Goal: Task Accomplishment & Management: Complete application form

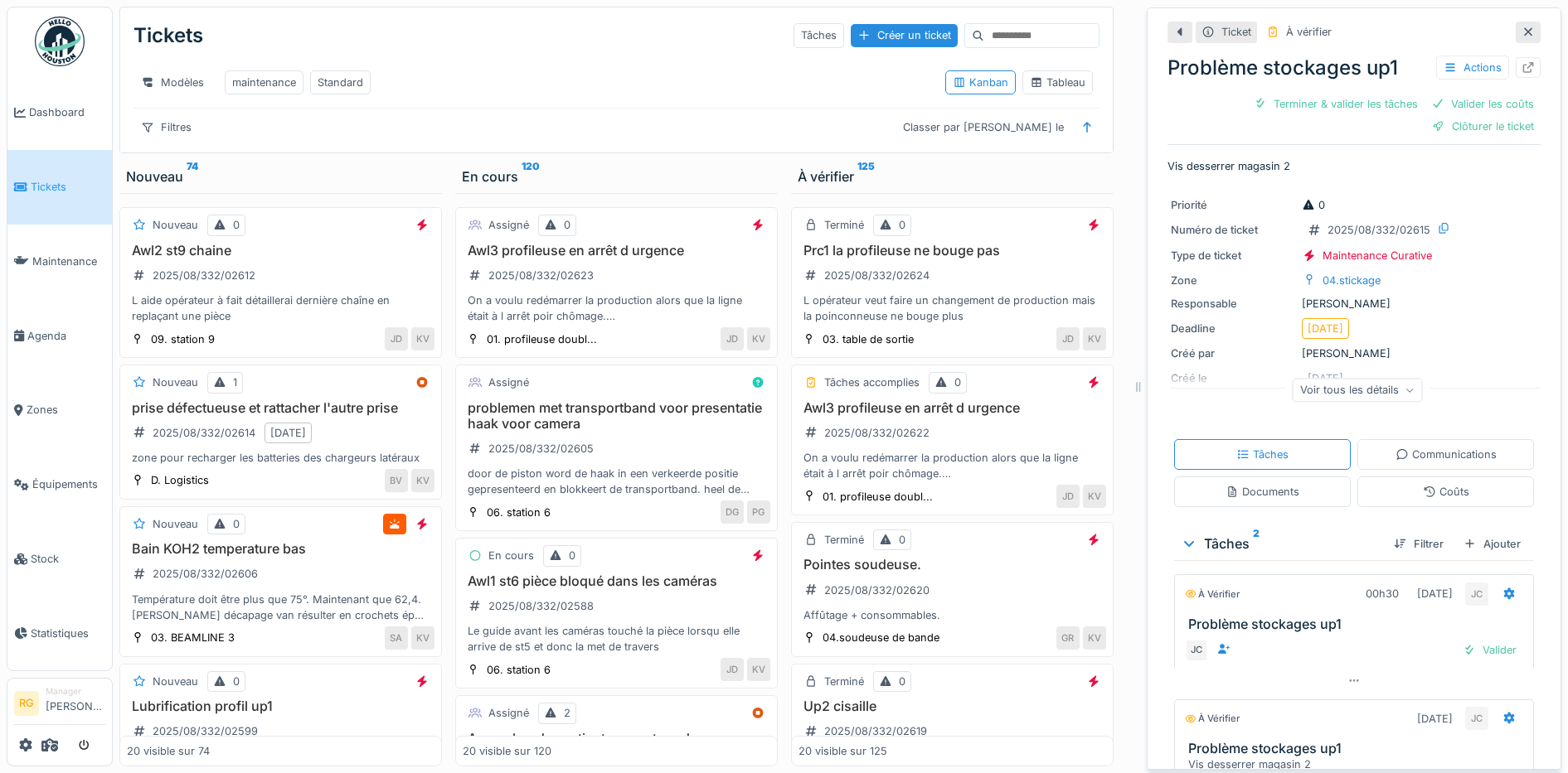
scroll to position [117, 0]
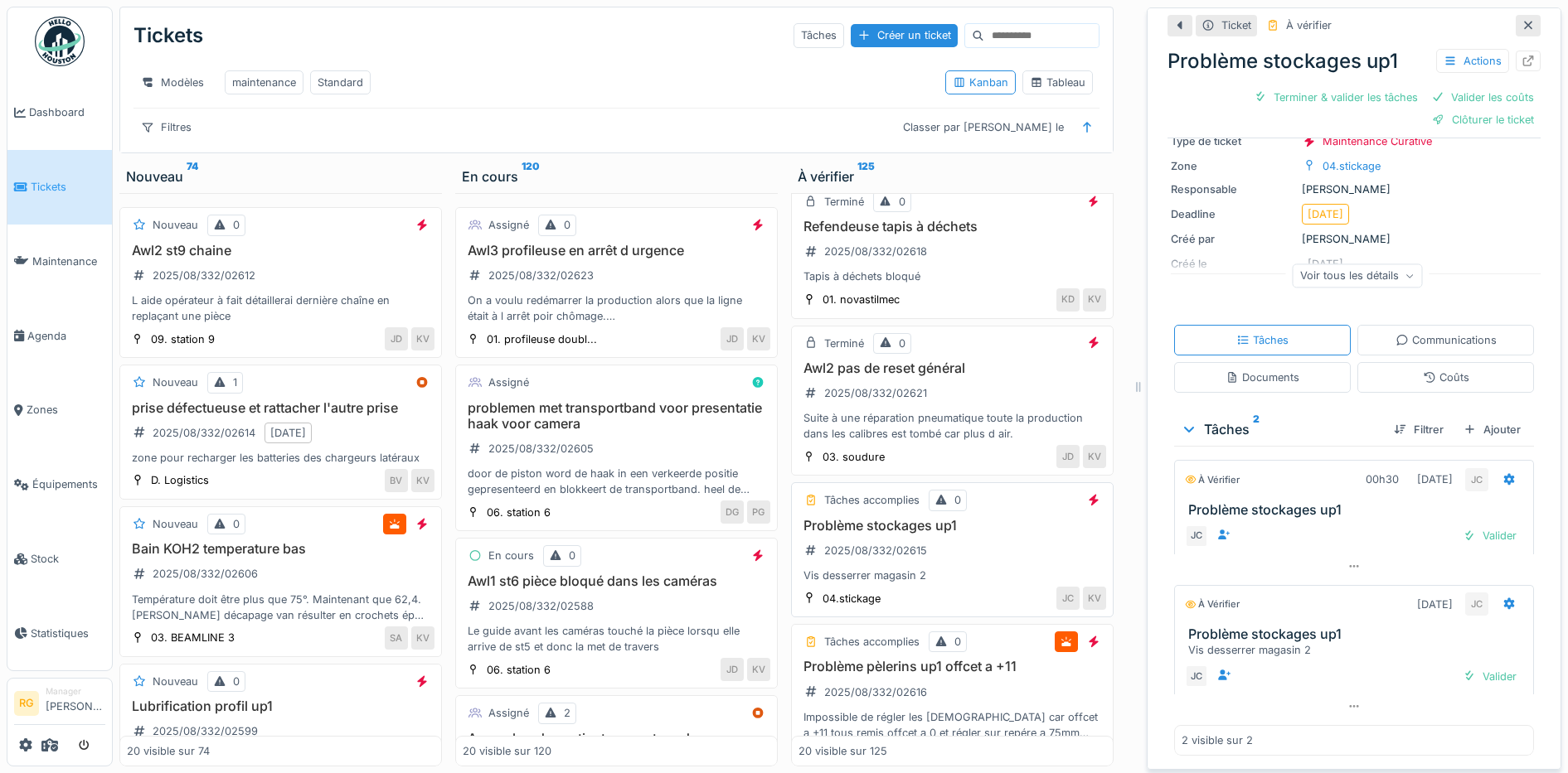
click at [985, 559] on div "Problème stockages up1 2025/08/332/02615 Vis desserrer magasin 2" at bounding box center [952, 551] width 308 height 66
click at [1423, 370] on div "Coûts" at bounding box center [1445, 378] width 47 height 16
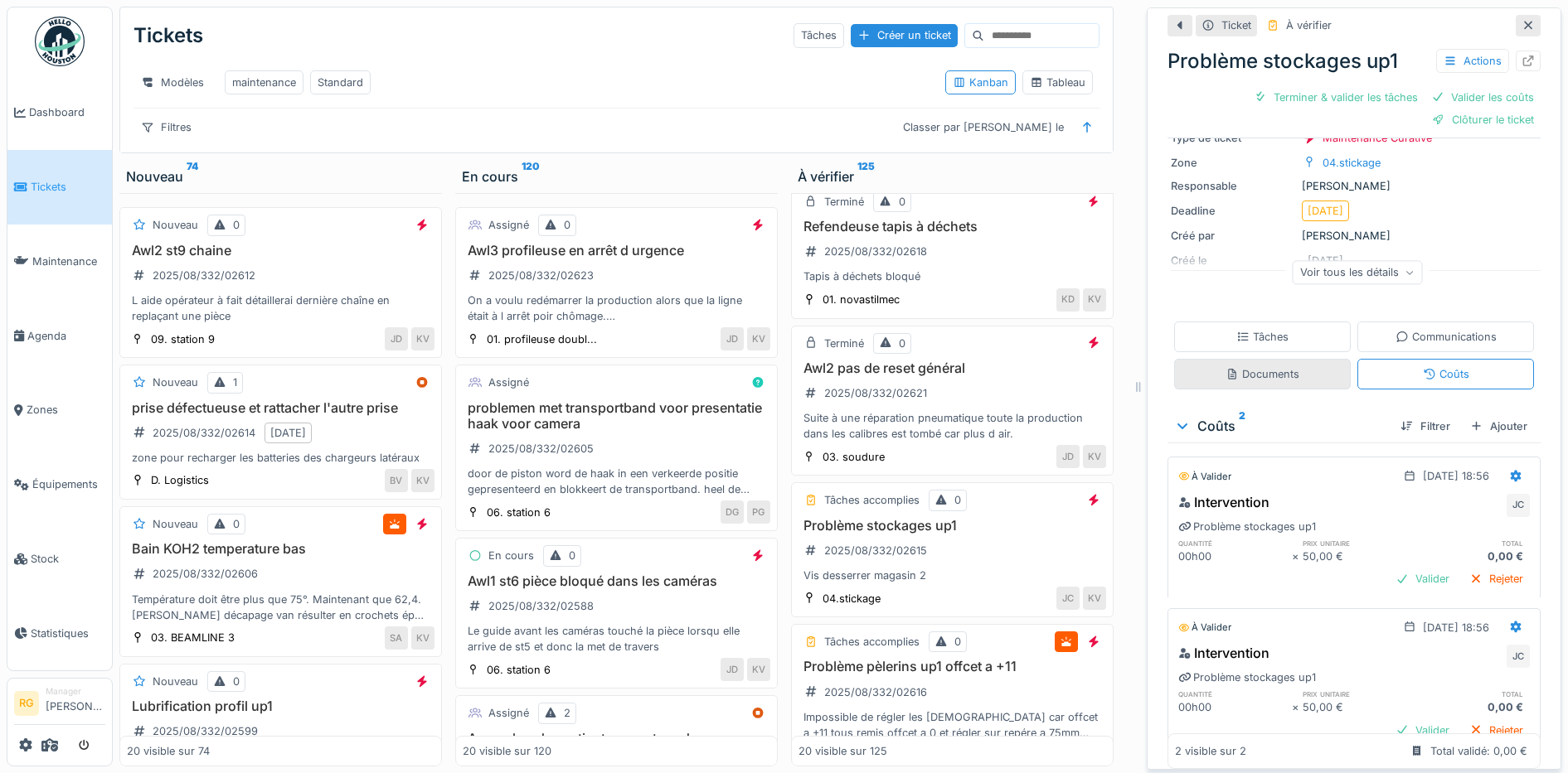
click at [1263, 367] on div "Documents" at bounding box center [1262, 374] width 74 height 16
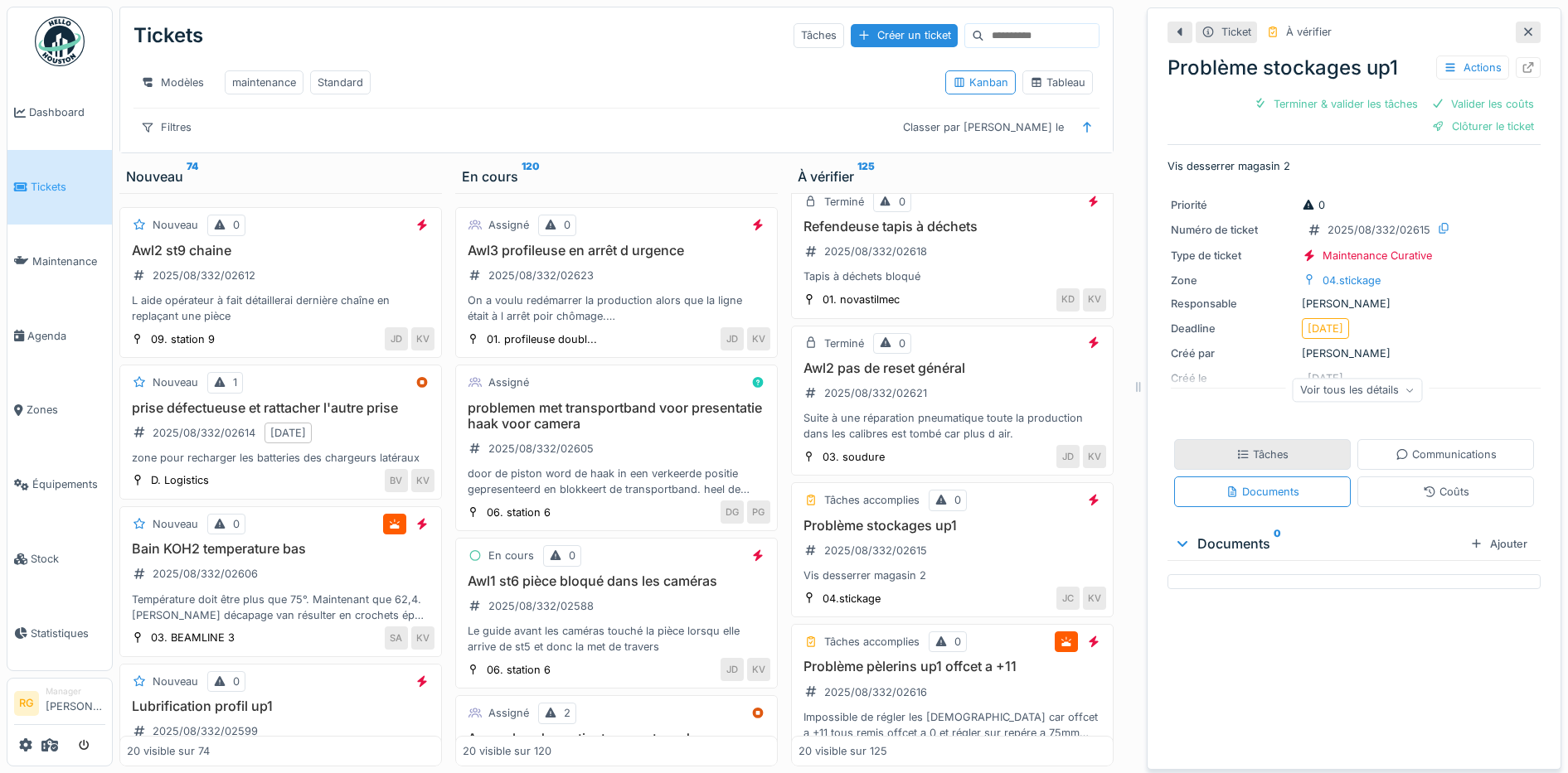
click at [1229, 440] on div "Tâches" at bounding box center [1263, 455] width 177 height 31
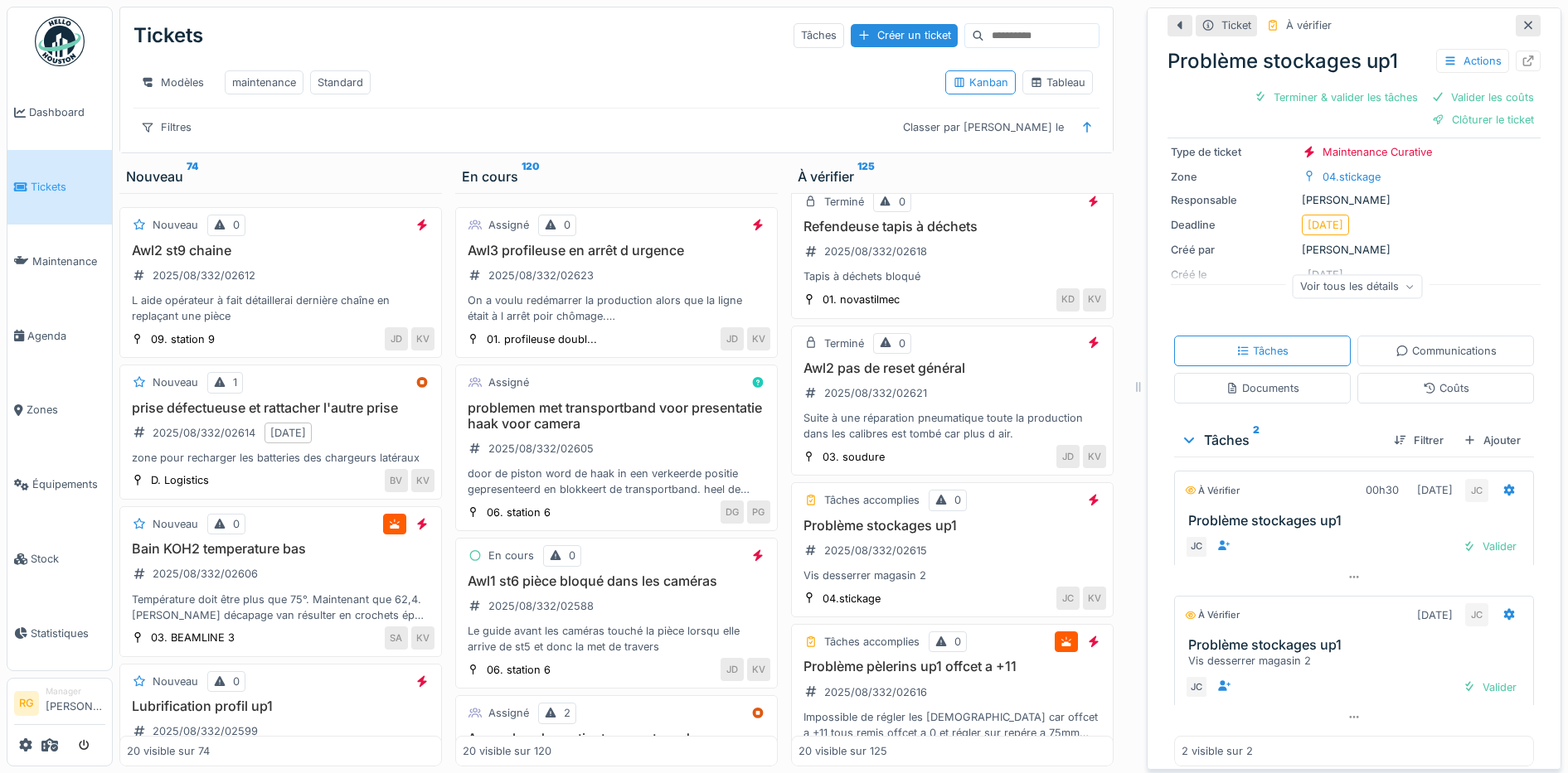
scroll to position [117, 0]
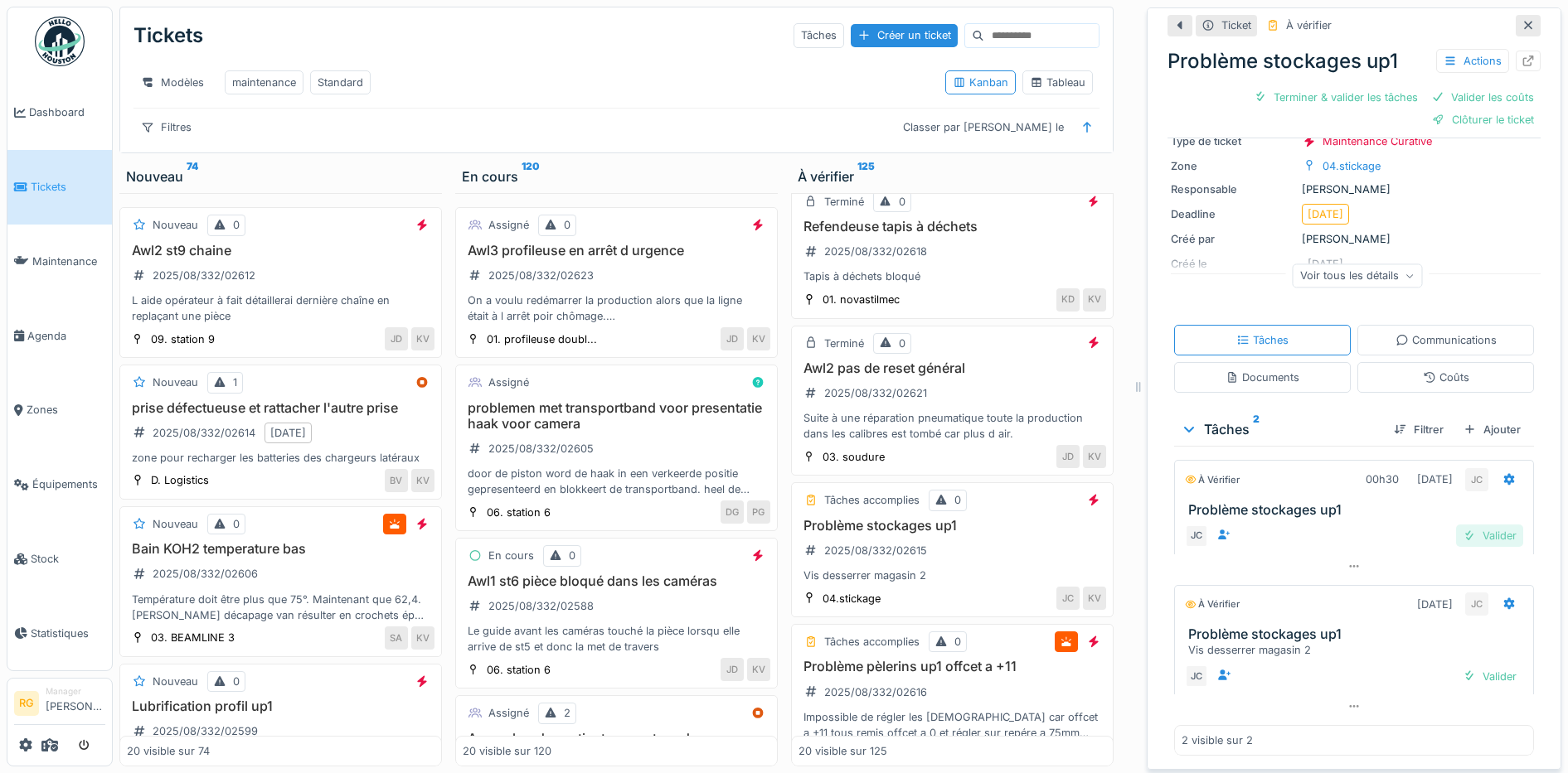
click at [1466, 525] on div "Valider" at bounding box center [1489, 536] width 67 height 22
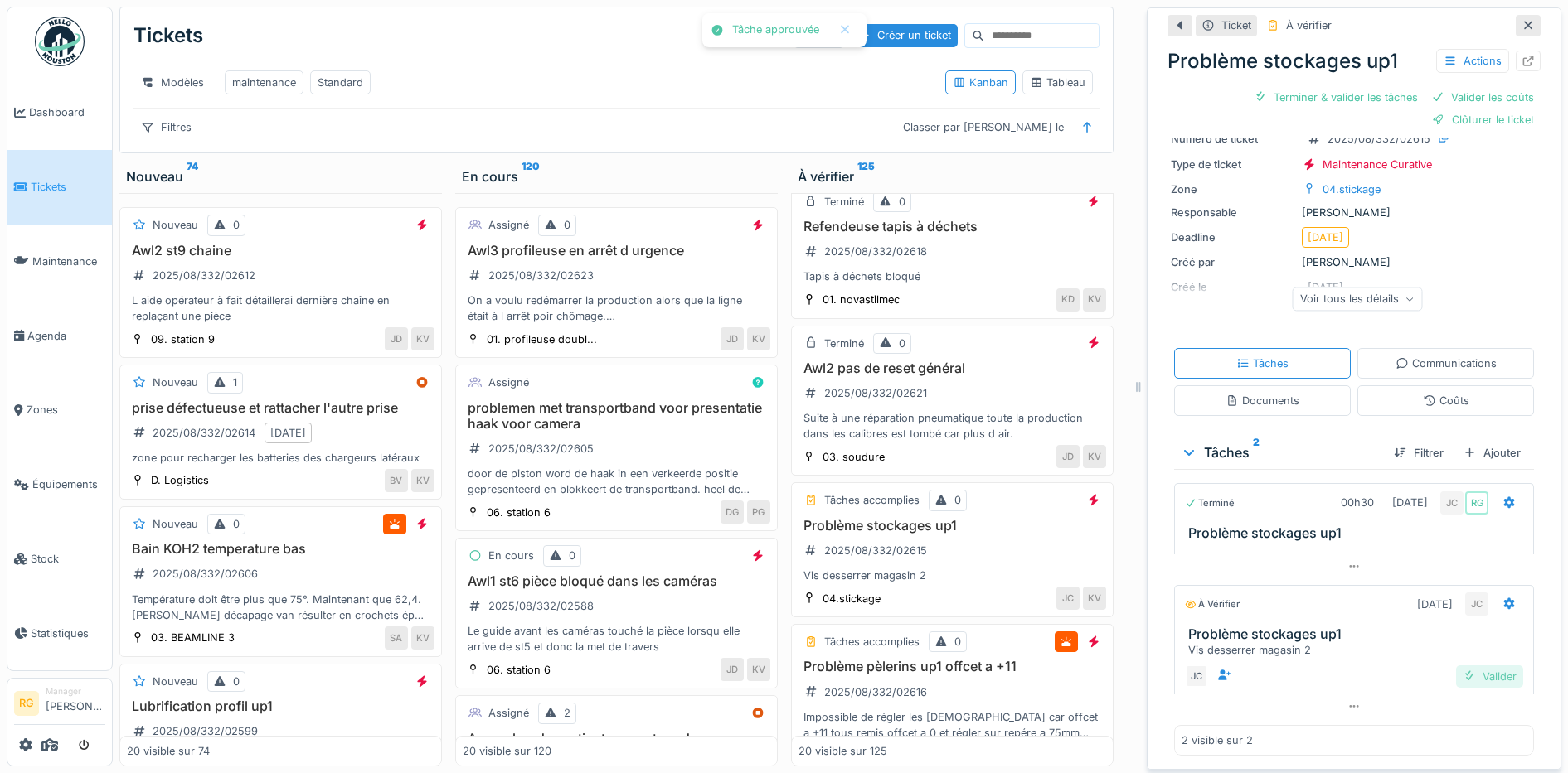
click at [1468, 666] on div "Valider" at bounding box center [1489, 677] width 67 height 22
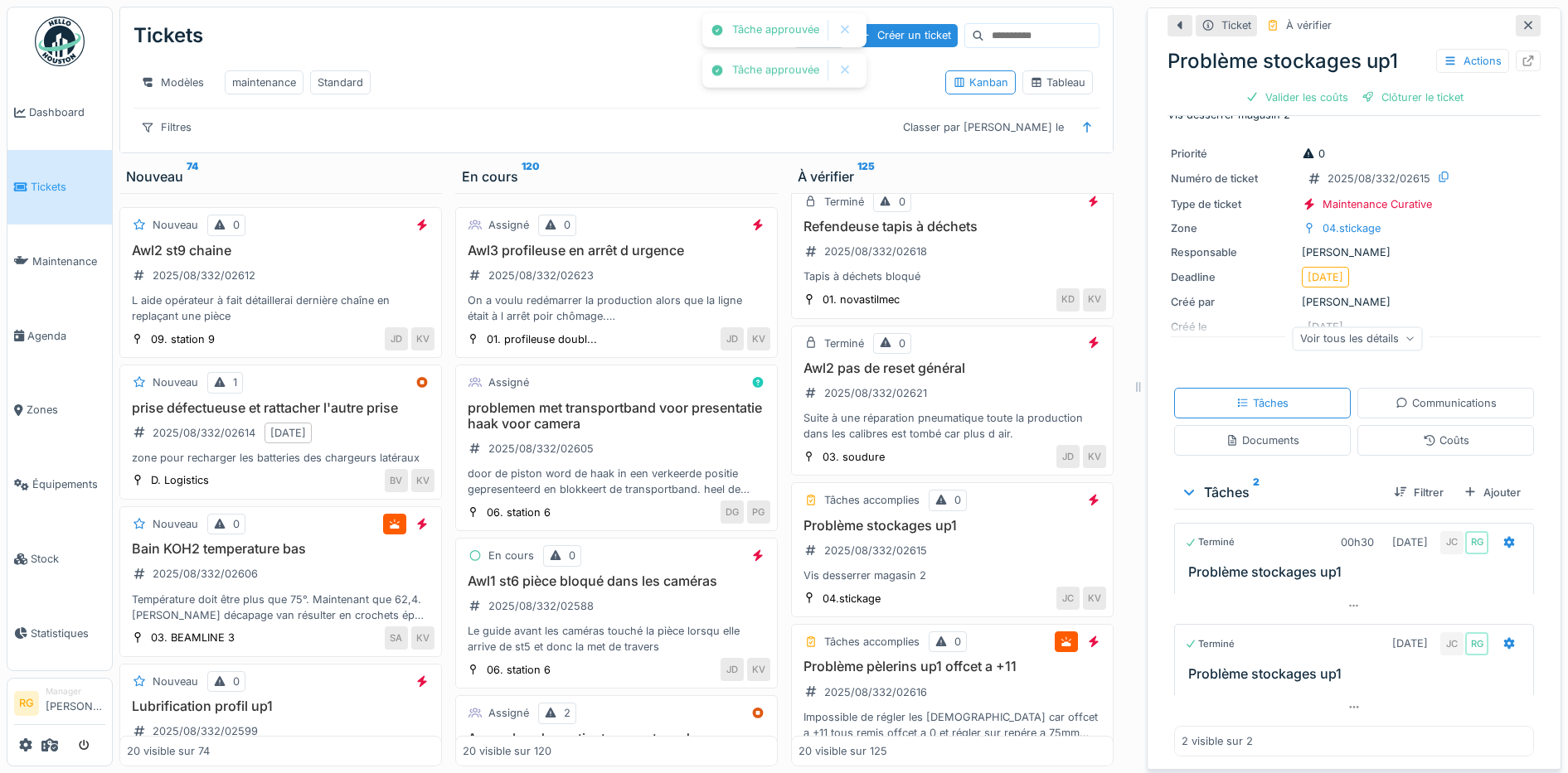
scroll to position [33, 0]
click at [1286, 86] on div "Valider les coûts" at bounding box center [1297, 97] width 116 height 22
click at [1343, 86] on div "Clôturer le ticket" at bounding box center [1354, 97] width 115 height 22
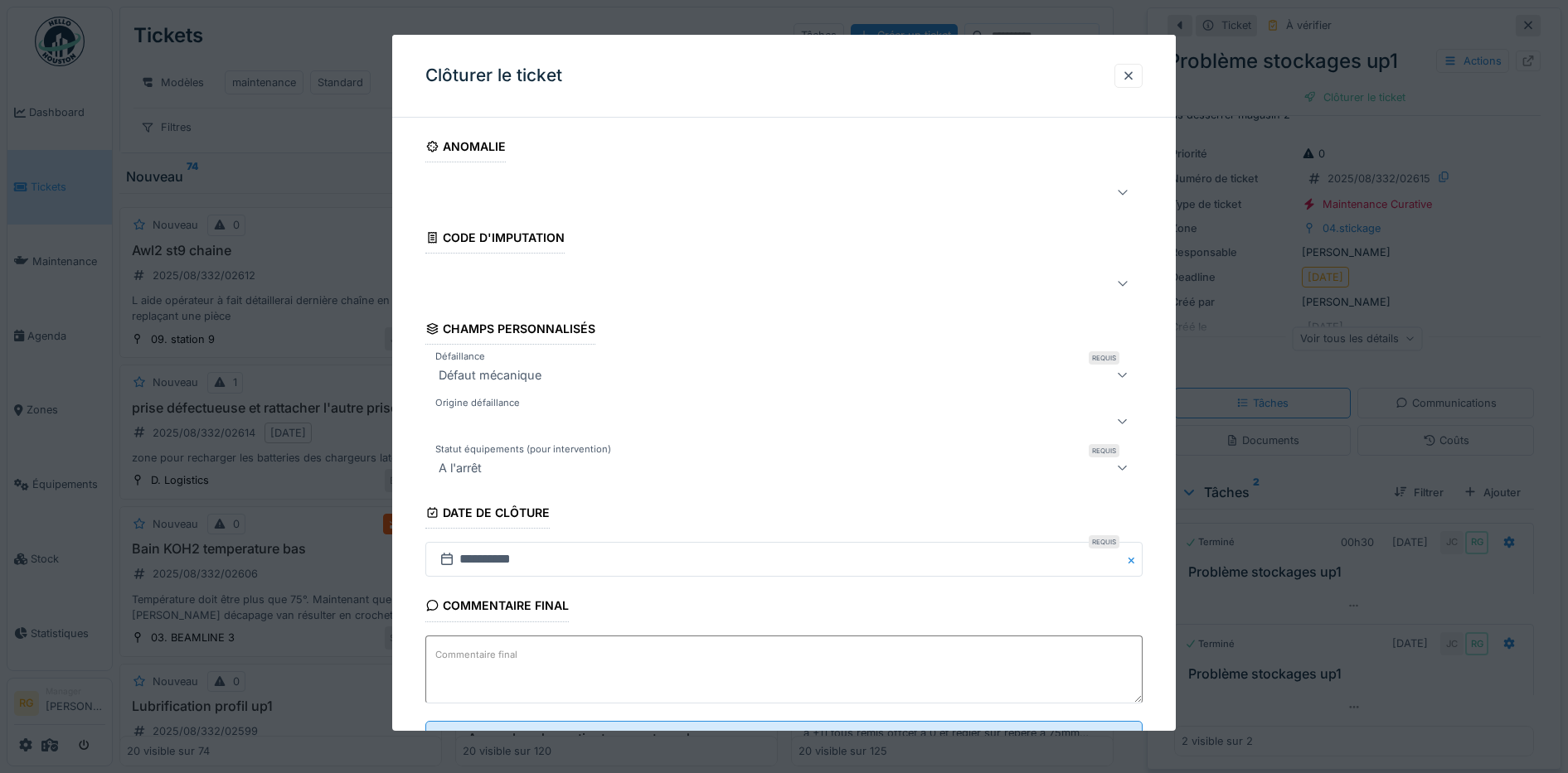
click at [779, 652] on textarea "Commentaire final" at bounding box center [784, 669] width 718 height 68
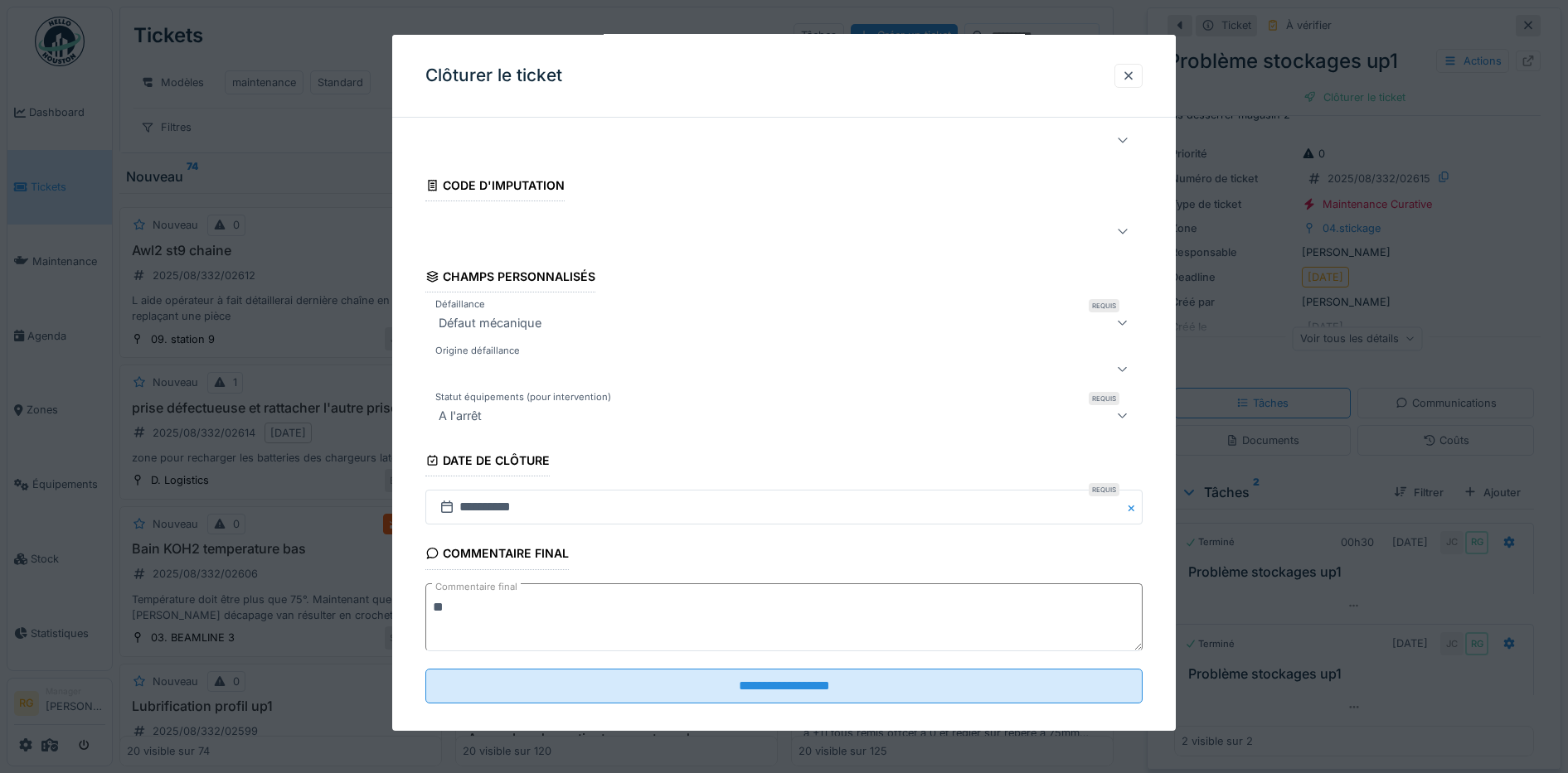
scroll to position [71, 0]
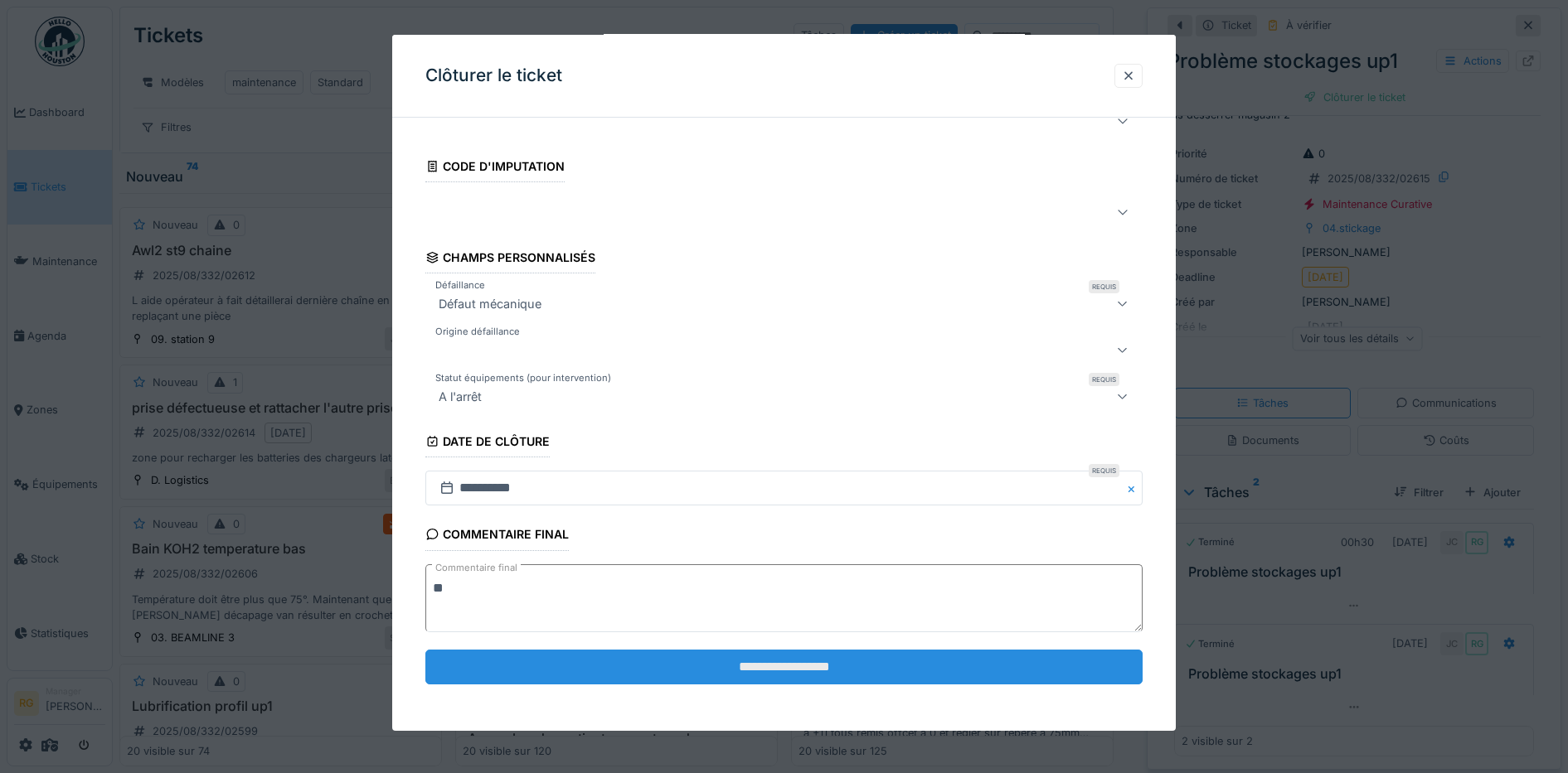
type textarea "**"
click at [798, 666] on input "**********" at bounding box center [784, 667] width 718 height 35
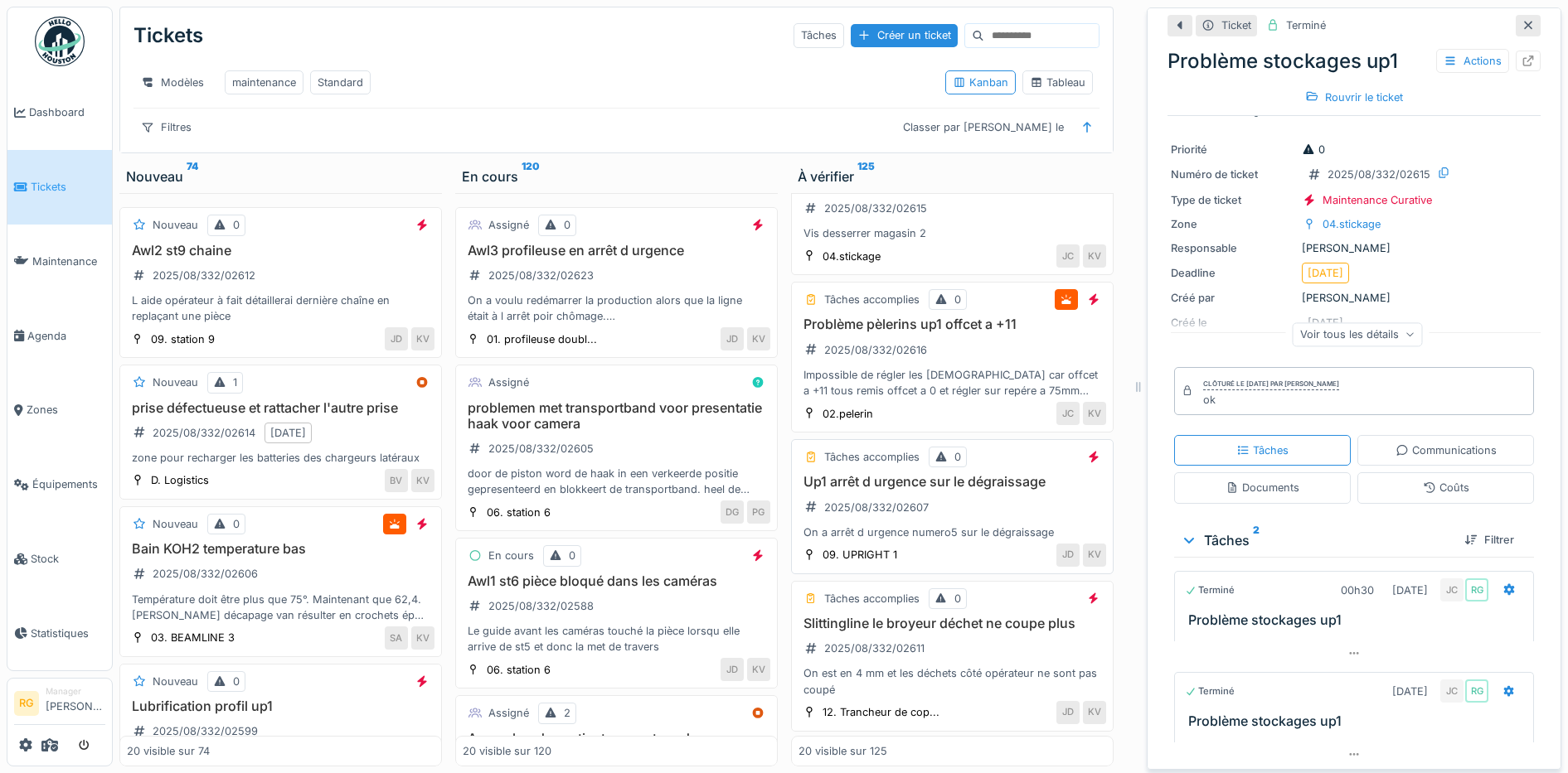
scroll to position [932, 0]
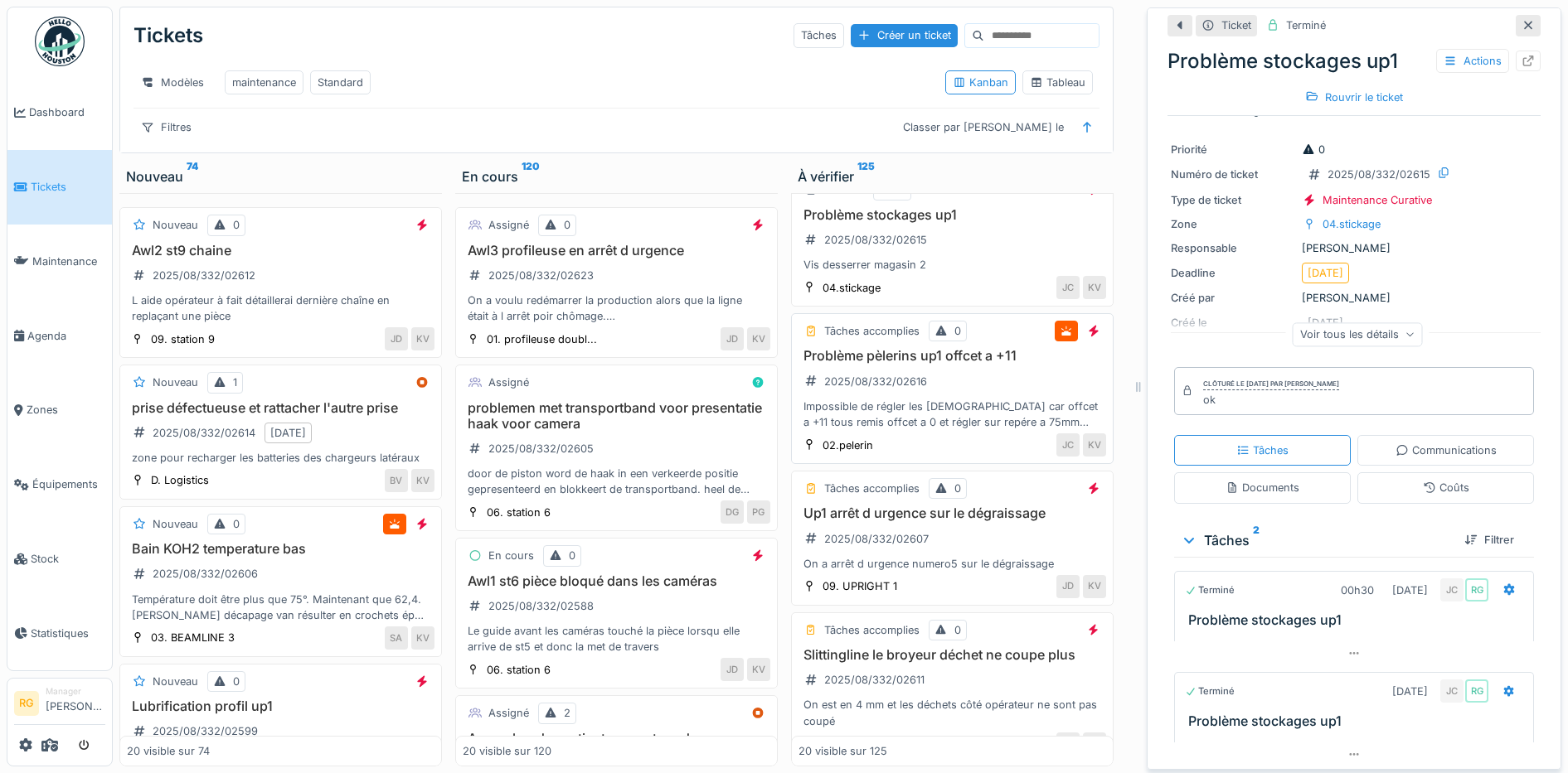
click at [952, 384] on div "Problème pèlerins up1 offcet a +11 2025/08/332/02616 Impossible de régler les p…" at bounding box center [952, 389] width 308 height 82
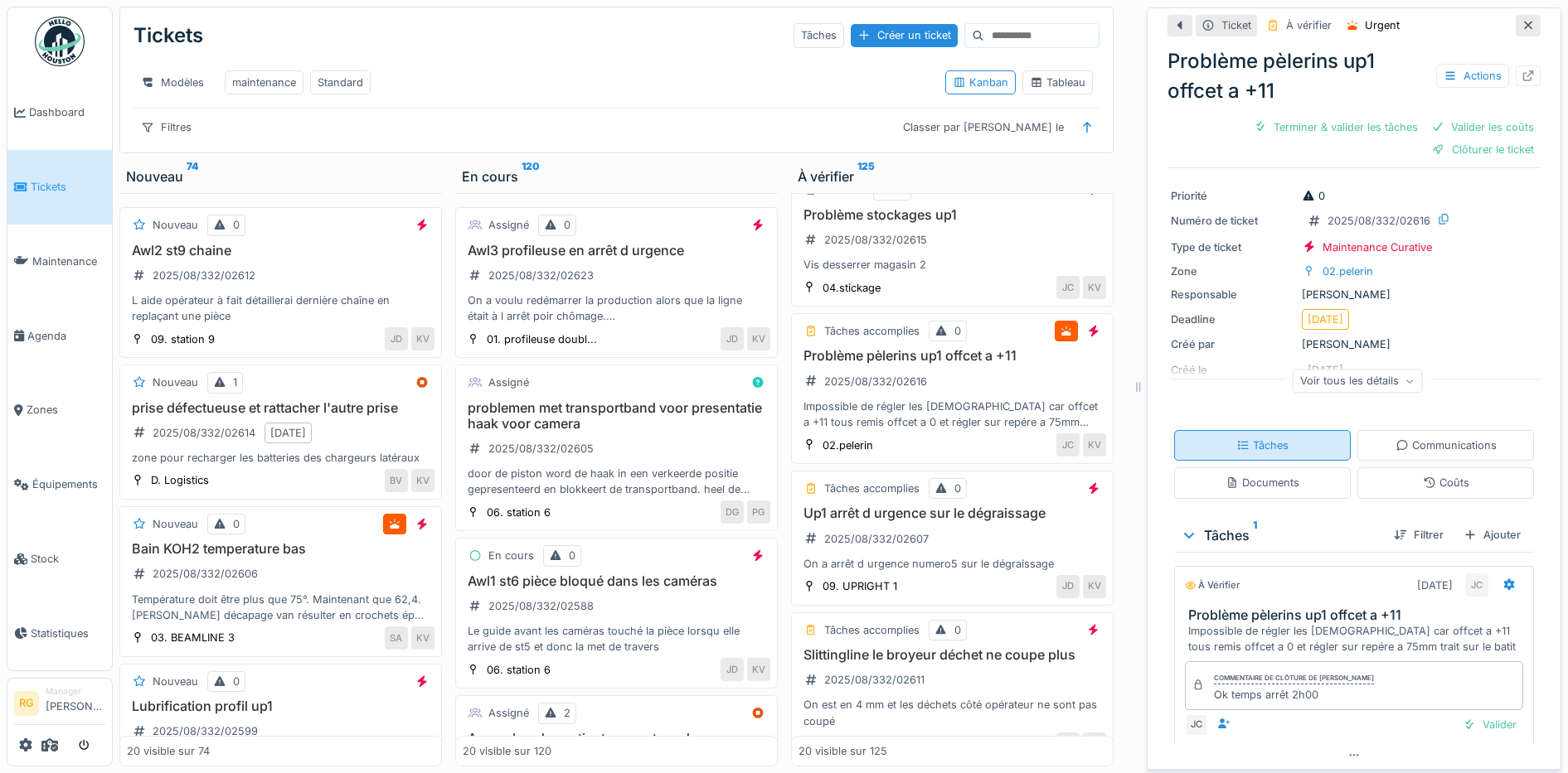
scroll to position [106, 0]
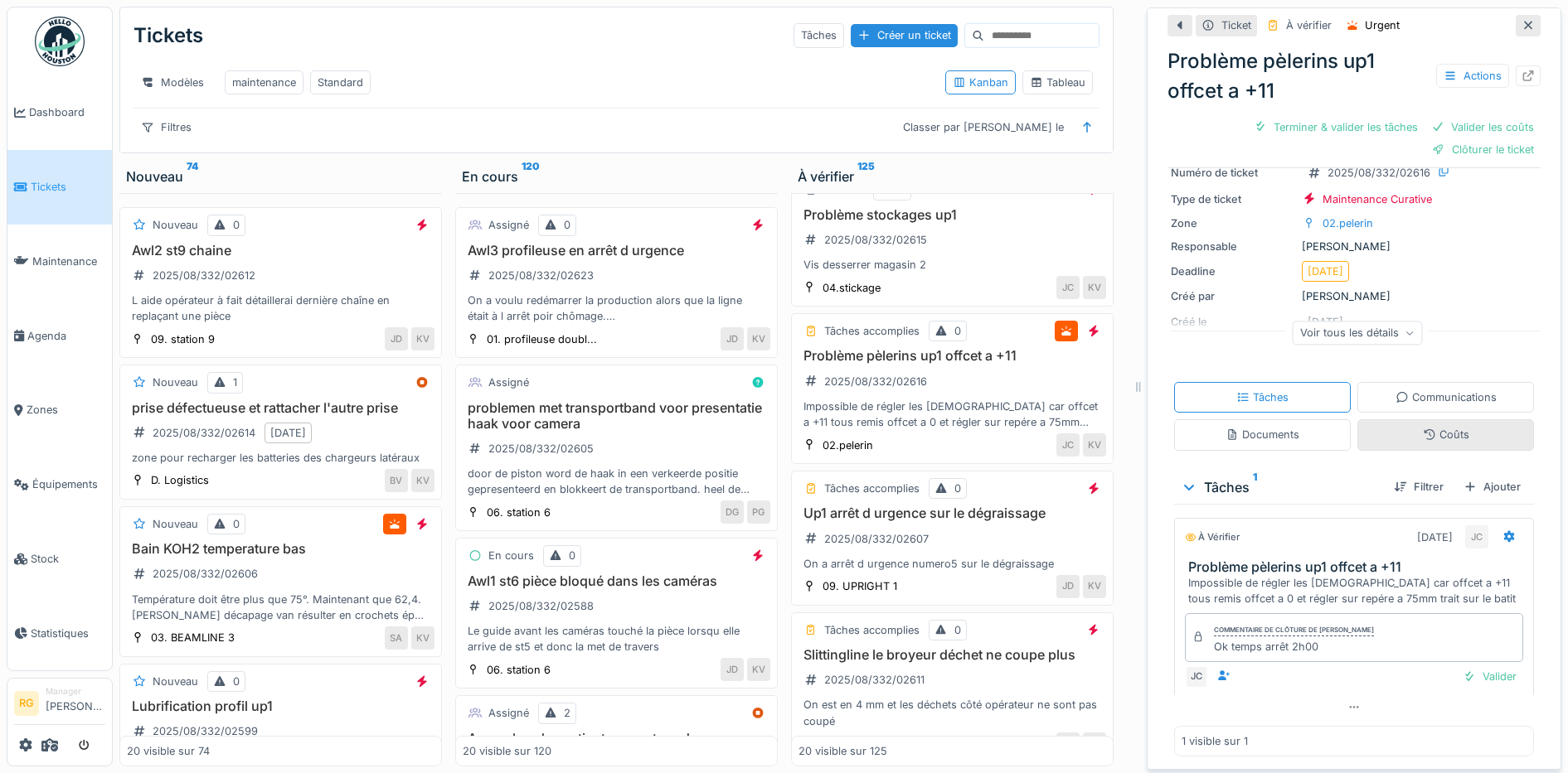
click at [1426, 427] on div "Coûts" at bounding box center [1445, 435] width 47 height 16
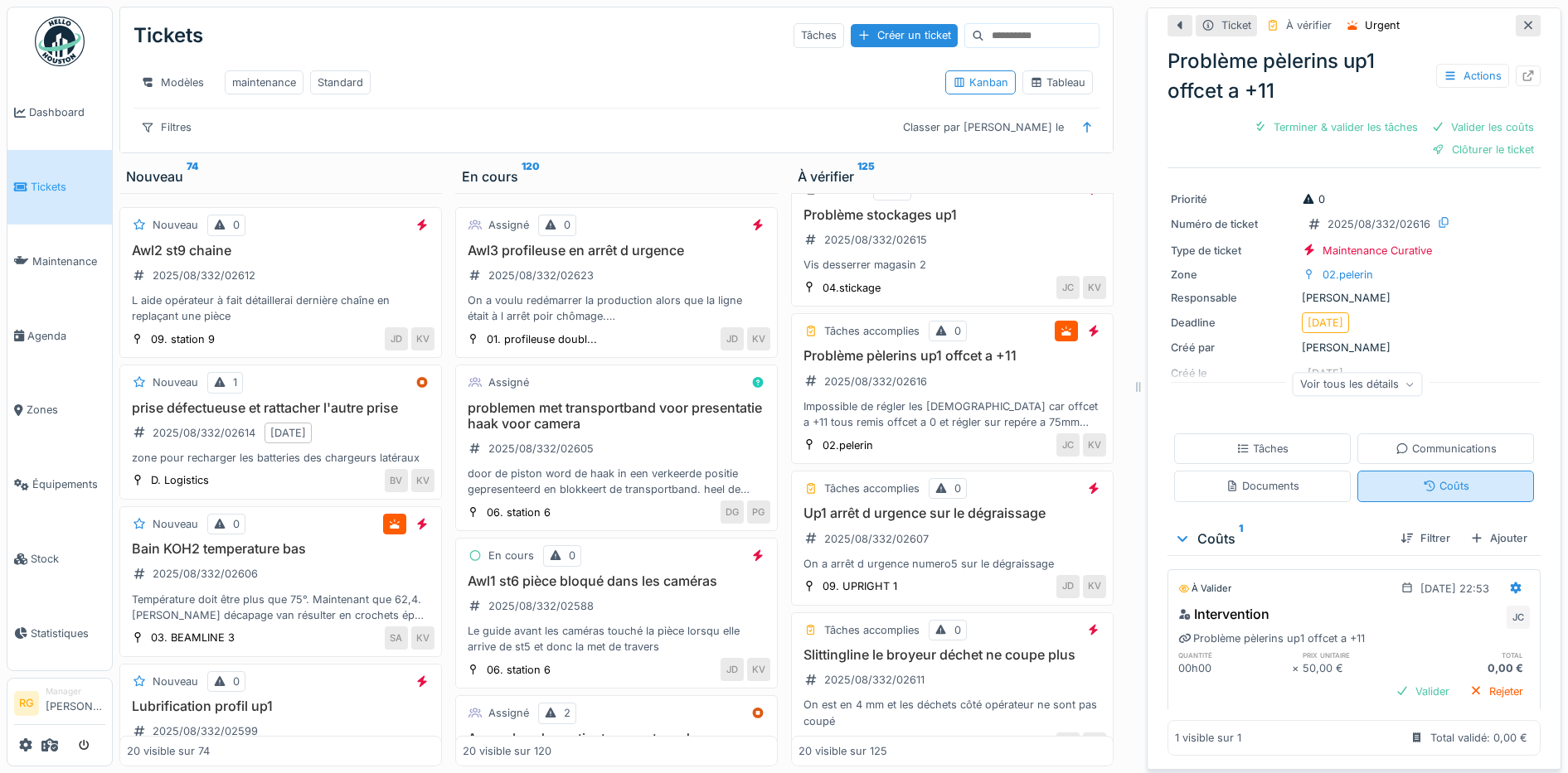
scroll to position [53, 0]
click at [1509, 583] on icon at bounding box center [1516, 588] width 14 height 11
click at [1433, 613] on div "Modifier" at bounding box center [1437, 625] width 81 height 25
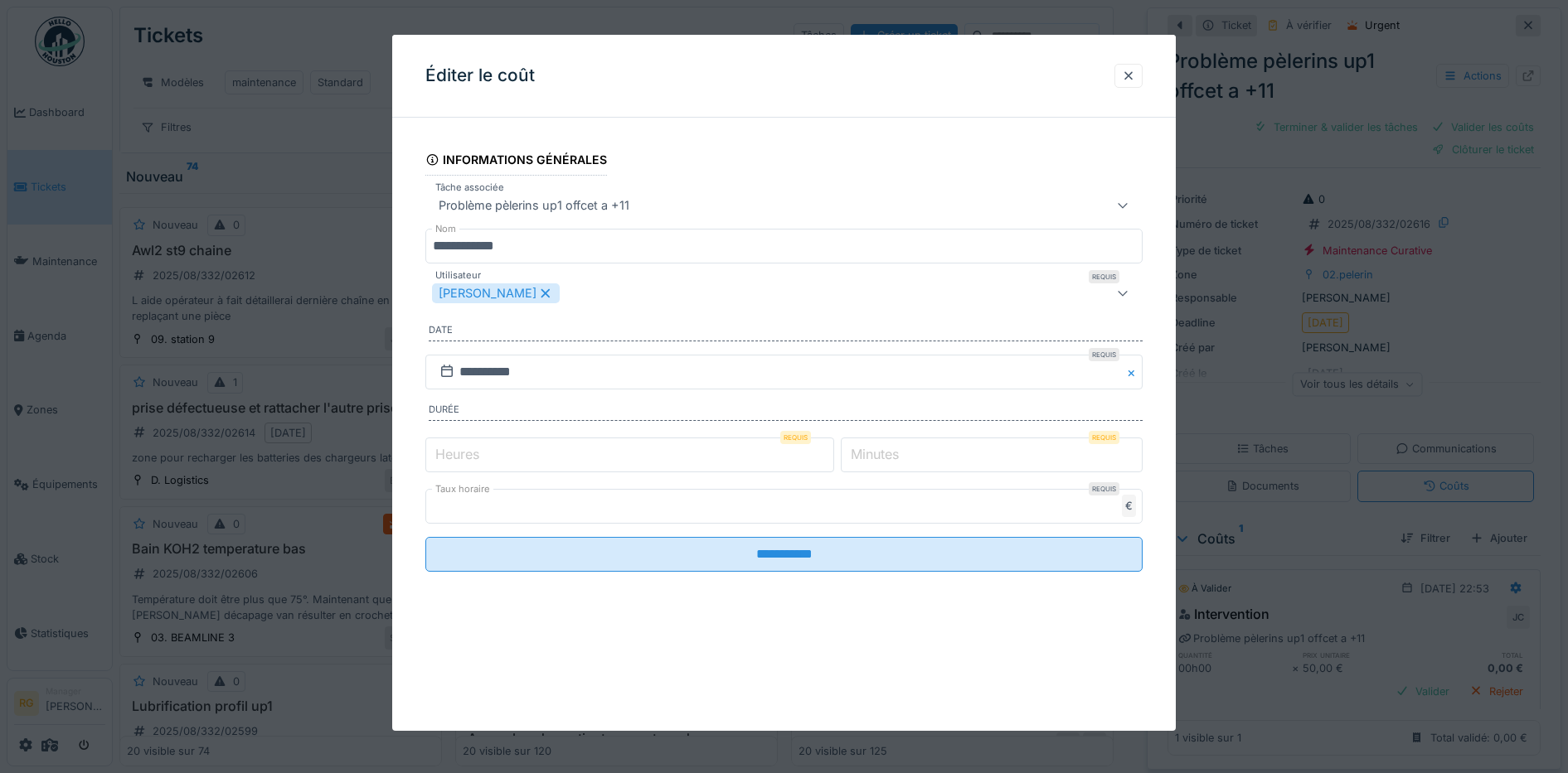
click at [461, 452] on label "Heures" at bounding box center [457, 453] width 50 height 20
click at [461, 452] on input "*" at bounding box center [630, 455] width 408 height 35
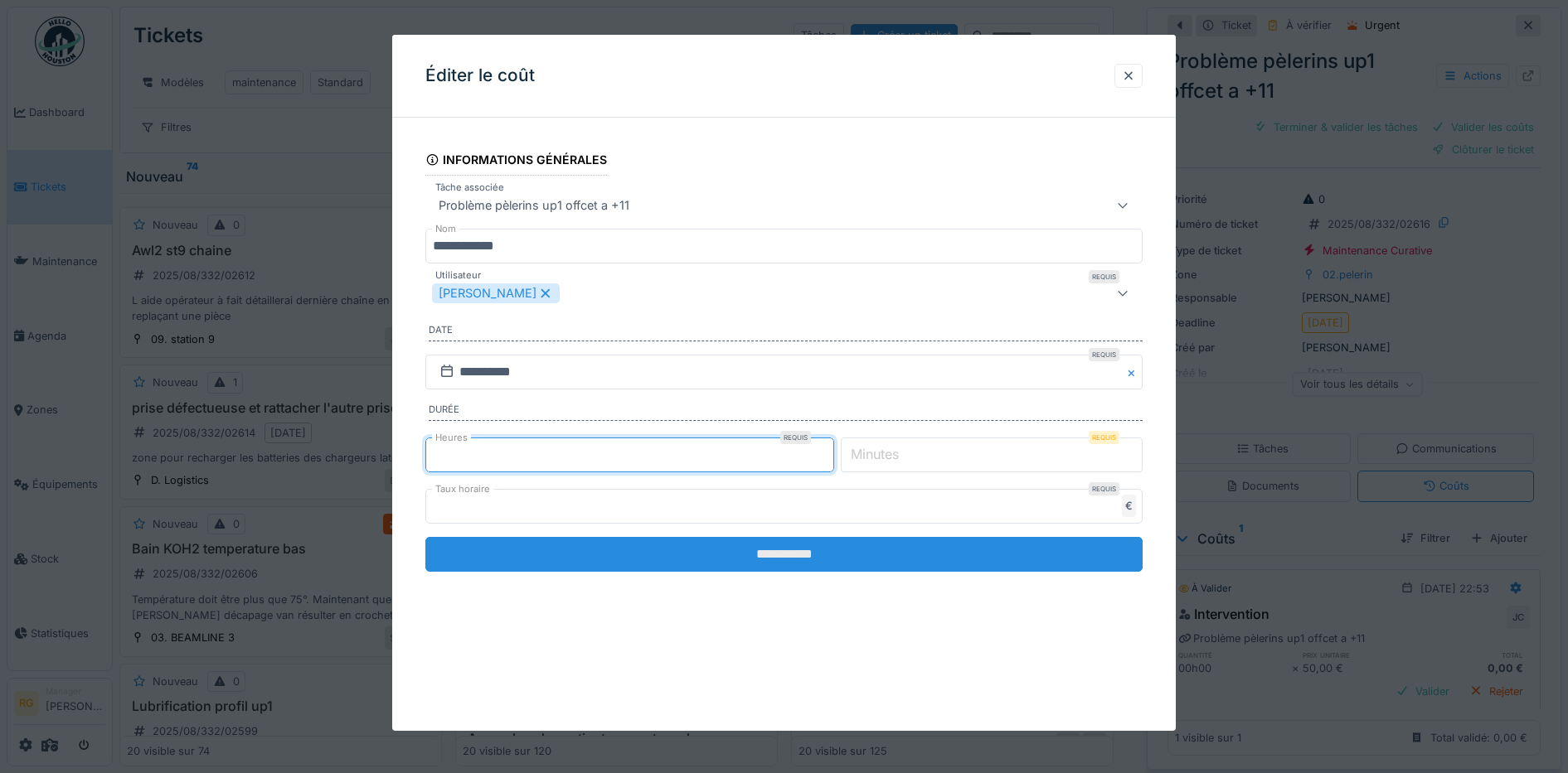
type input "*"
click at [778, 555] on input "**********" at bounding box center [784, 554] width 718 height 35
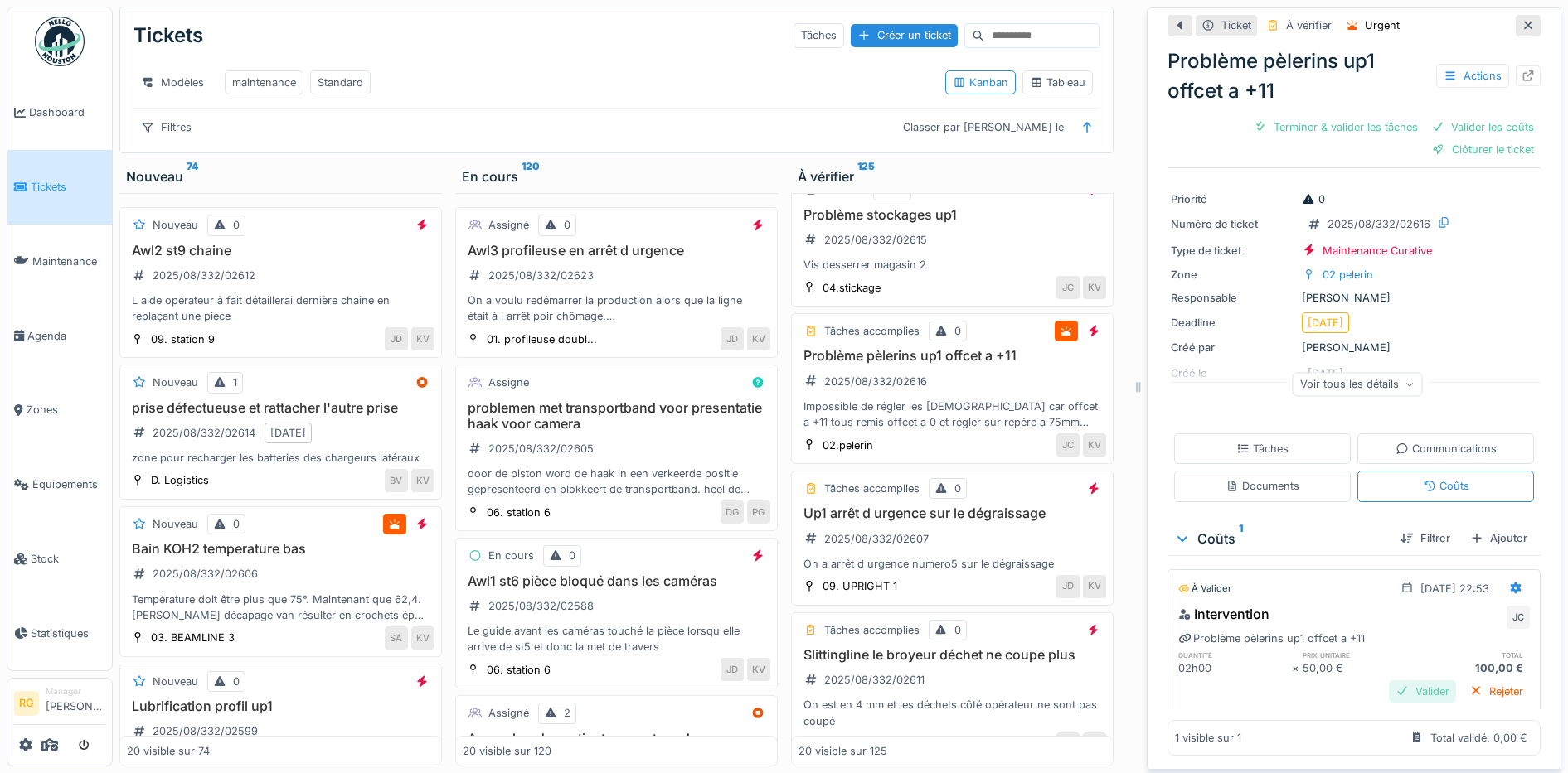
click at [1388, 680] on div "Valider" at bounding box center [1422, 691] width 67 height 22
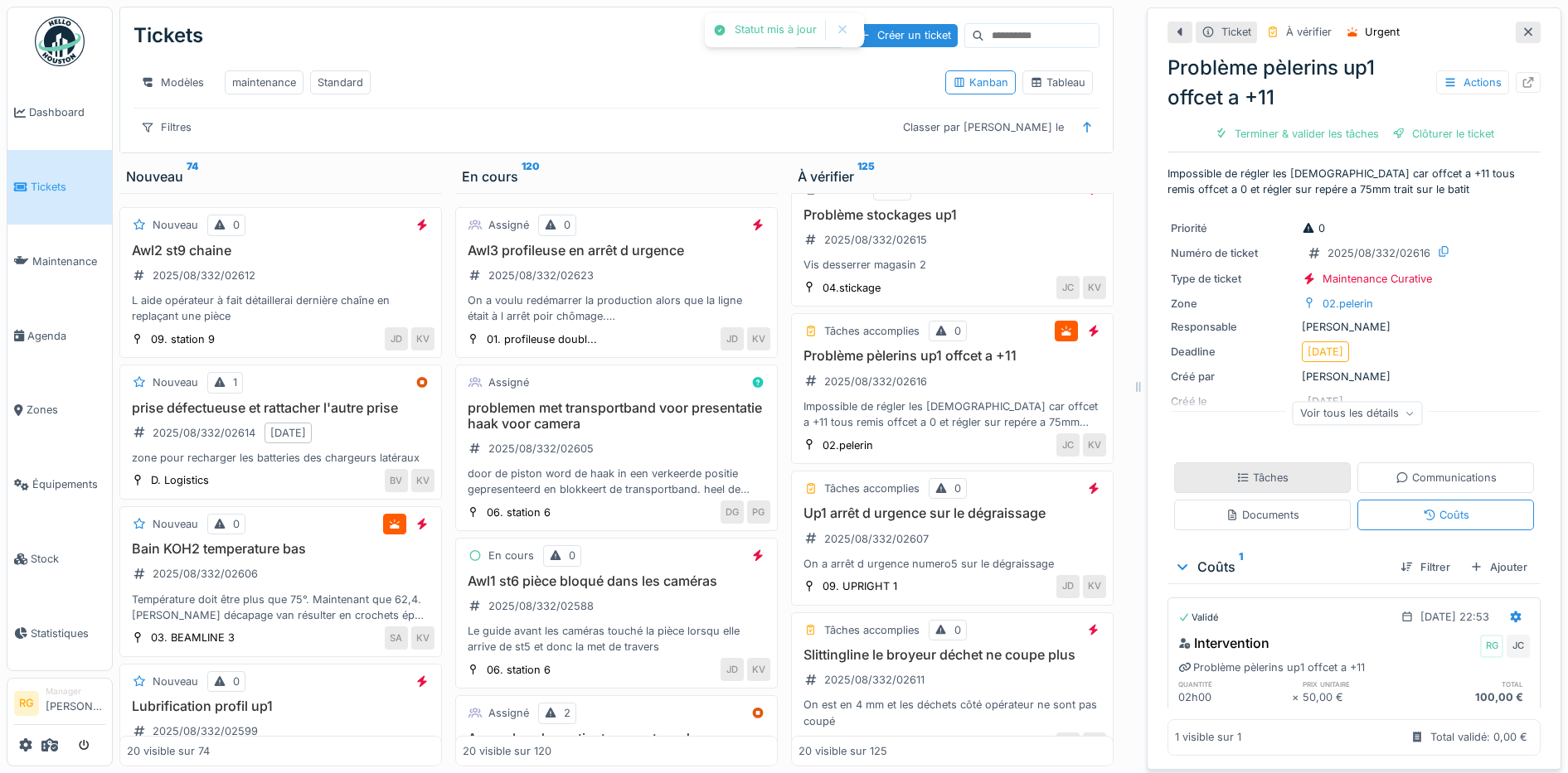
click at [1243, 470] on div "Tâches" at bounding box center [1262, 478] width 52 height 16
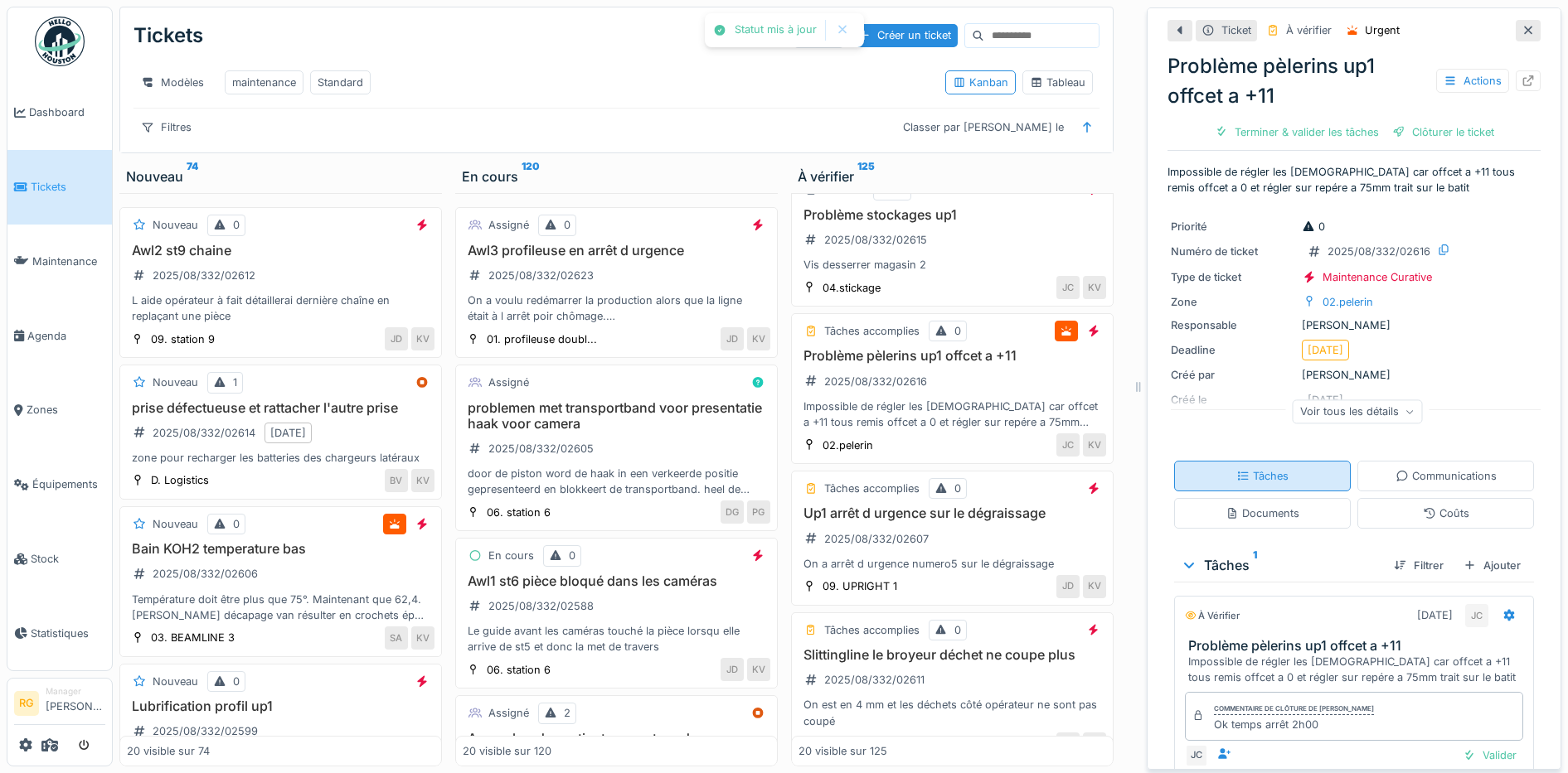
scroll to position [30, 0]
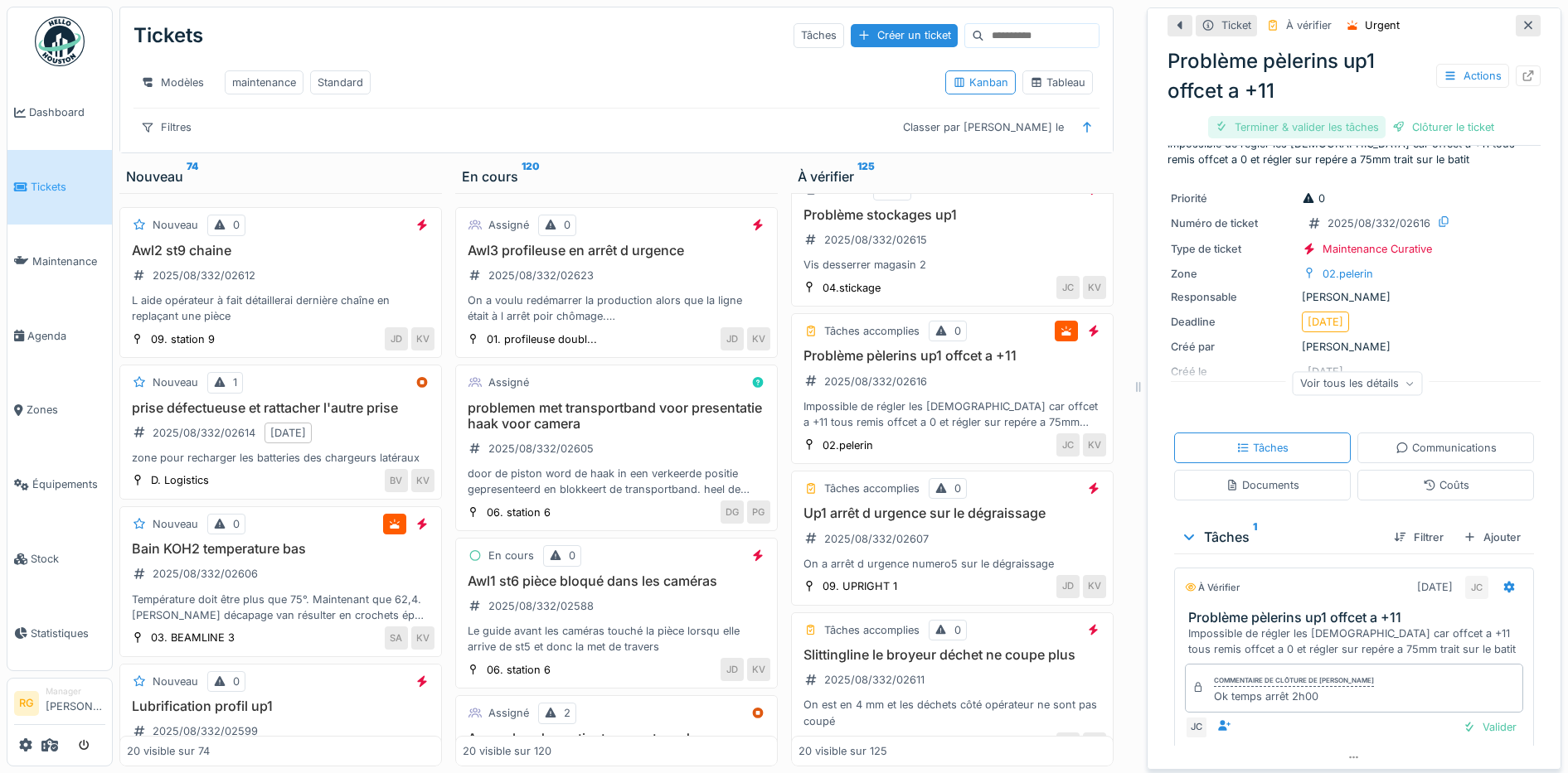
click at [1303, 116] on div "Terminer & valider les tâches" at bounding box center [1297, 127] width 178 height 22
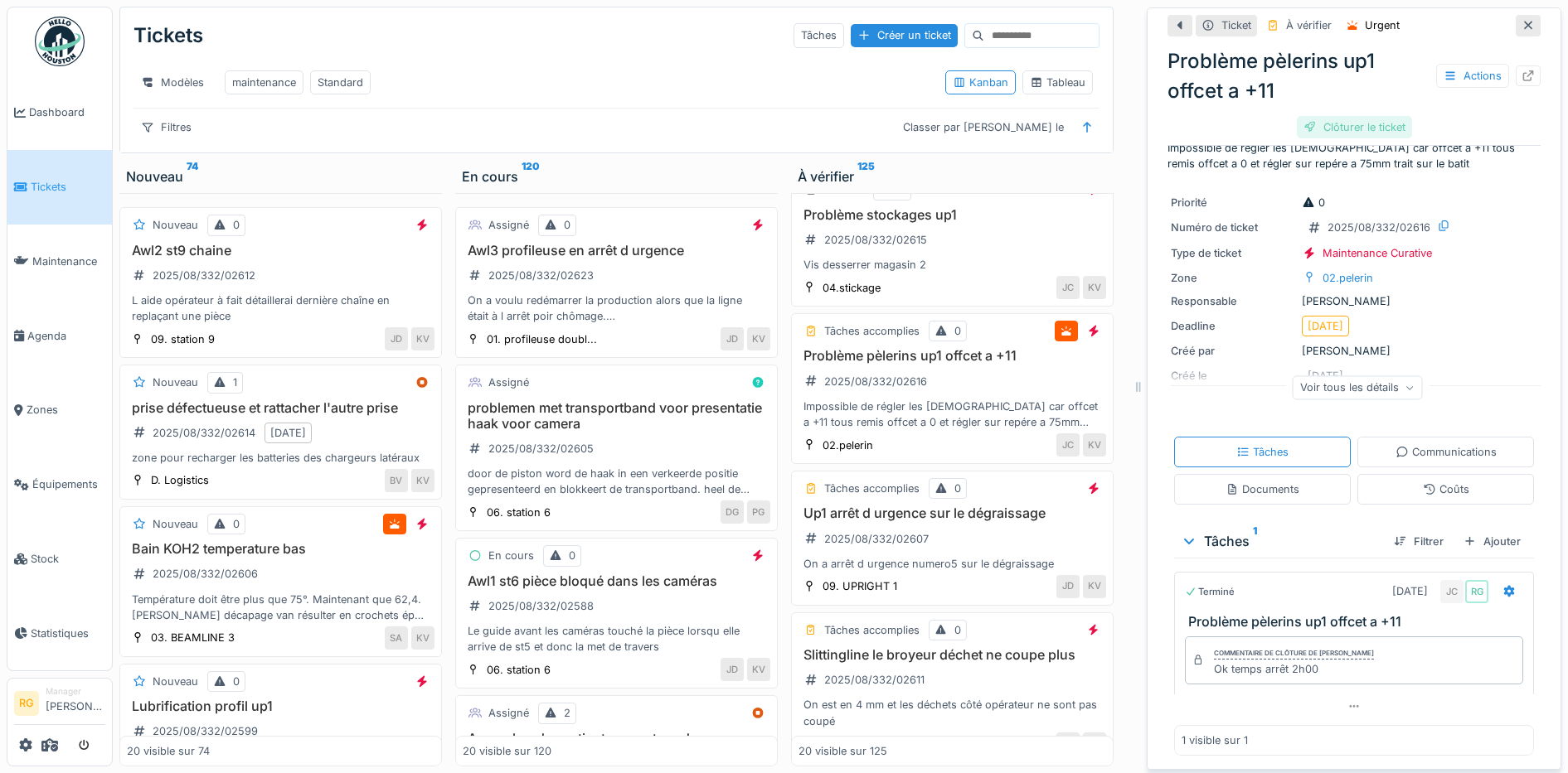
click at [1330, 116] on div "Clôturer le ticket" at bounding box center [1354, 127] width 115 height 22
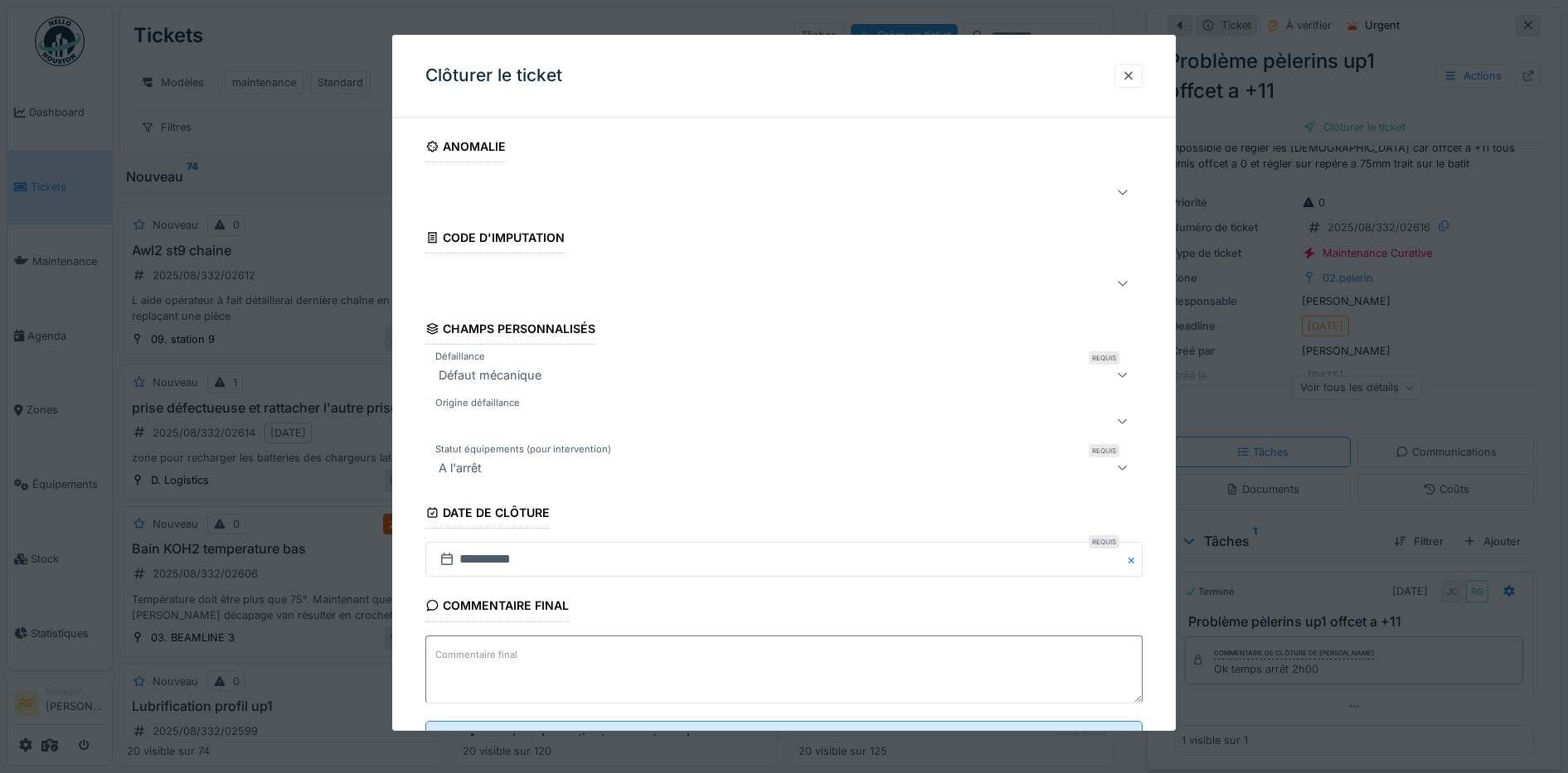
click at [486, 650] on label "Commentaire final" at bounding box center [476, 655] width 88 height 20
click at [486, 650] on textarea "Commentaire final" at bounding box center [784, 669] width 718 height 68
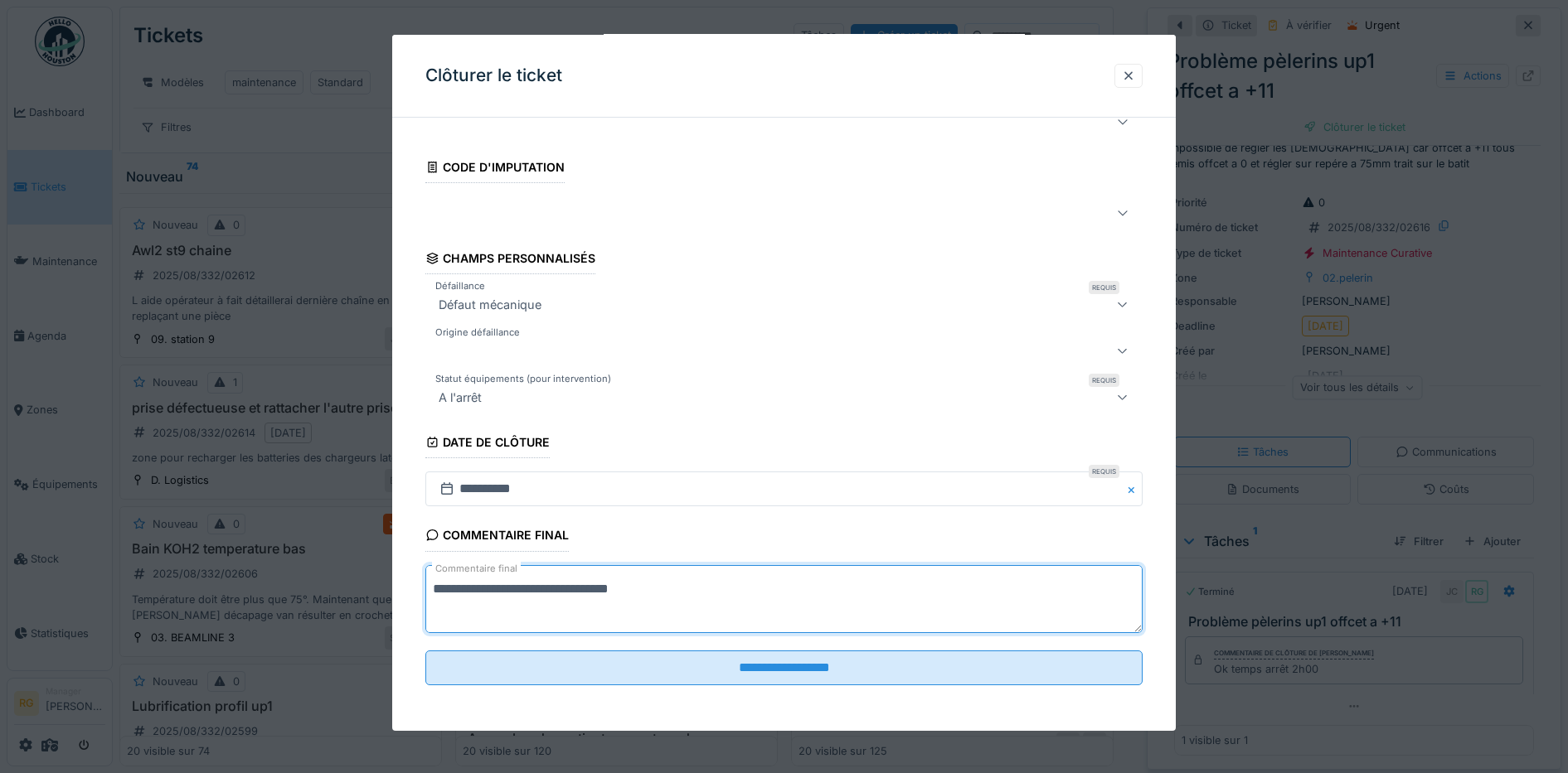
scroll to position [71, 0]
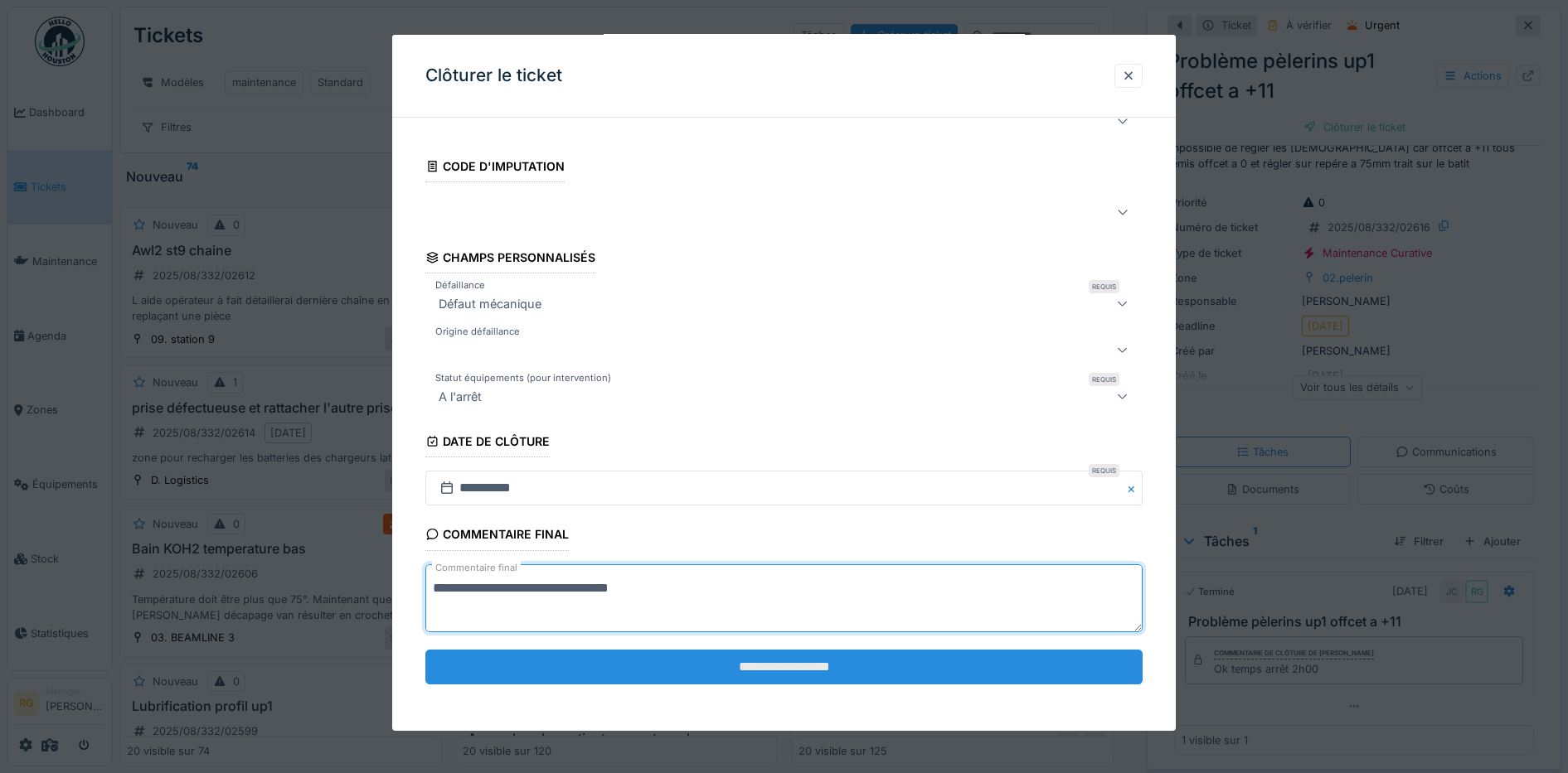
type textarea "**********"
click at [765, 670] on input "**********" at bounding box center [784, 667] width 718 height 35
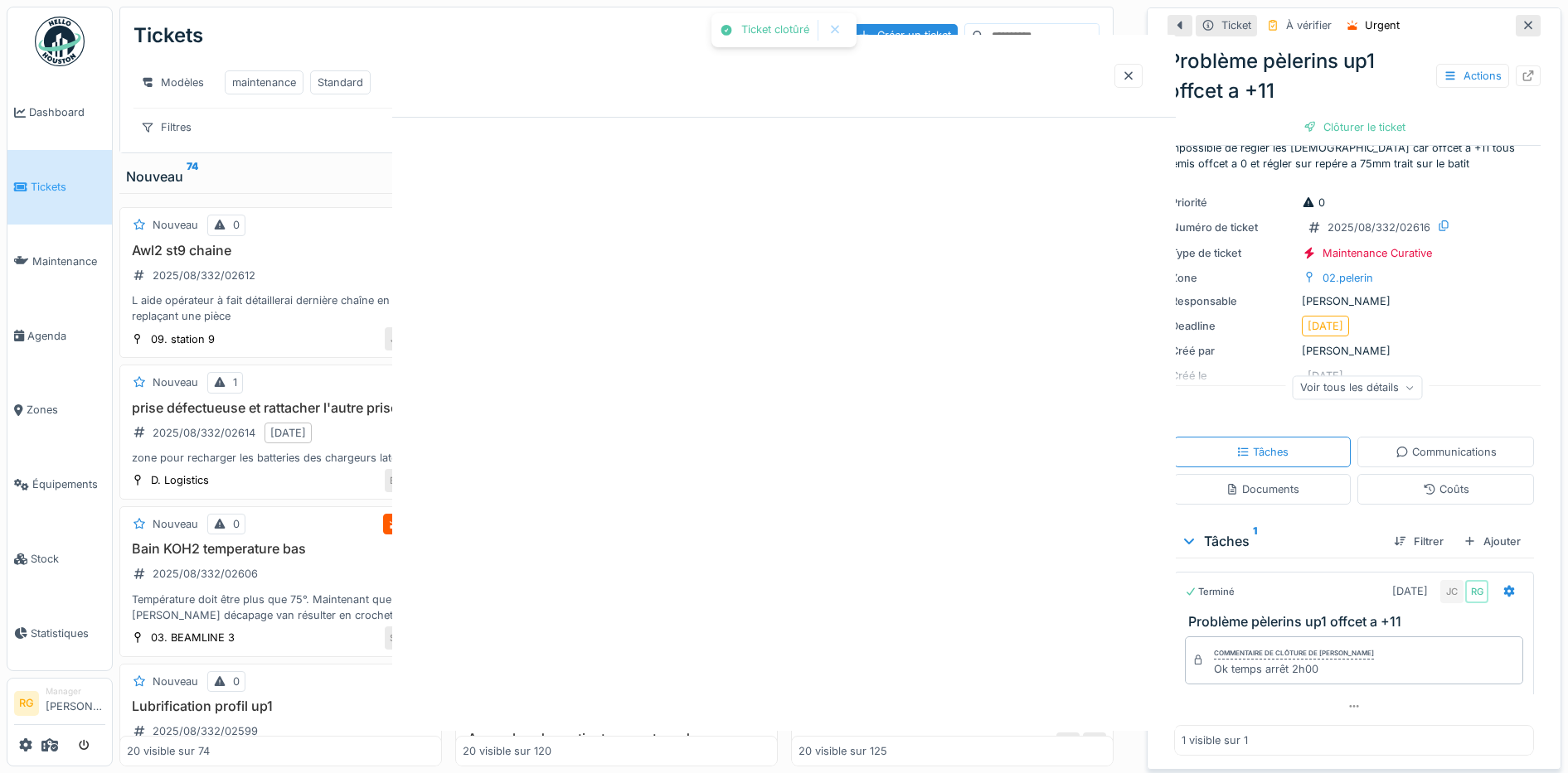
scroll to position [0, 0]
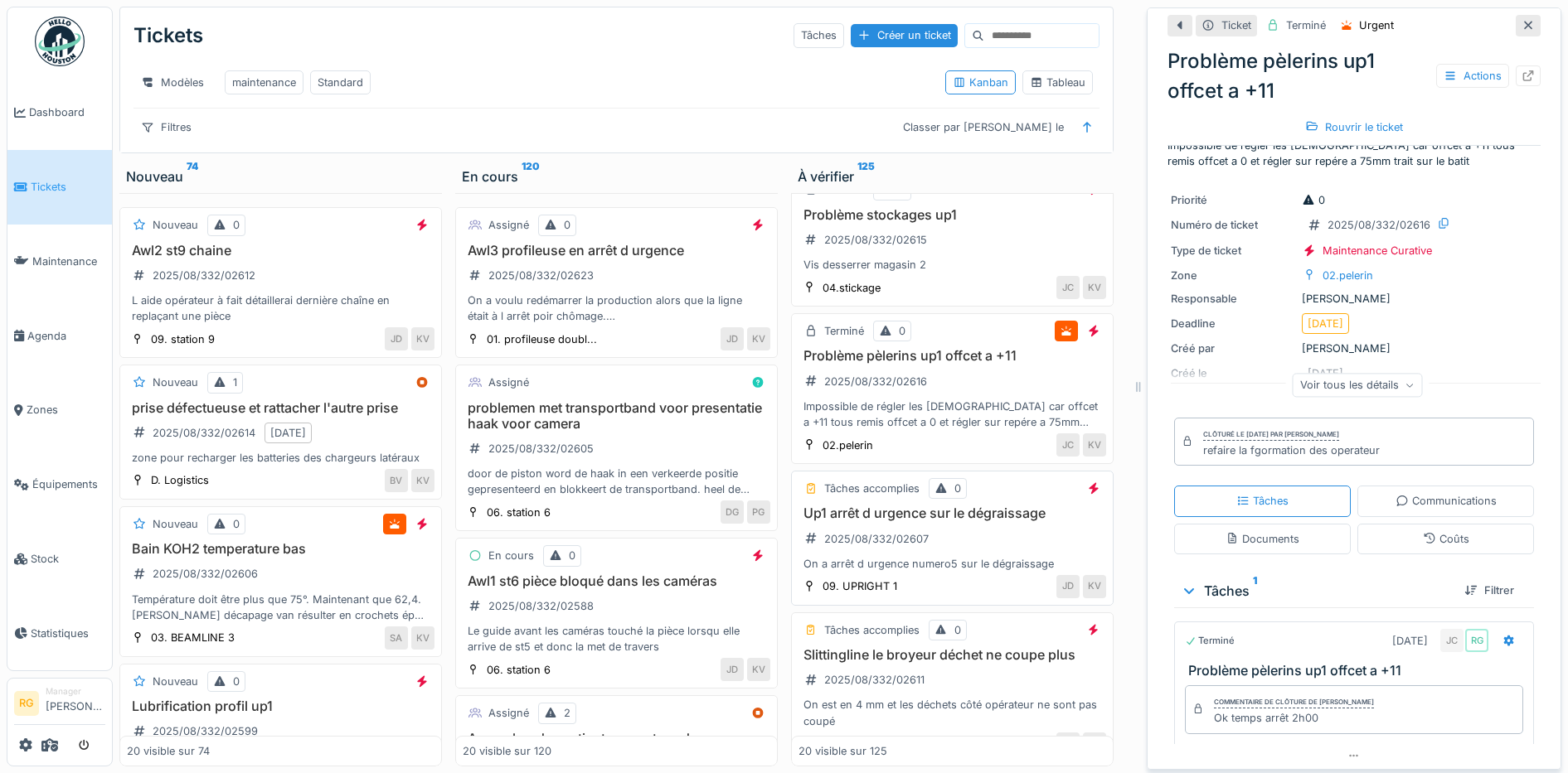
click at [949, 537] on div "Up1 arrêt d urgence sur le dégraissage 2025/08/332/02607 On a arrêt d urgence n…" at bounding box center [952, 538] width 308 height 66
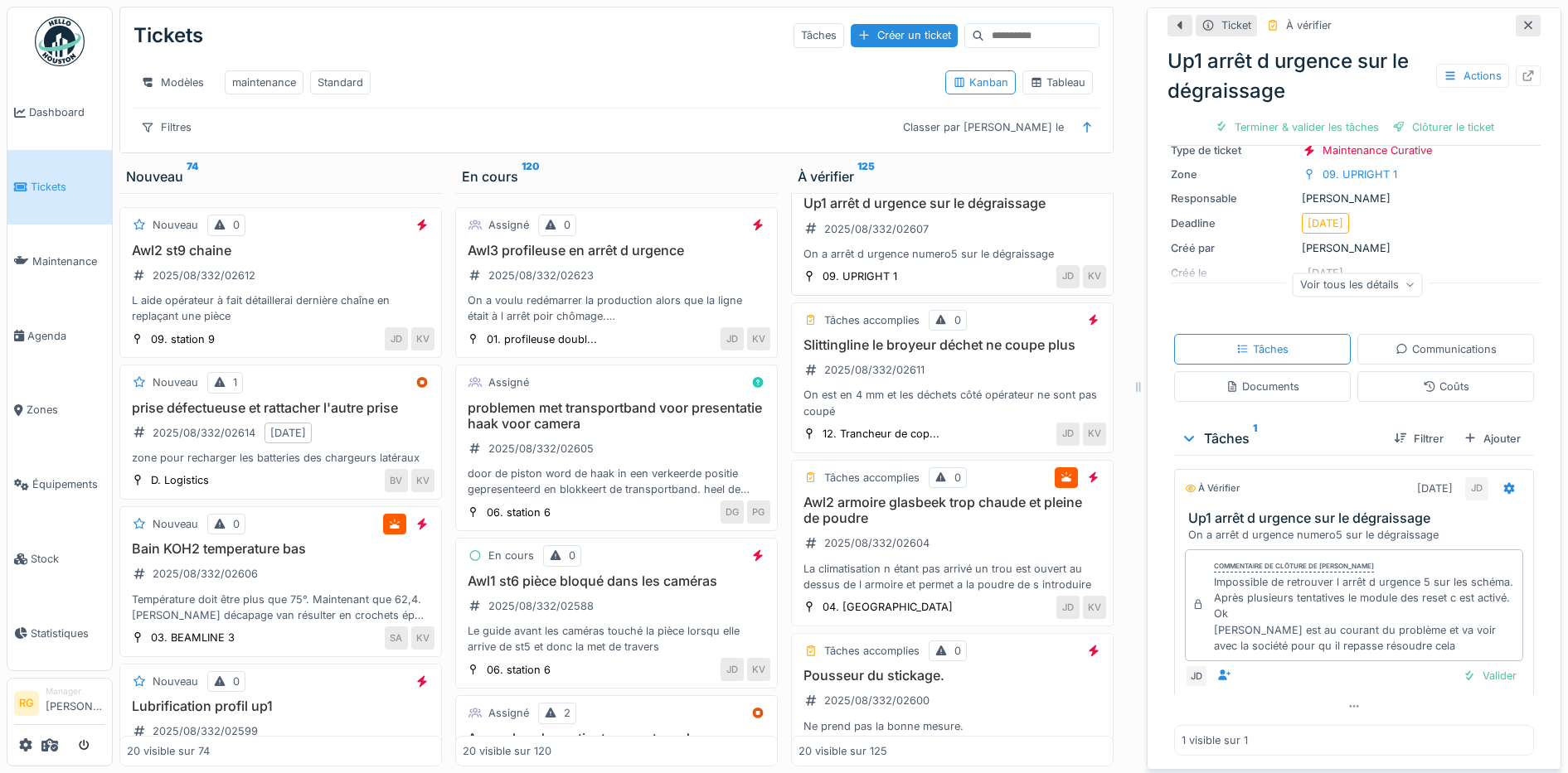
scroll to position [1243, 0]
click at [967, 378] on div "Slittingline le broyeur déchet ne coupe plus 2025/08/332/02611 On est en 4 mm e…" at bounding box center [952, 378] width 308 height 82
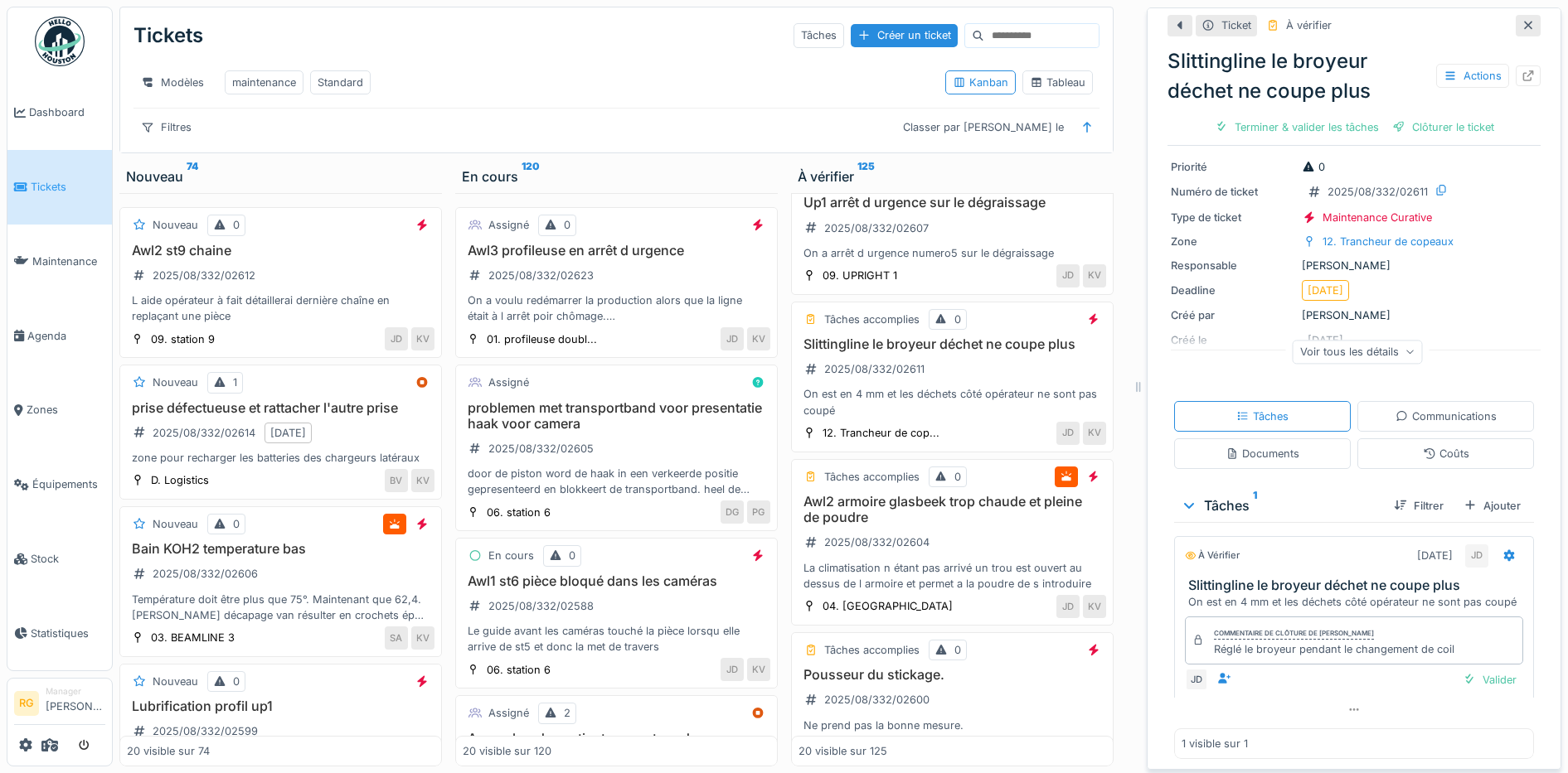
scroll to position [68, 0]
click at [1472, 666] on div "Valider" at bounding box center [1489, 677] width 67 height 22
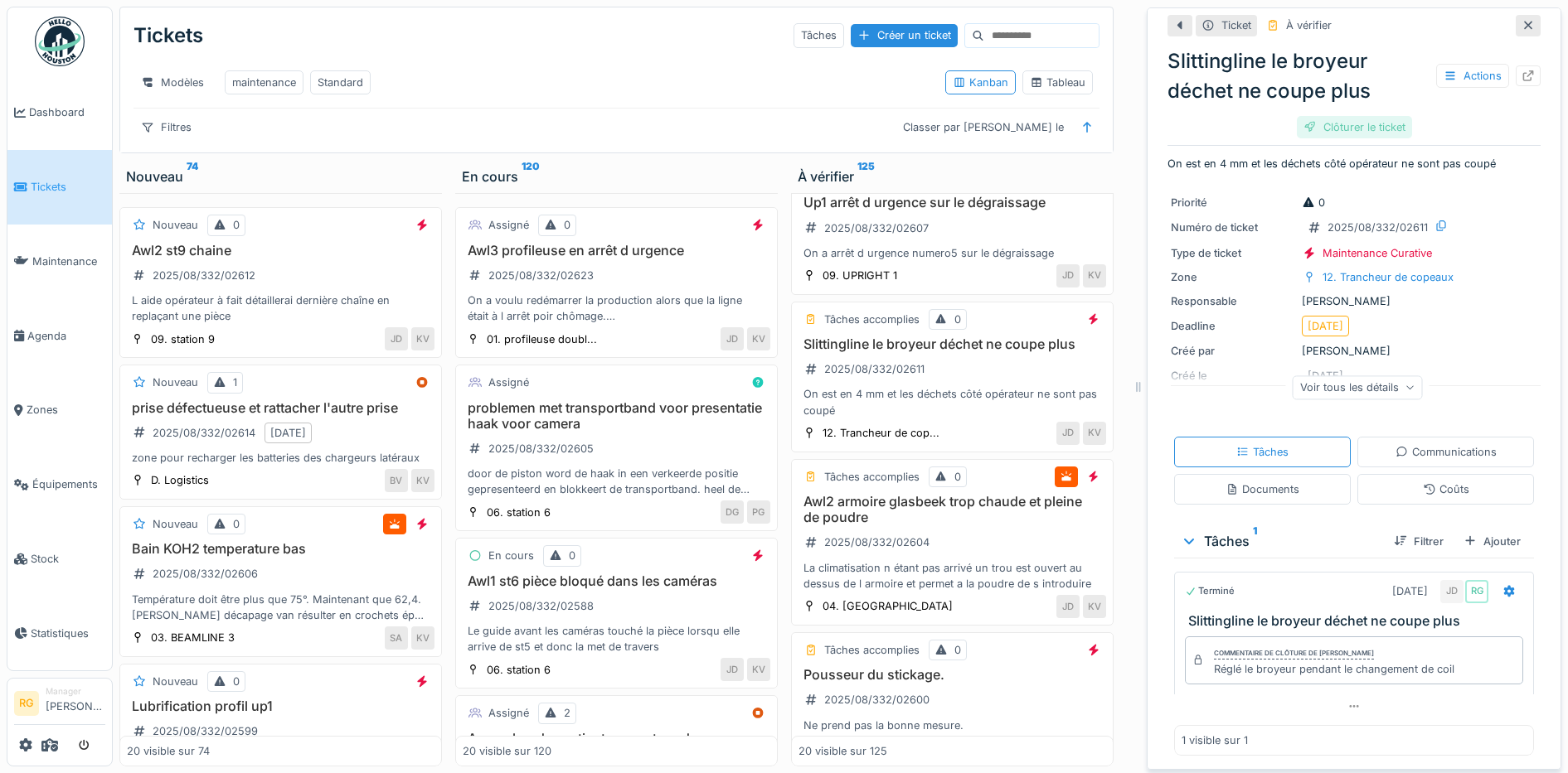
click at [1348, 116] on div "Clôturer le ticket" at bounding box center [1354, 127] width 115 height 22
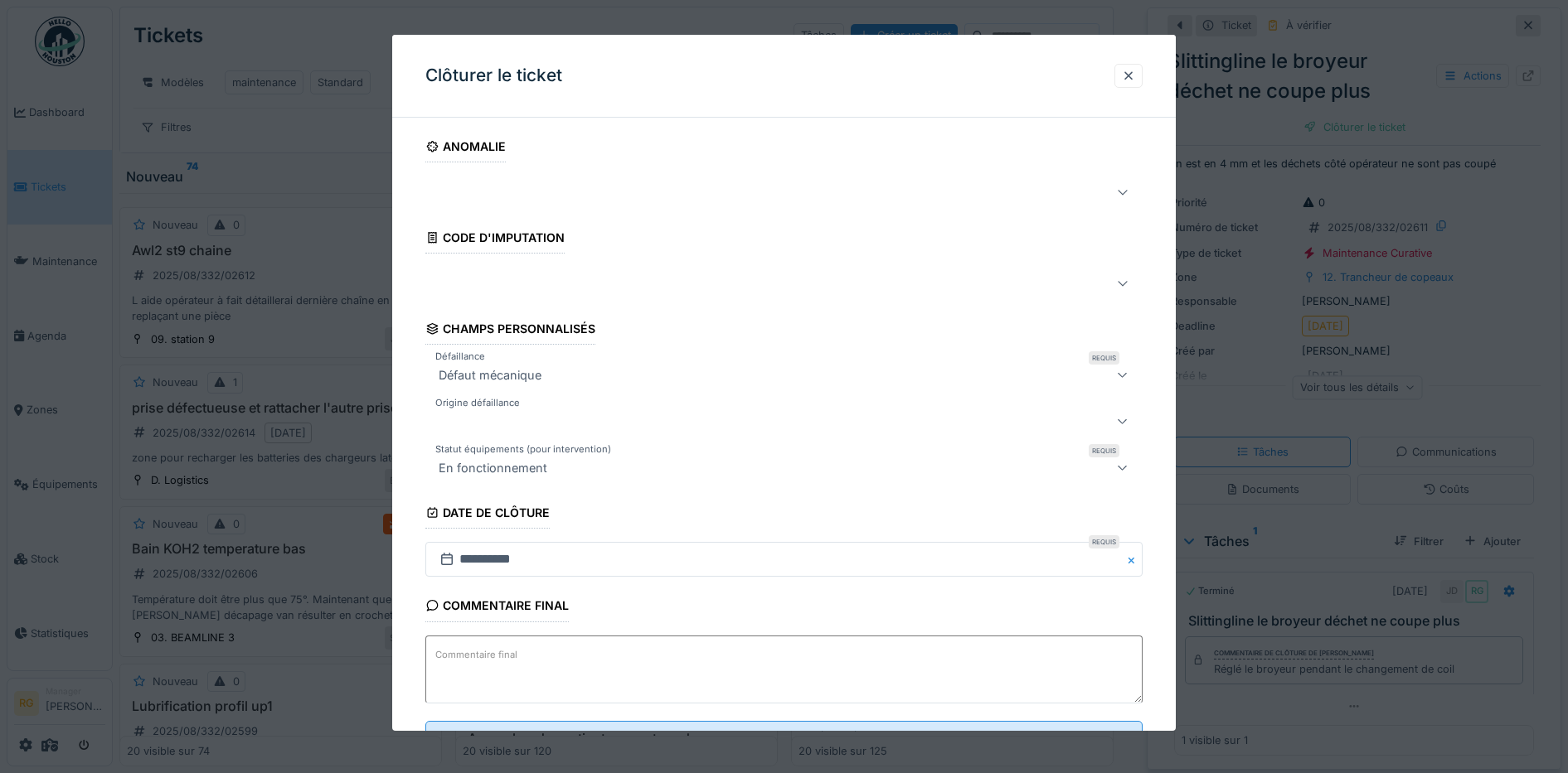
click at [663, 668] on textarea "Commentaire final" at bounding box center [784, 669] width 718 height 68
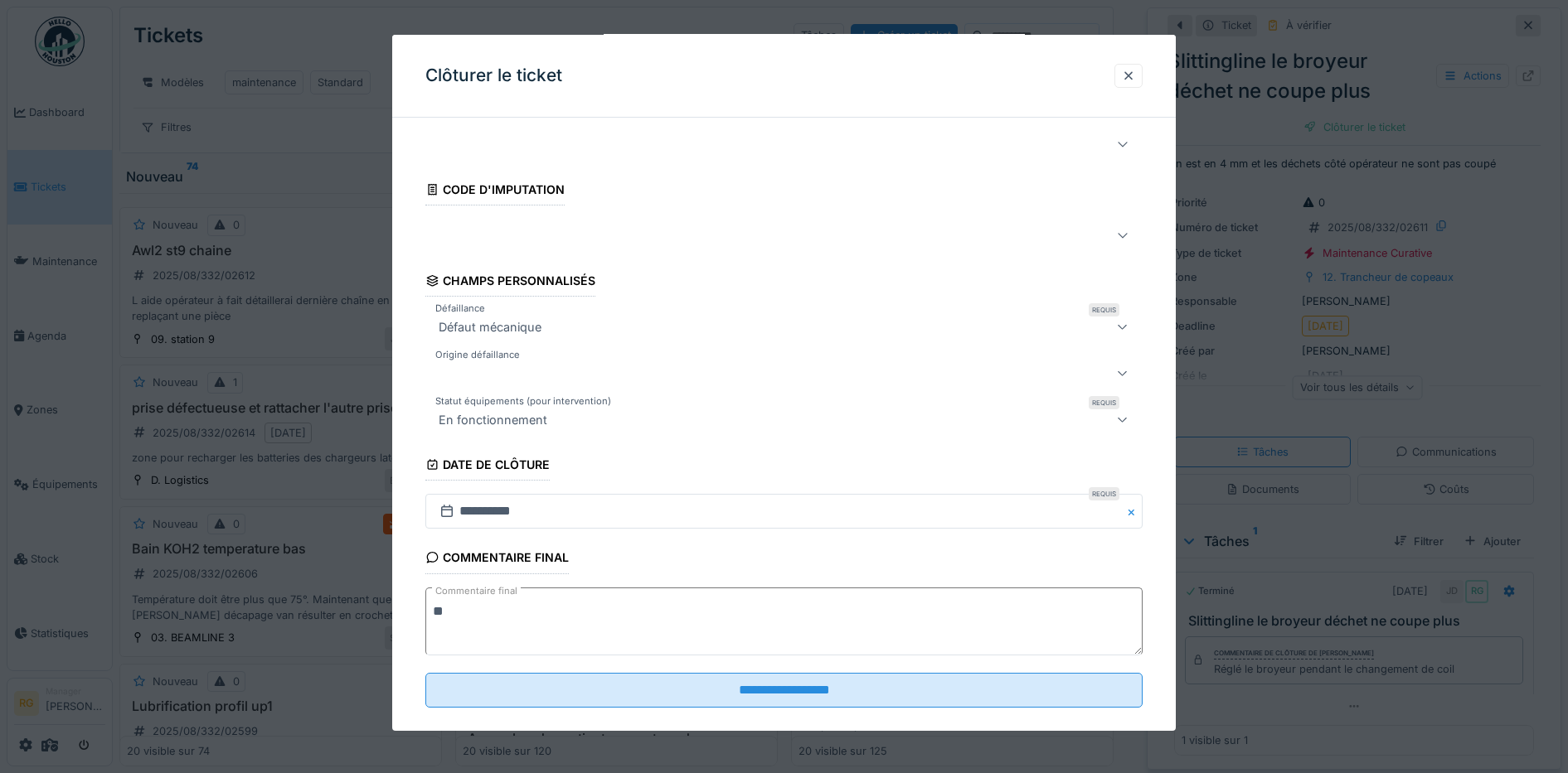
scroll to position [71, 0]
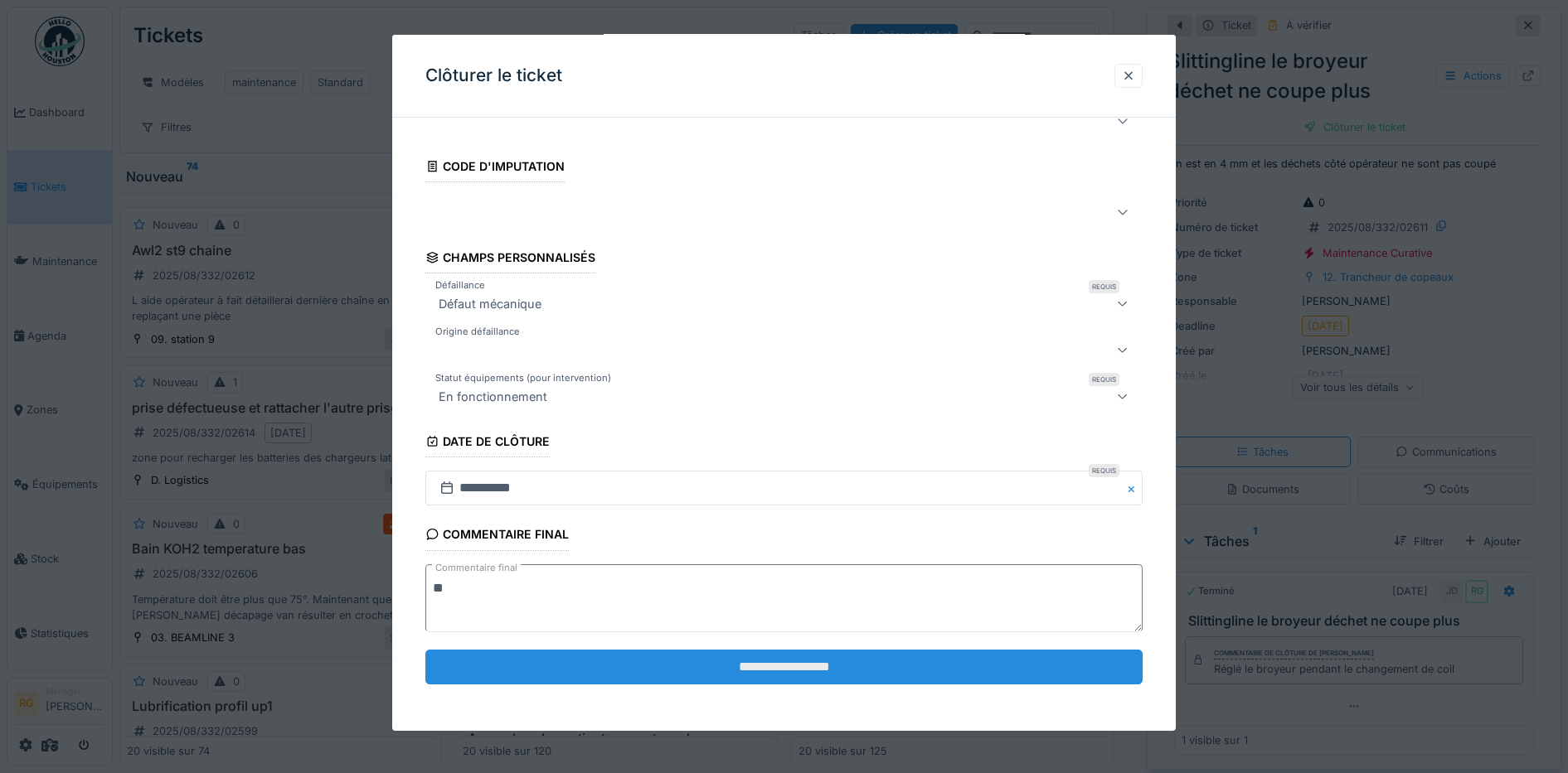
type textarea "**"
click at [730, 667] on input "**********" at bounding box center [784, 667] width 718 height 35
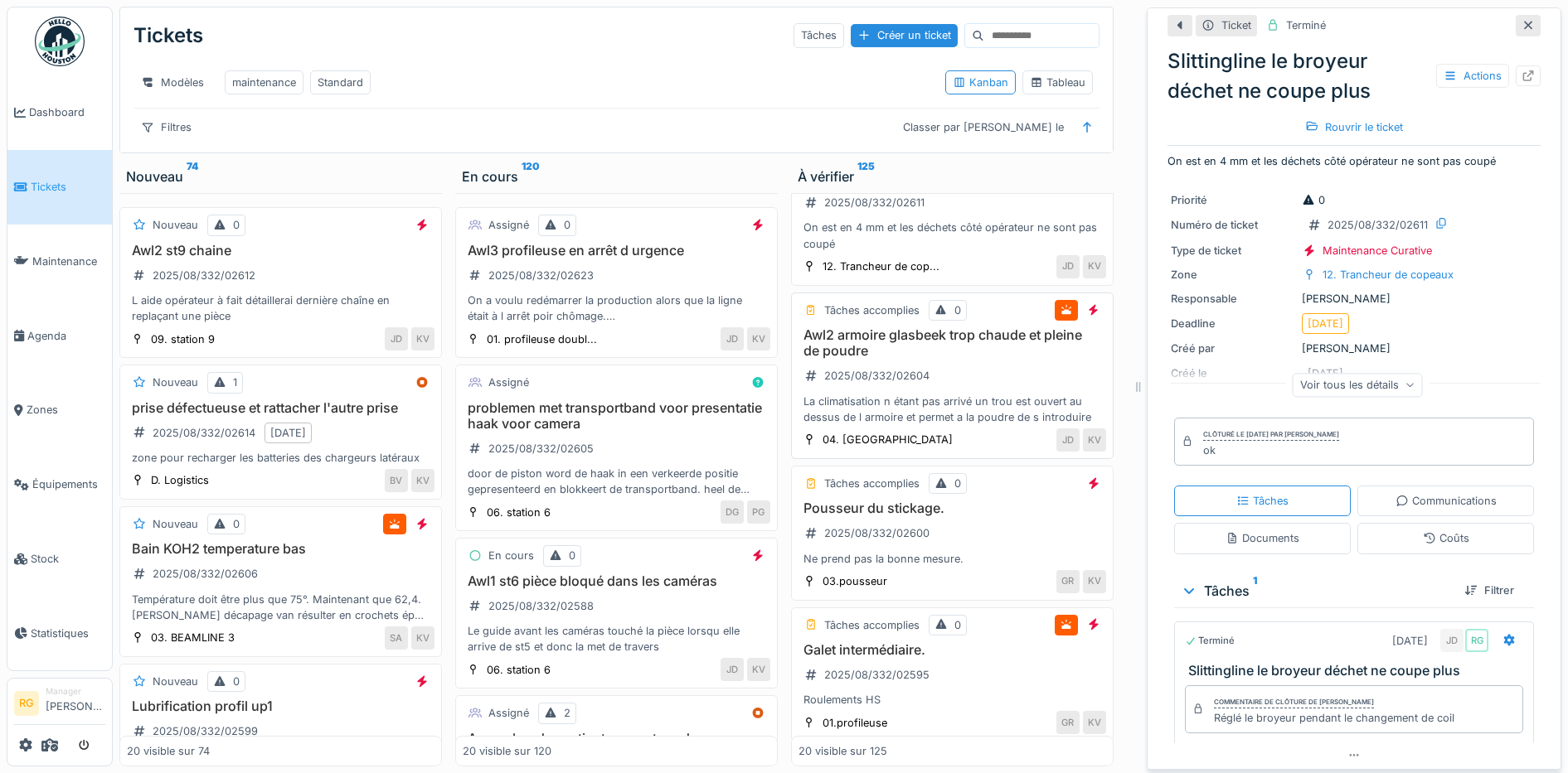
scroll to position [1554, 0]
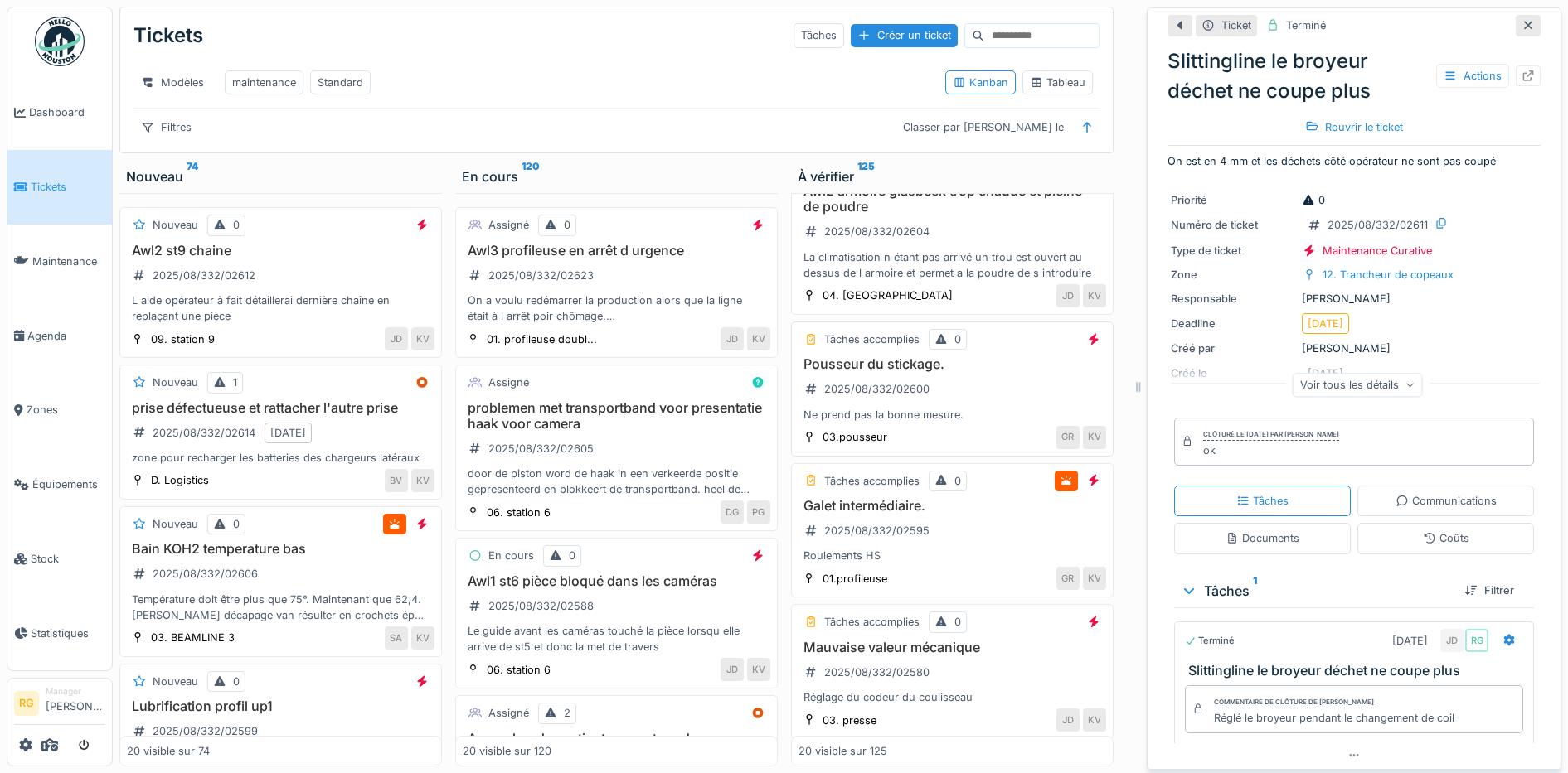
click at [972, 393] on div "Pousseur du stickage. 2025/08/332/02600 Ne prend pas la bonne mesure." at bounding box center [952, 389] width 308 height 66
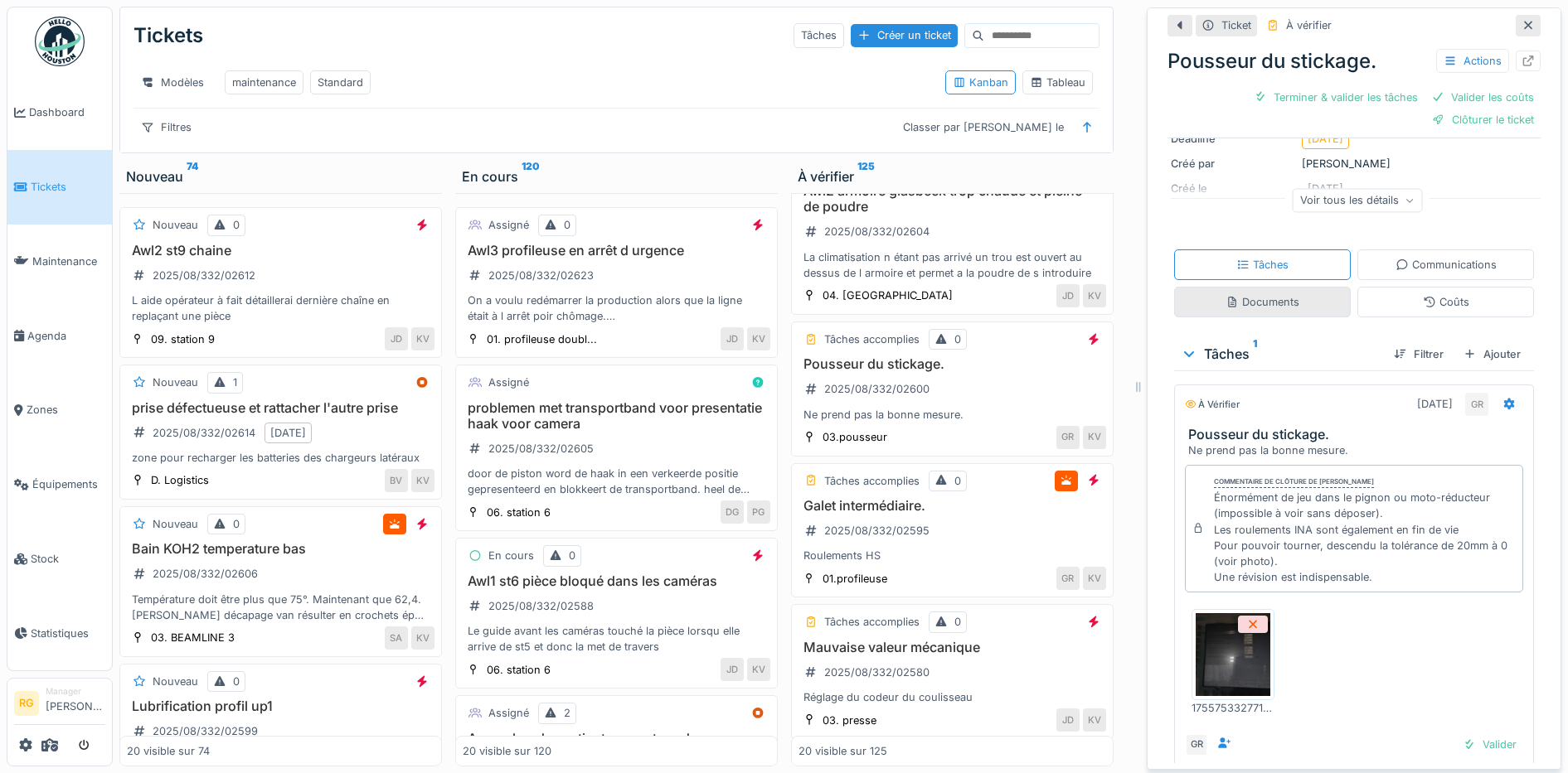
scroll to position [207, 0]
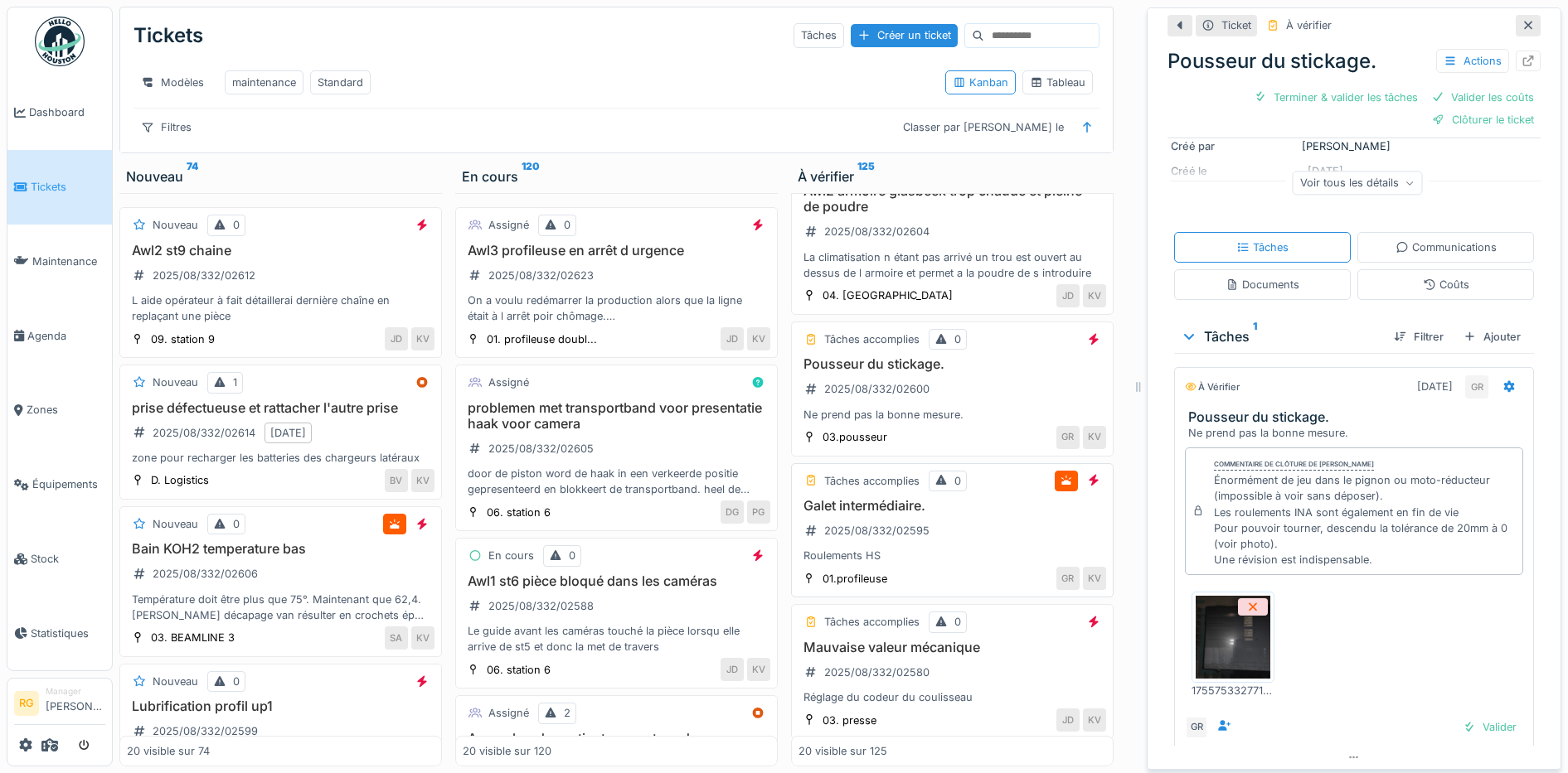
click at [964, 537] on div "Galet intermédiaire. 2025/08/332/02595 Roulements HS" at bounding box center [952, 531] width 308 height 66
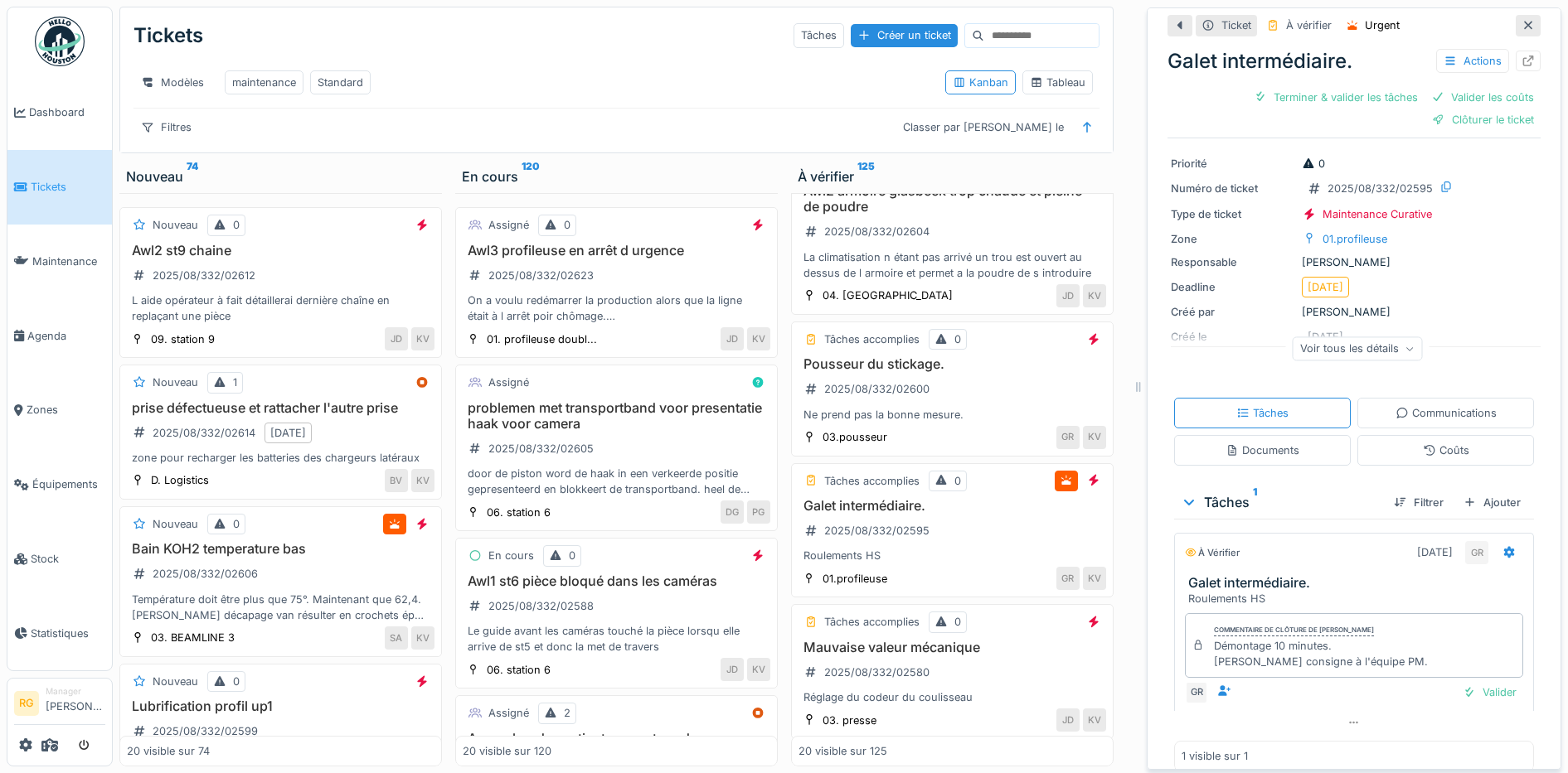
scroll to position [60, 0]
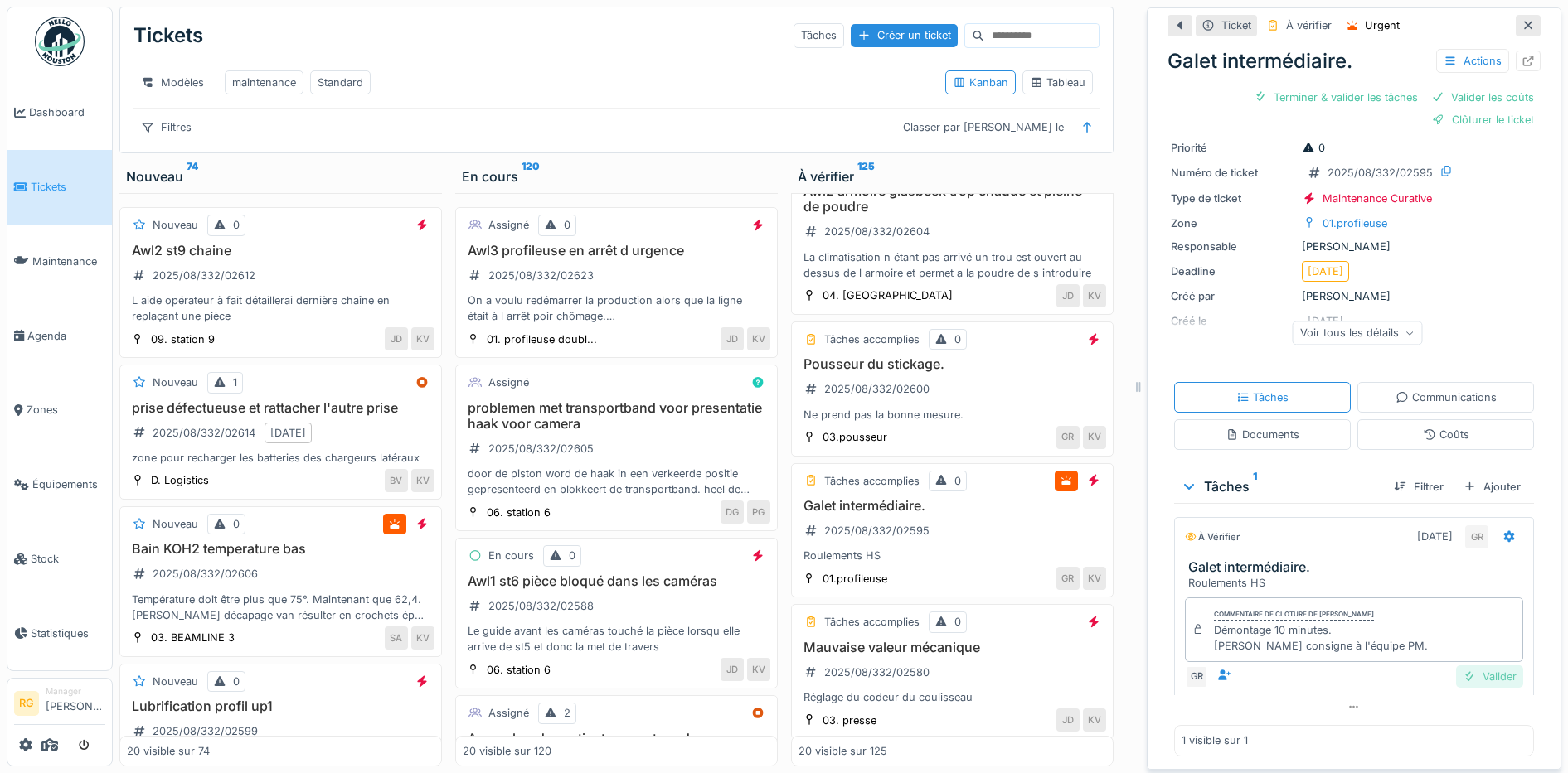
click at [1469, 666] on div "Valider" at bounding box center [1489, 677] width 67 height 22
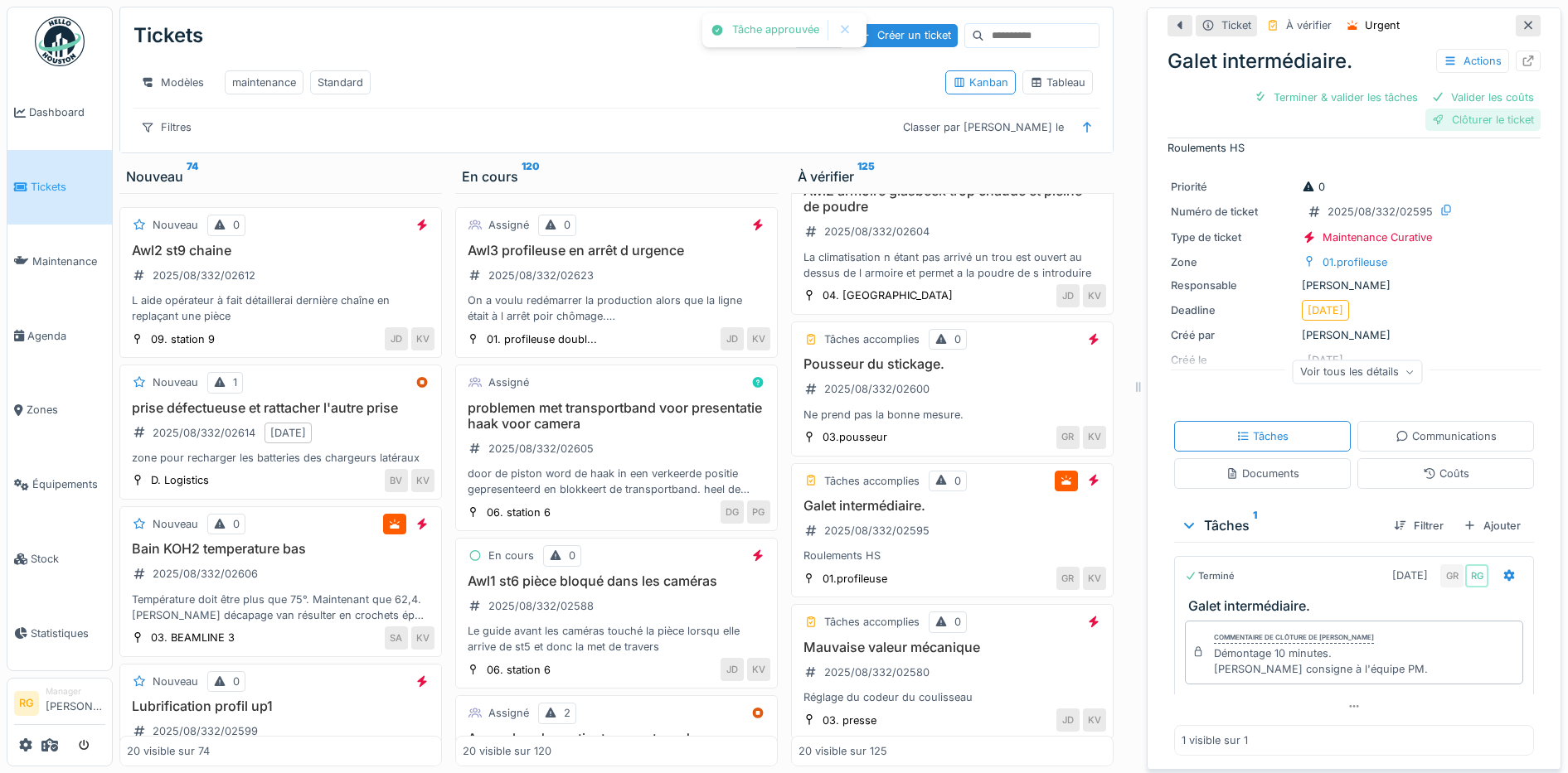
scroll to position [0, 0]
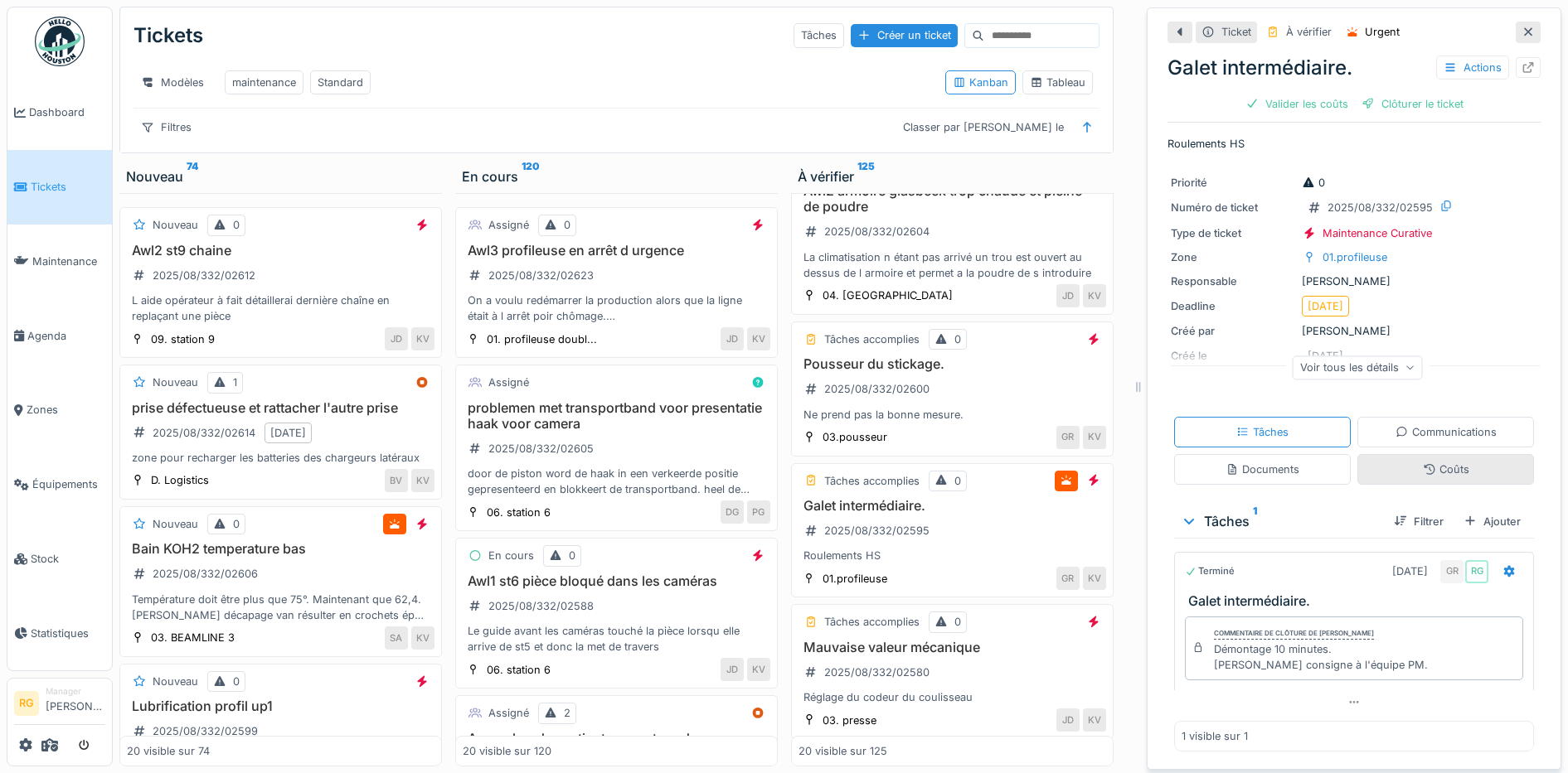
click at [1423, 462] on div "Coûts" at bounding box center [1445, 469] width 47 height 16
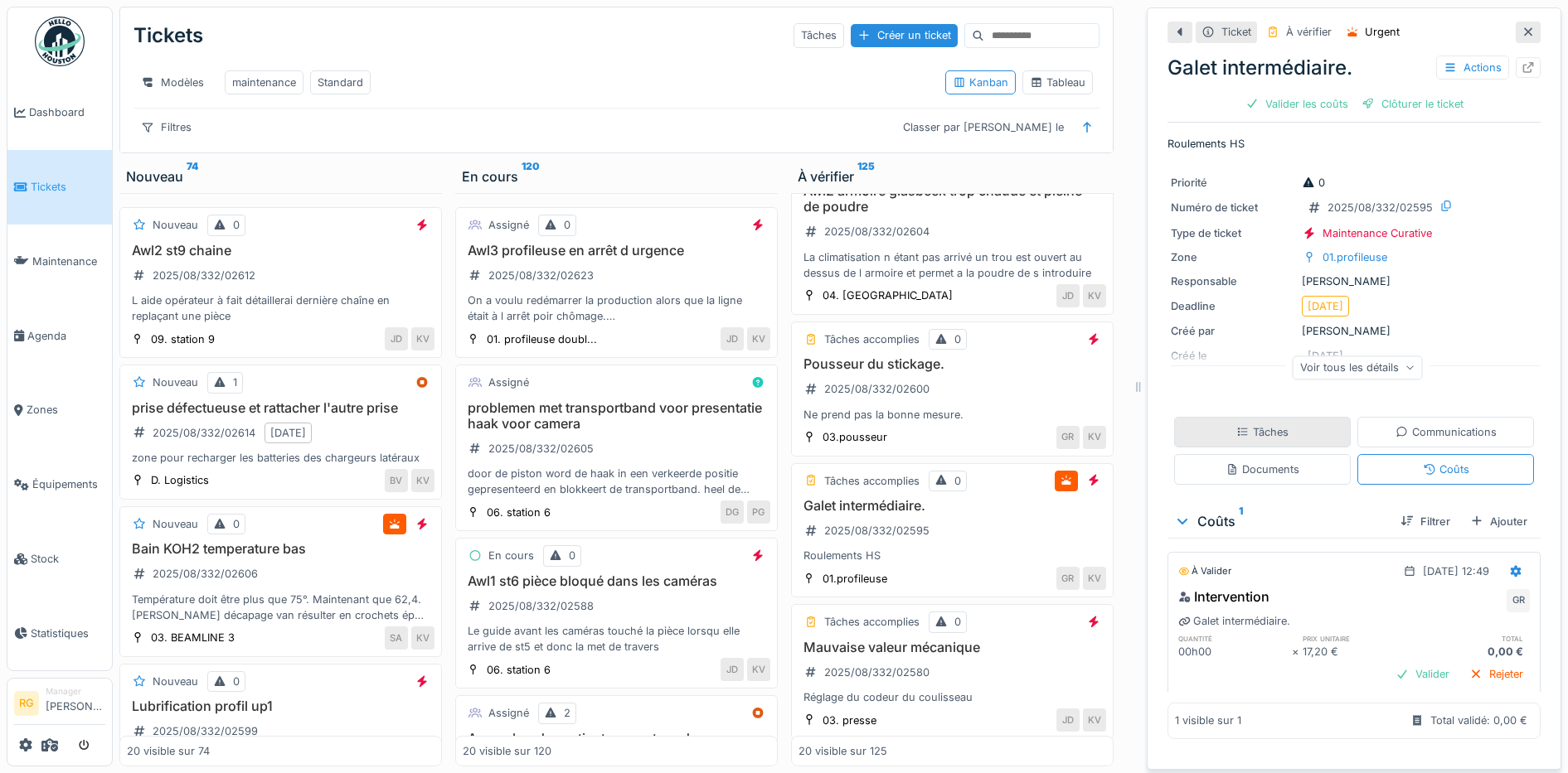
click at [1236, 424] on div "Tâches" at bounding box center [1262, 432] width 52 height 16
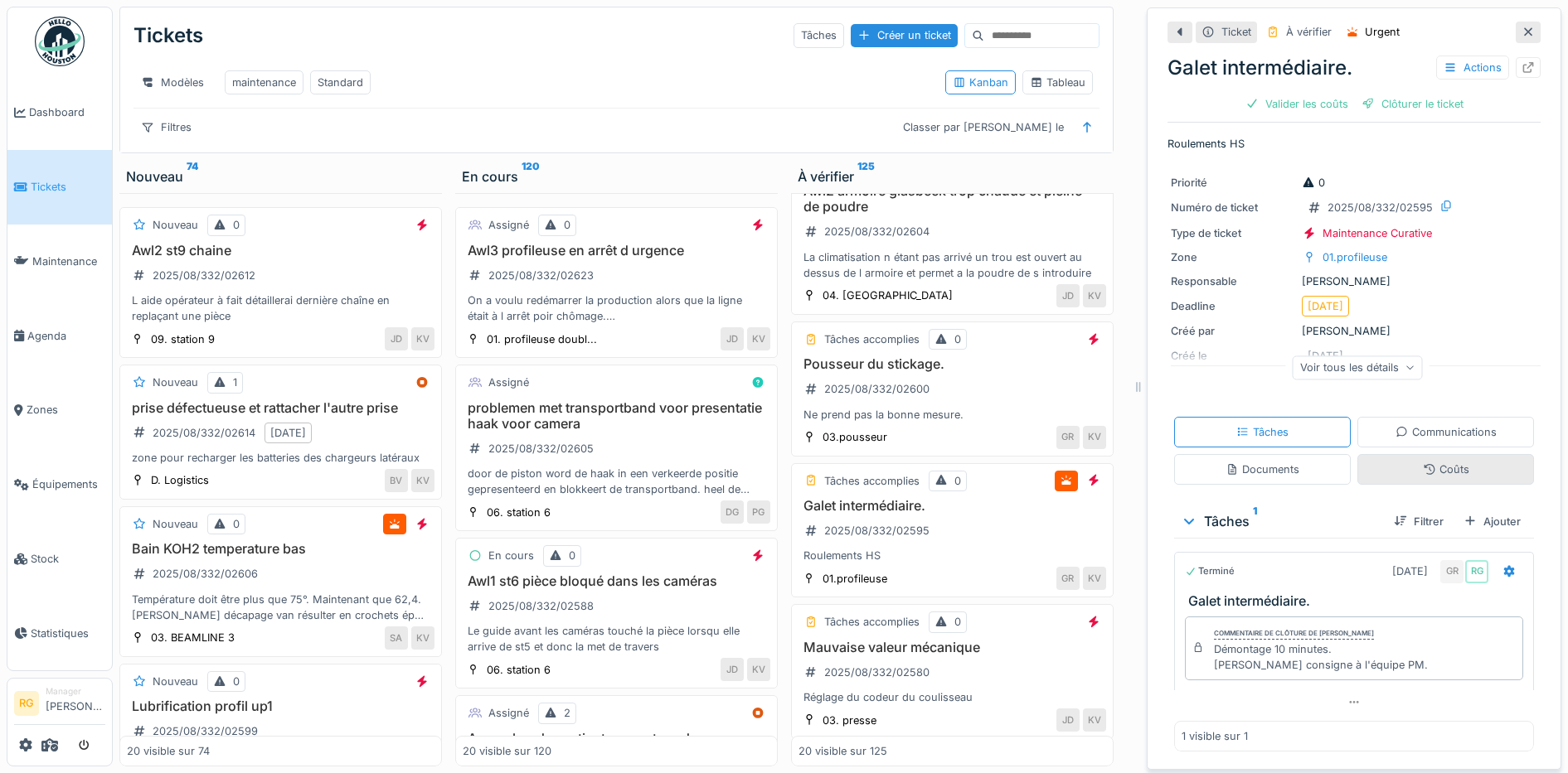
click at [1423, 464] on icon at bounding box center [1429, 469] width 14 height 11
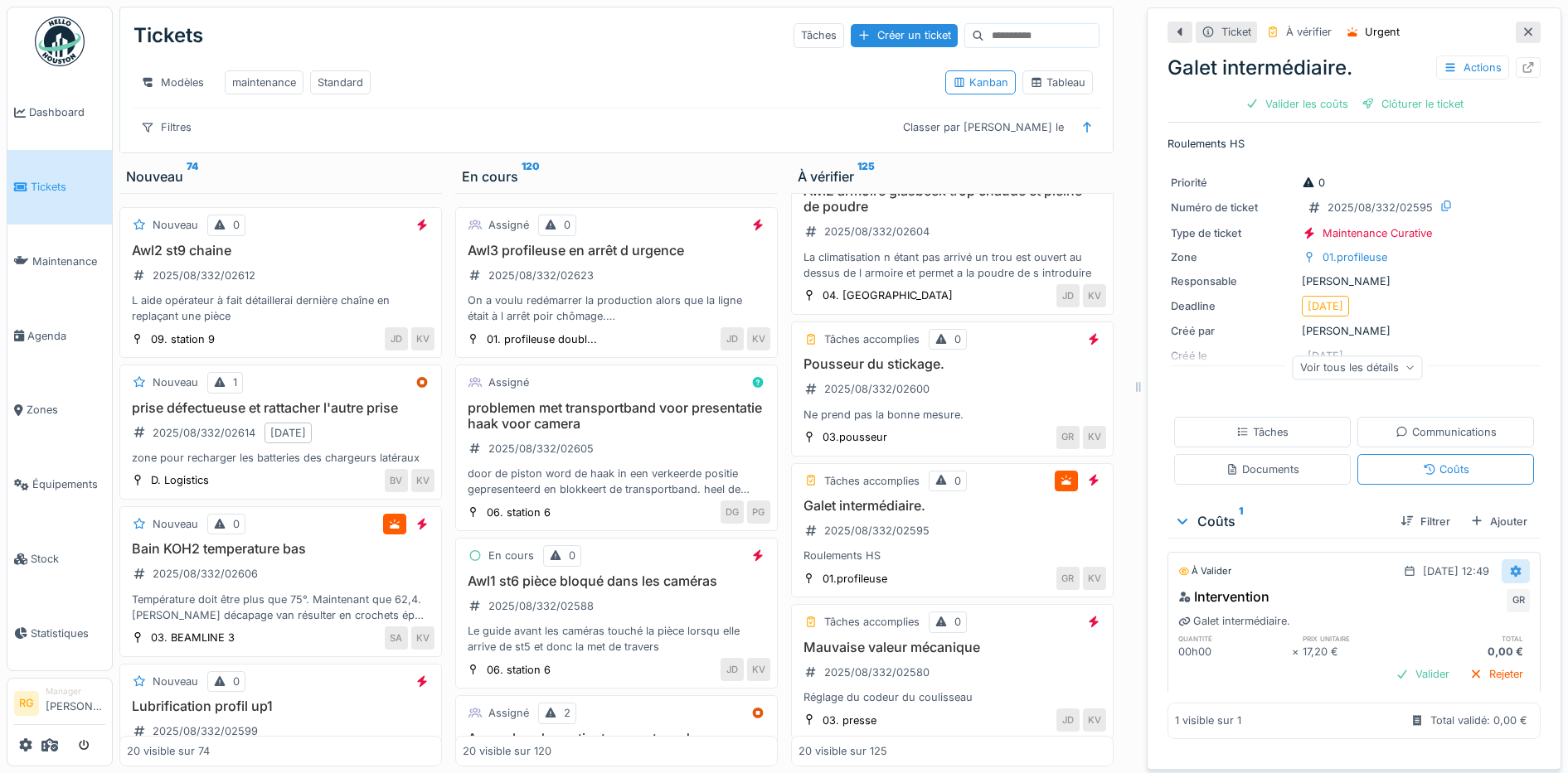
click at [1509, 566] on icon at bounding box center [1516, 571] width 14 height 11
click at [1454, 600] on div "Modifier" at bounding box center [1437, 611] width 81 height 25
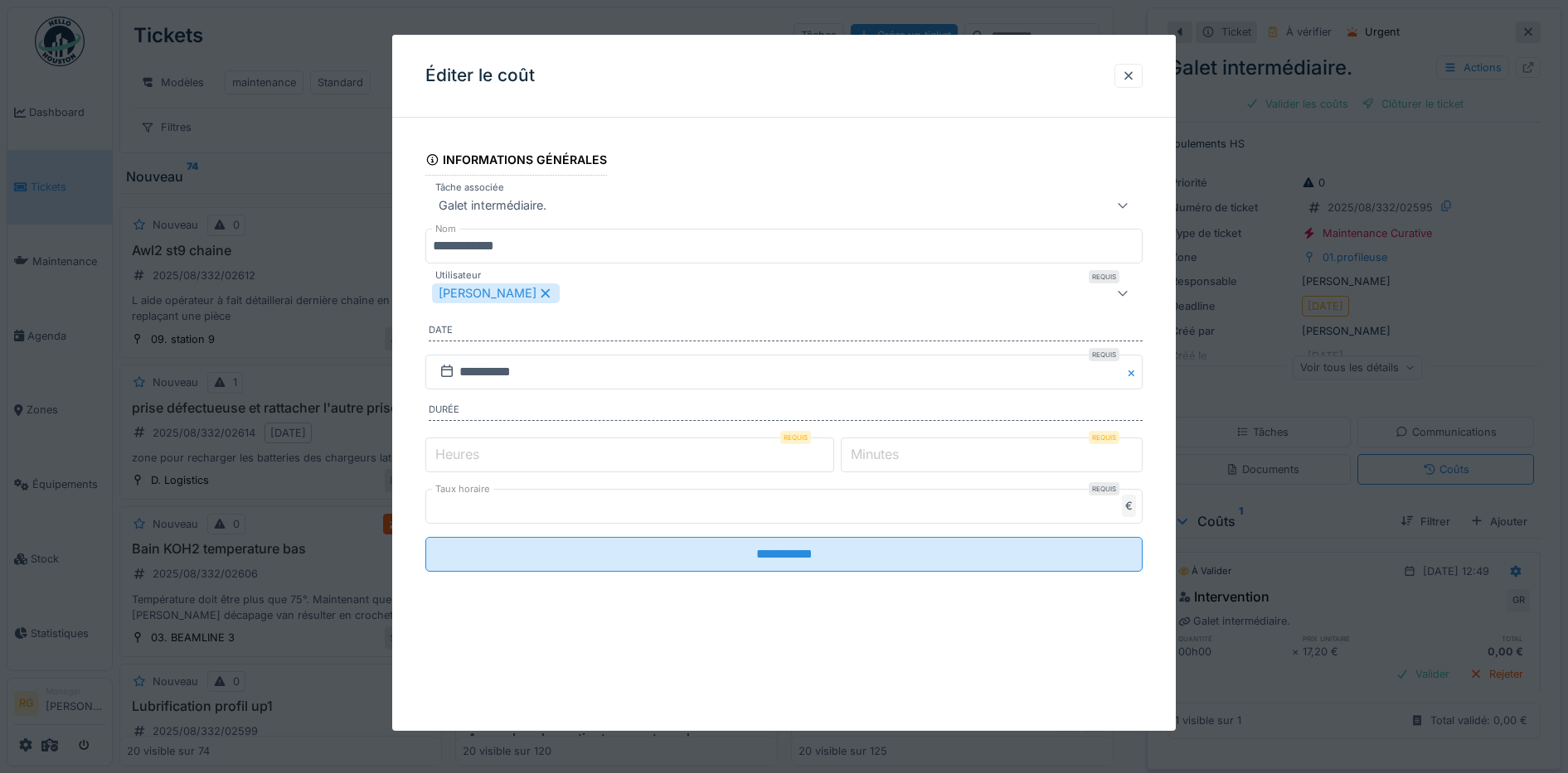
click at [879, 452] on label "Minutes" at bounding box center [875, 453] width 54 height 20
click at [879, 452] on input "*" at bounding box center [991, 455] width 302 height 35
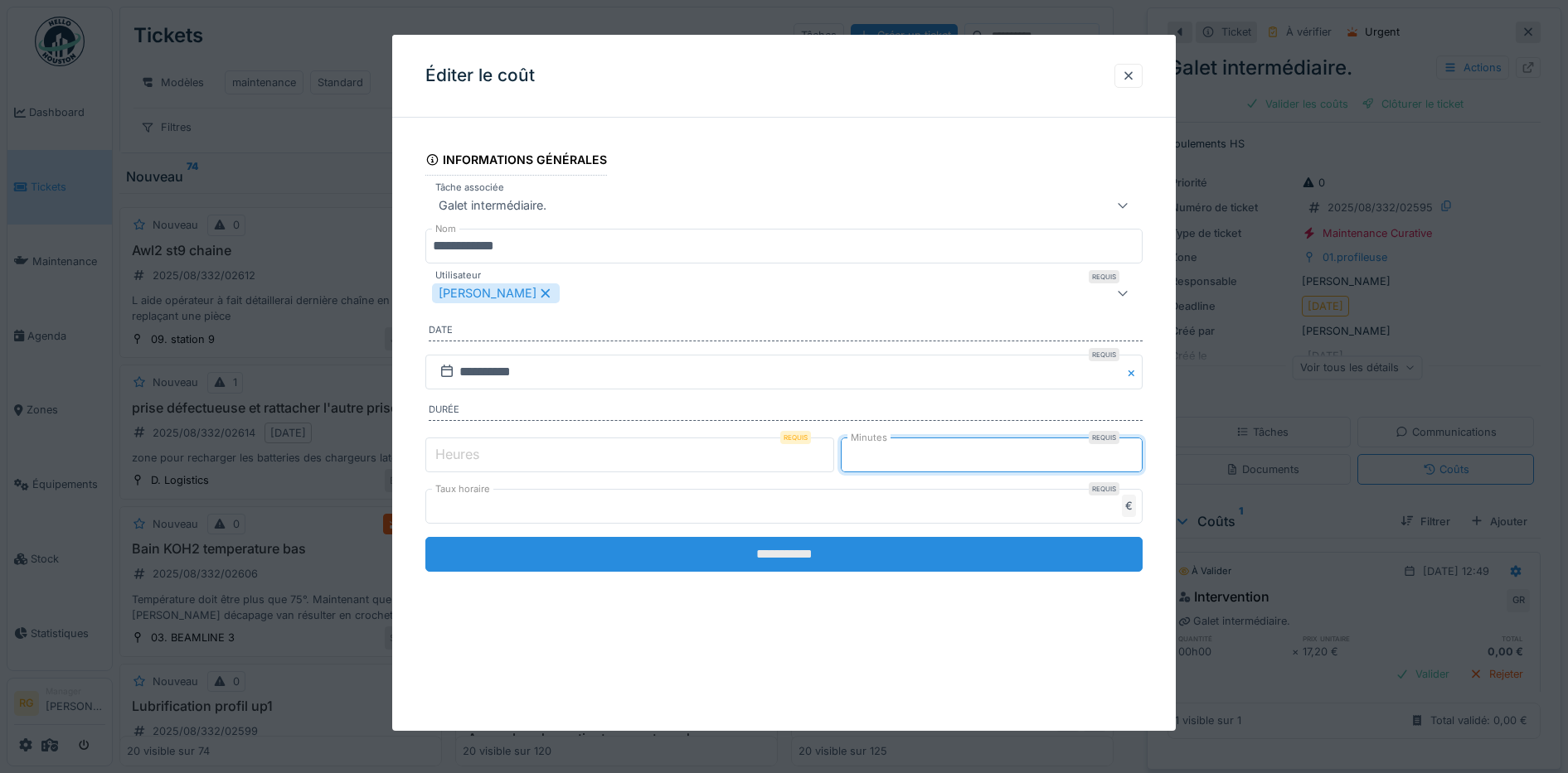
type input "**"
click at [863, 560] on input "**********" at bounding box center [784, 554] width 718 height 35
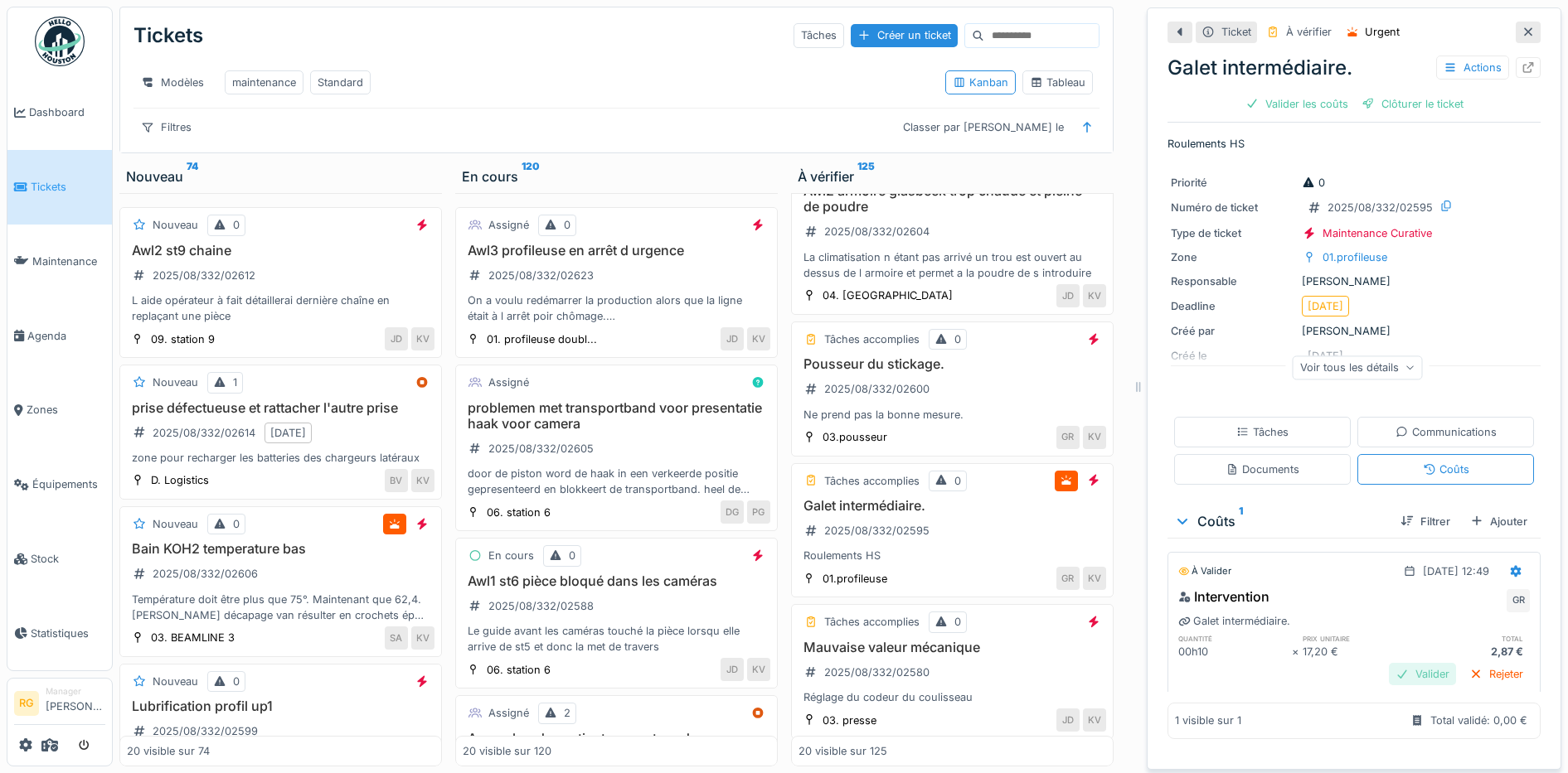
click at [1400, 663] on div "Valider" at bounding box center [1422, 674] width 67 height 22
click at [1333, 93] on div "Clôturer le ticket" at bounding box center [1354, 104] width 115 height 22
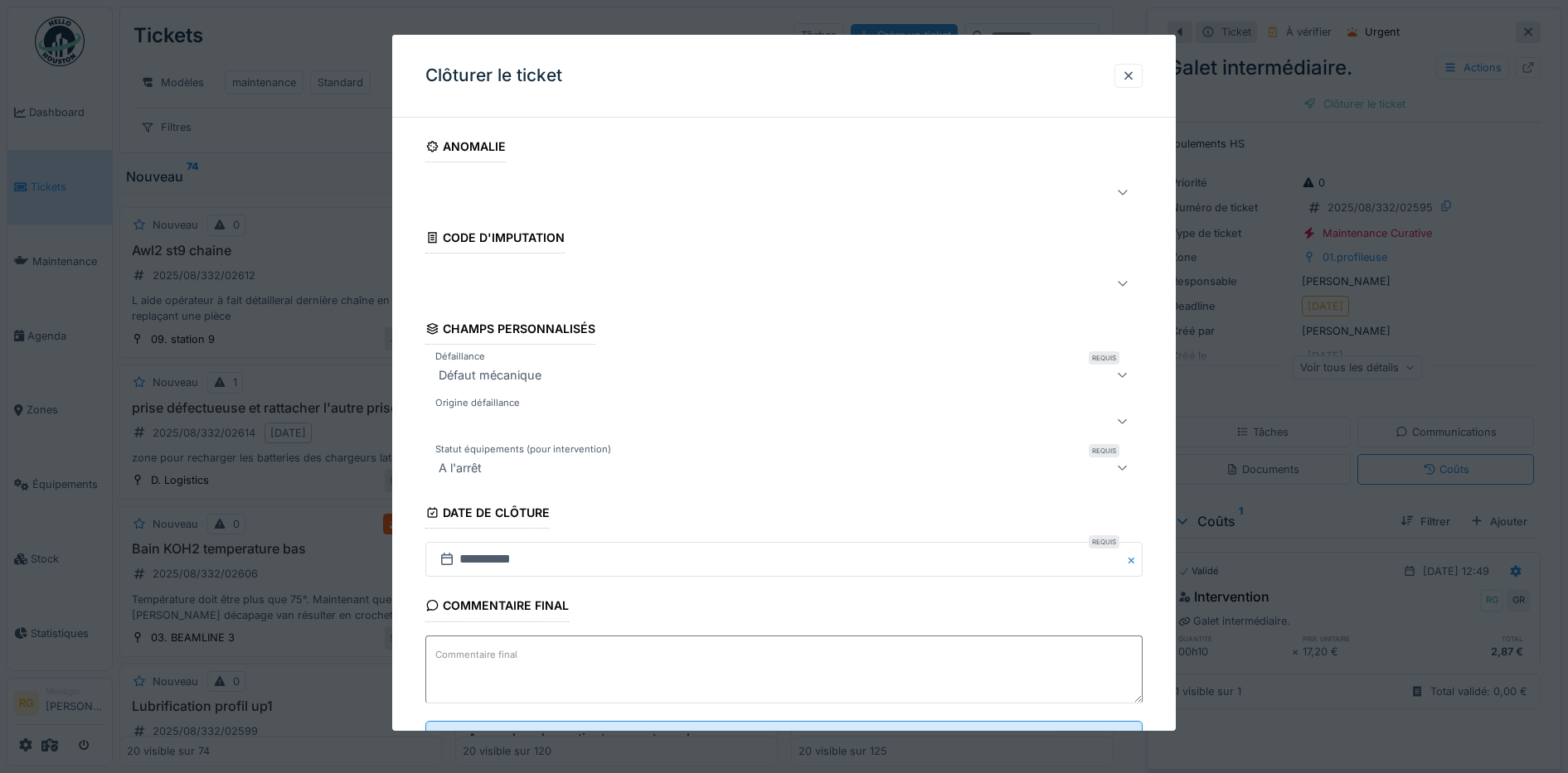
click at [551, 657] on textarea "Commentaire final" at bounding box center [784, 669] width 718 height 68
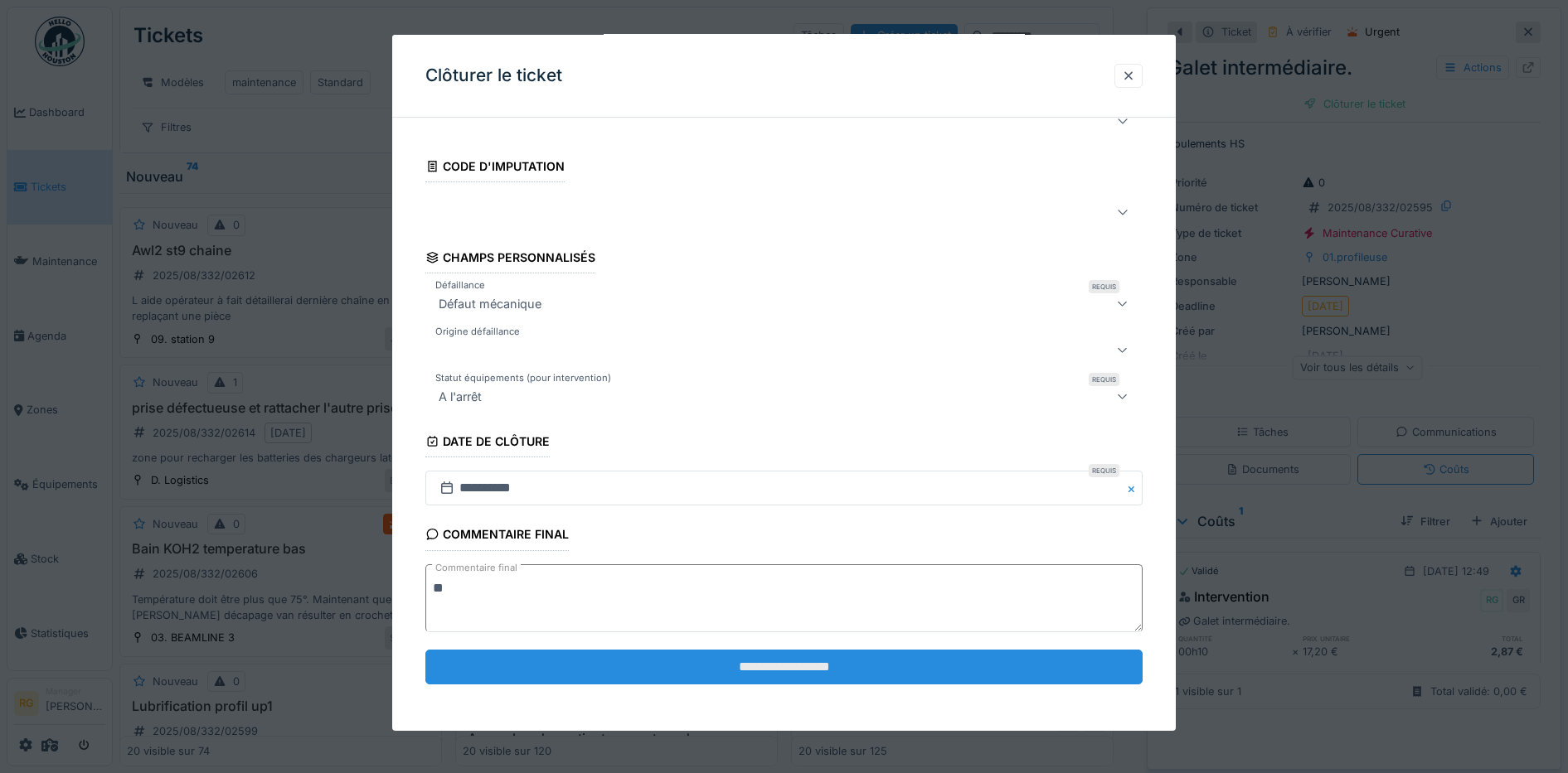
type textarea "**"
click at [790, 671] on input "**********" at bounding box center [784, 667] width 718 height 35
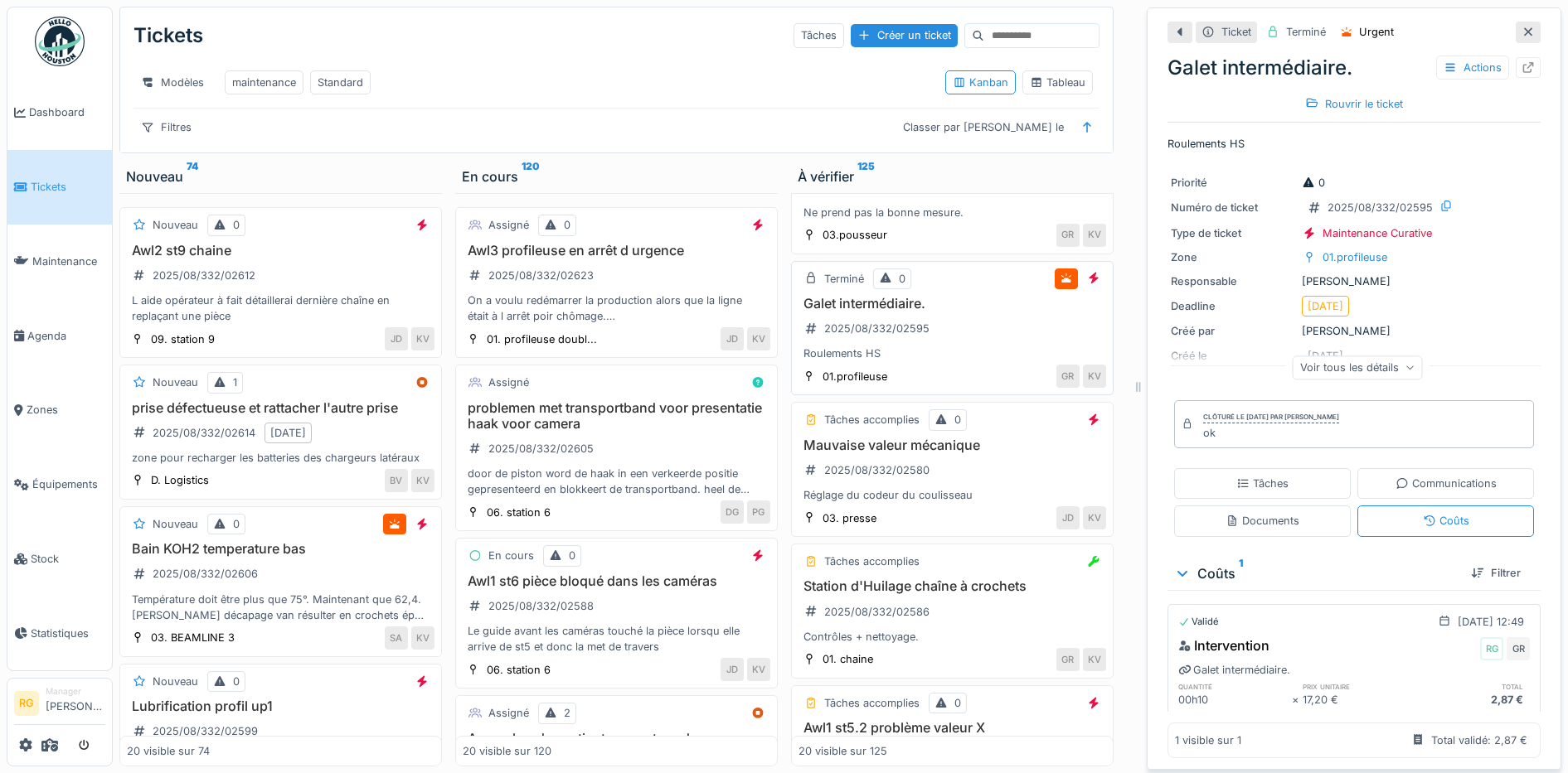
scroll to position [1761, 0]
click at [980, 467] on div "Mauvaise valeur mécanique 2025/08/332/02580 Réglage du codeur du coulisseau" at bounding box center [952, 466] width 308 height 66
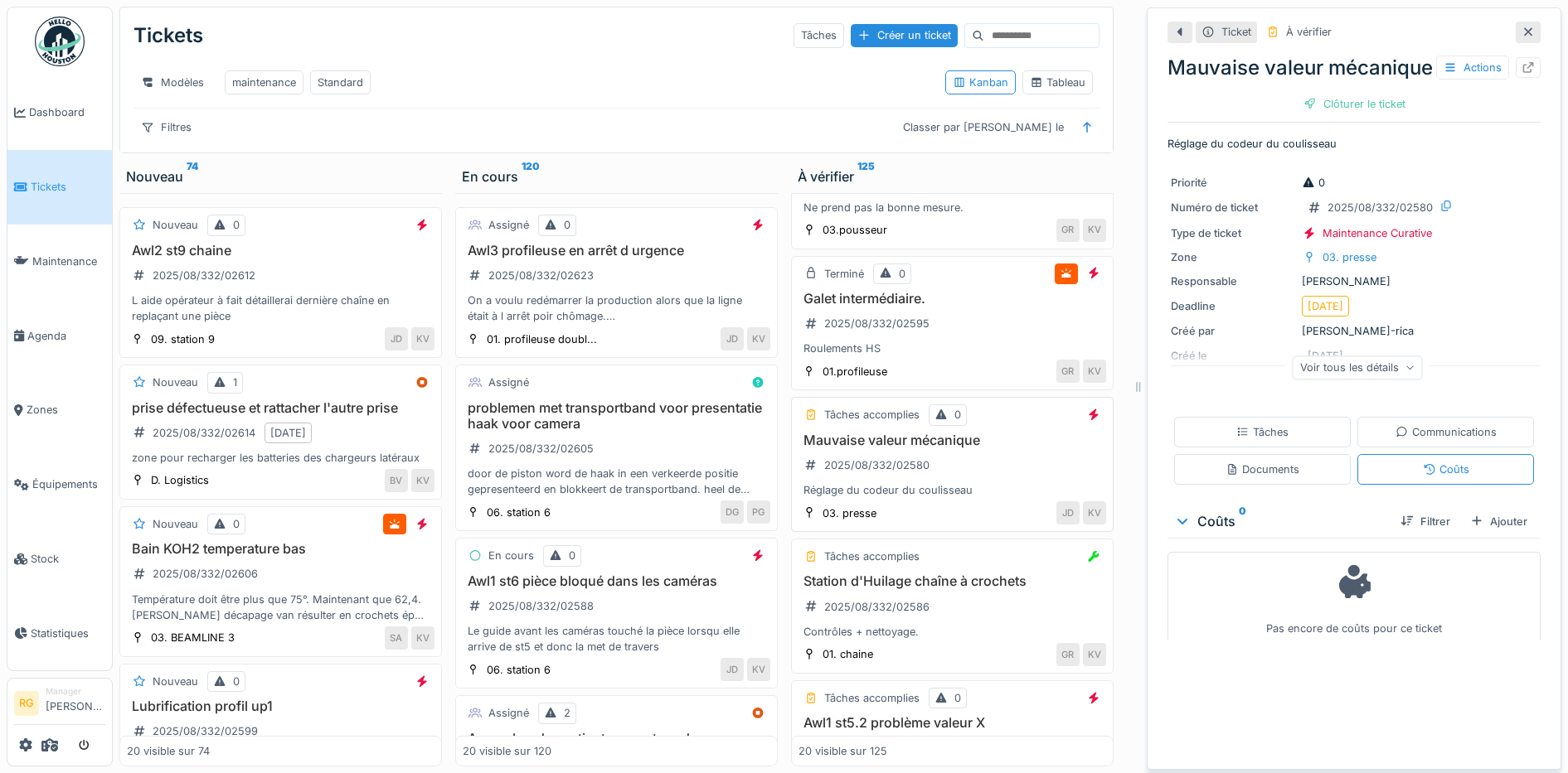
click at [998, 474] on div "Mauvaise valeur mécanique 2025/08/332/02580 Réglage du codeur du coulisseau" at bounding box center [952, 466] width 308 height 66
click at [1283, 446] on div "Tâches" at bounding box center [1263, 432] width 177 height 31
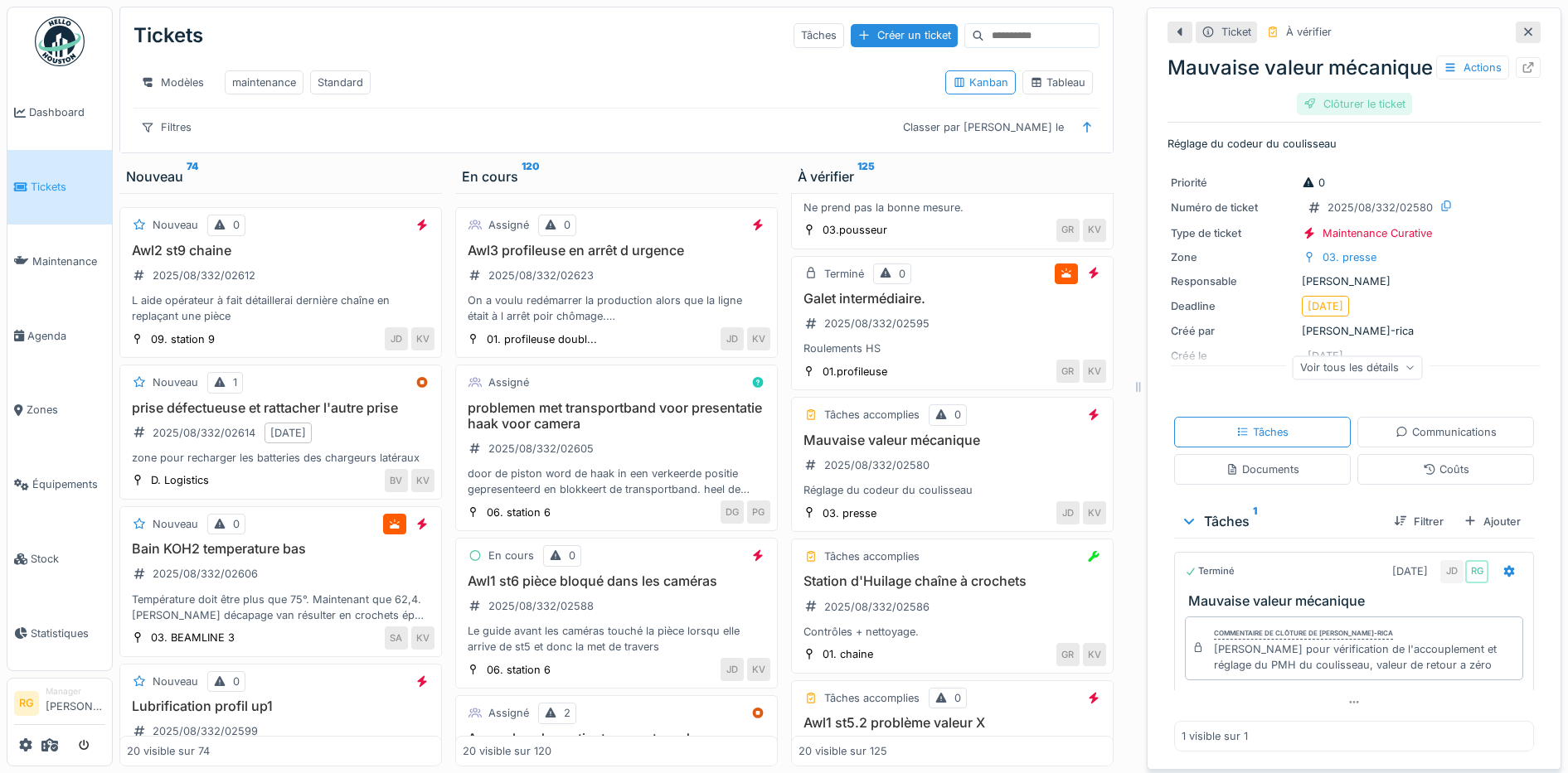
click at [1351, 115] on div "Clôturer le ticket" at bounding box center [1354, 104] width 115 height 22
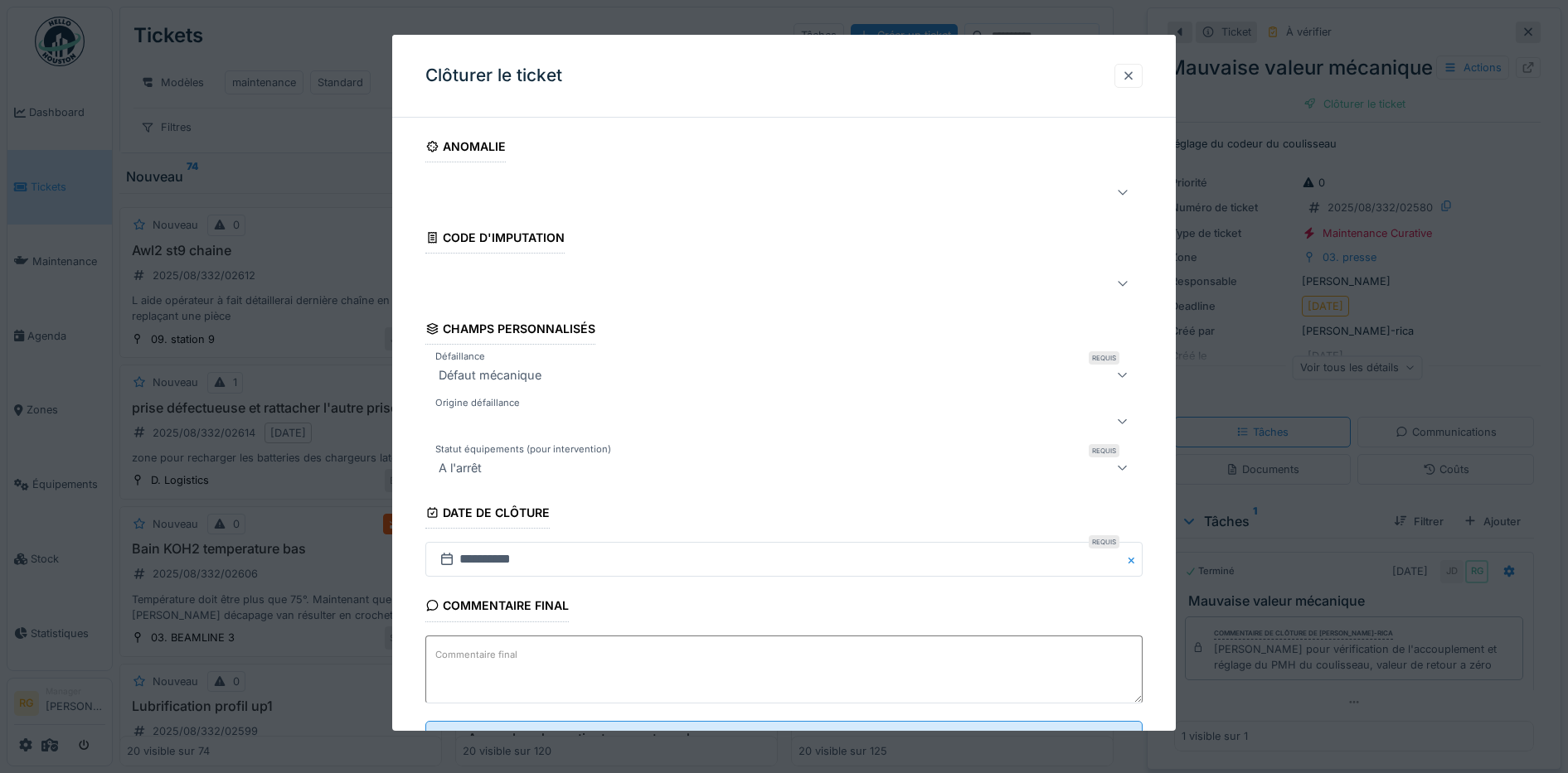
click at [1133, 80] on div at bounding box center [1129, 76] width 14 height 16
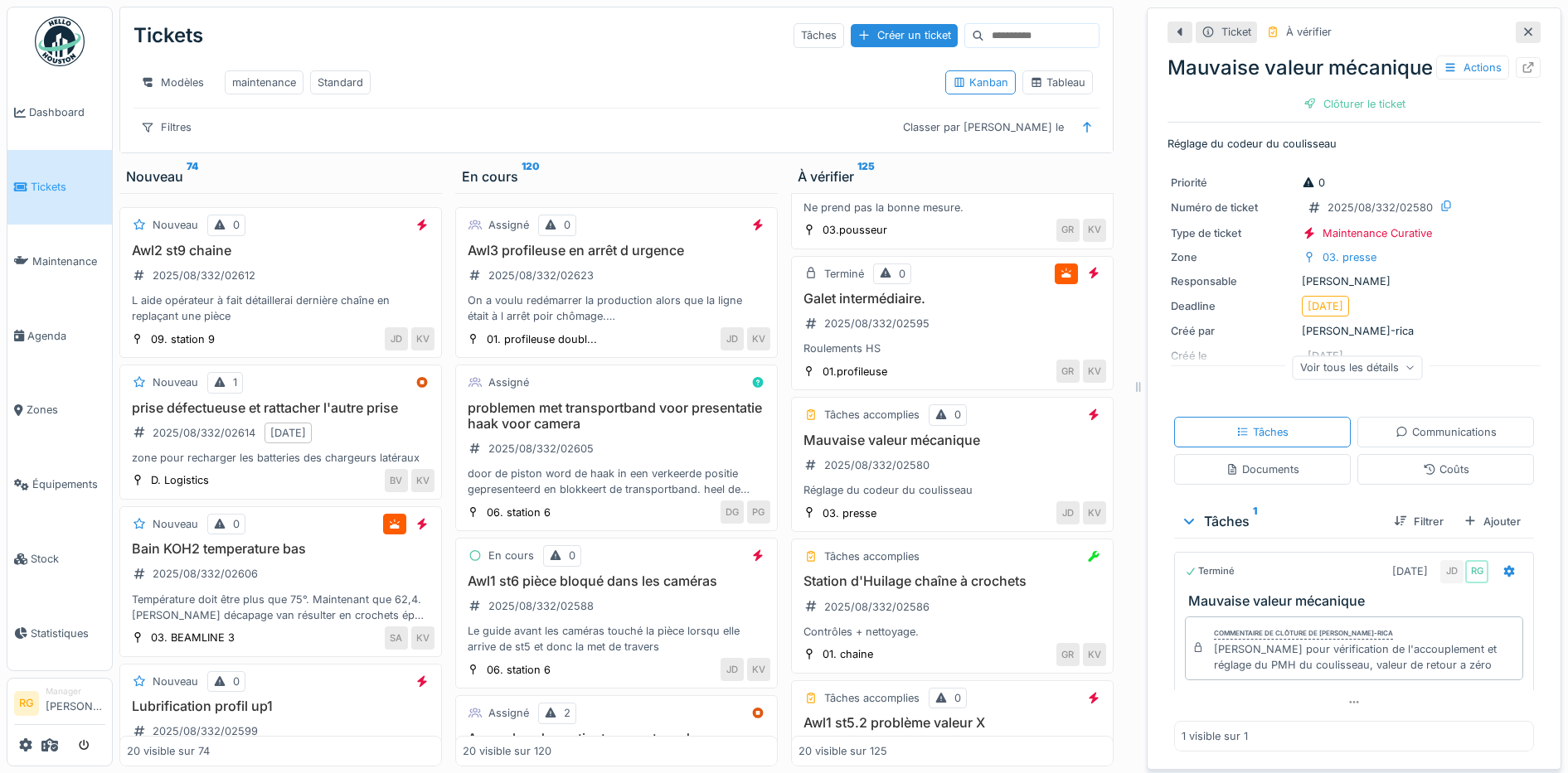
scroll to position [28, 0]
click at [1426, 462] on div "Coûts" at bounding box center [1445, 469] width 47 height 16
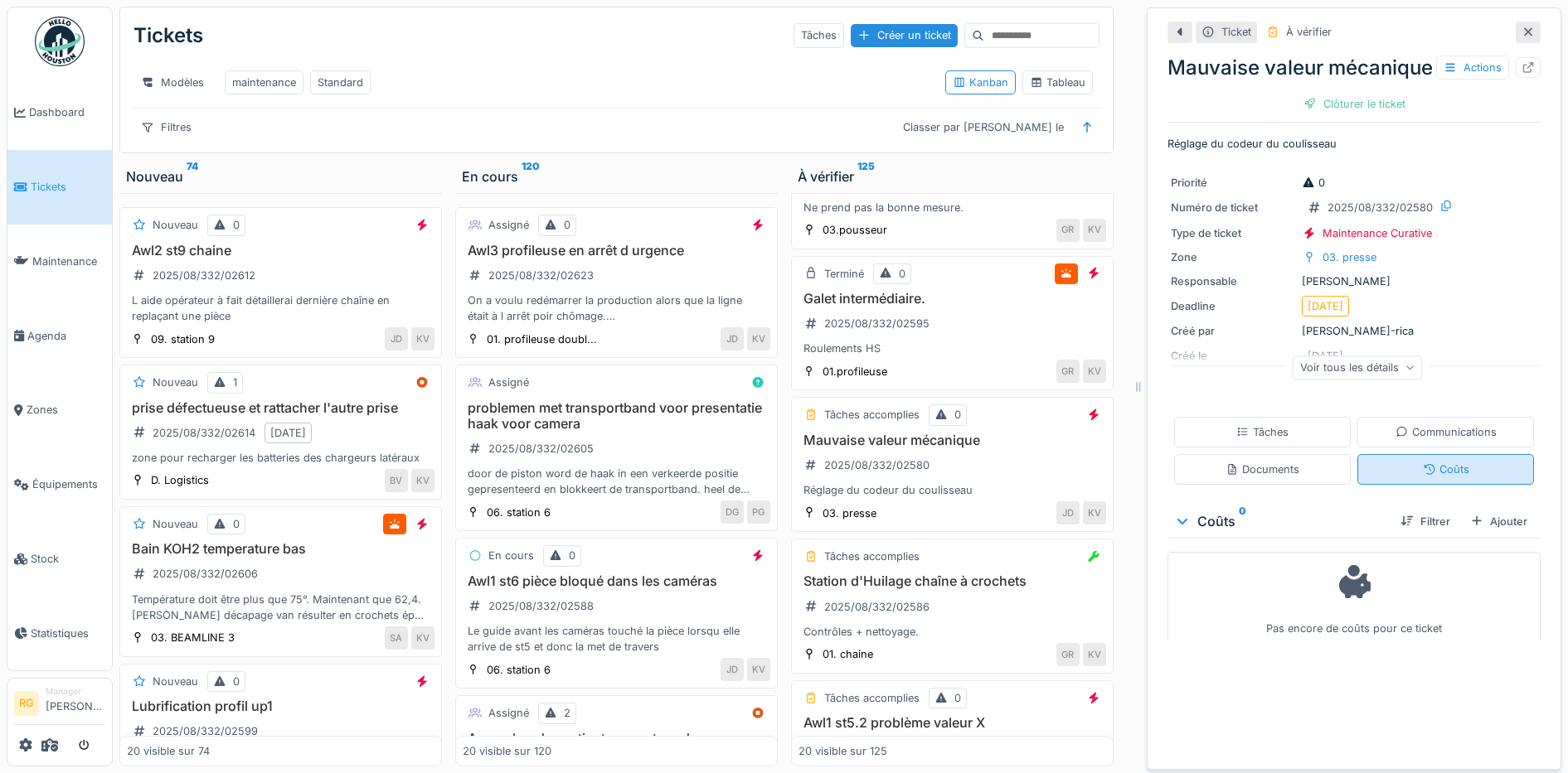
scroll to position [0, 0]
click at [1272, 447] on div "Tâches" at bounding box center [1263, 432] width 177 height 31
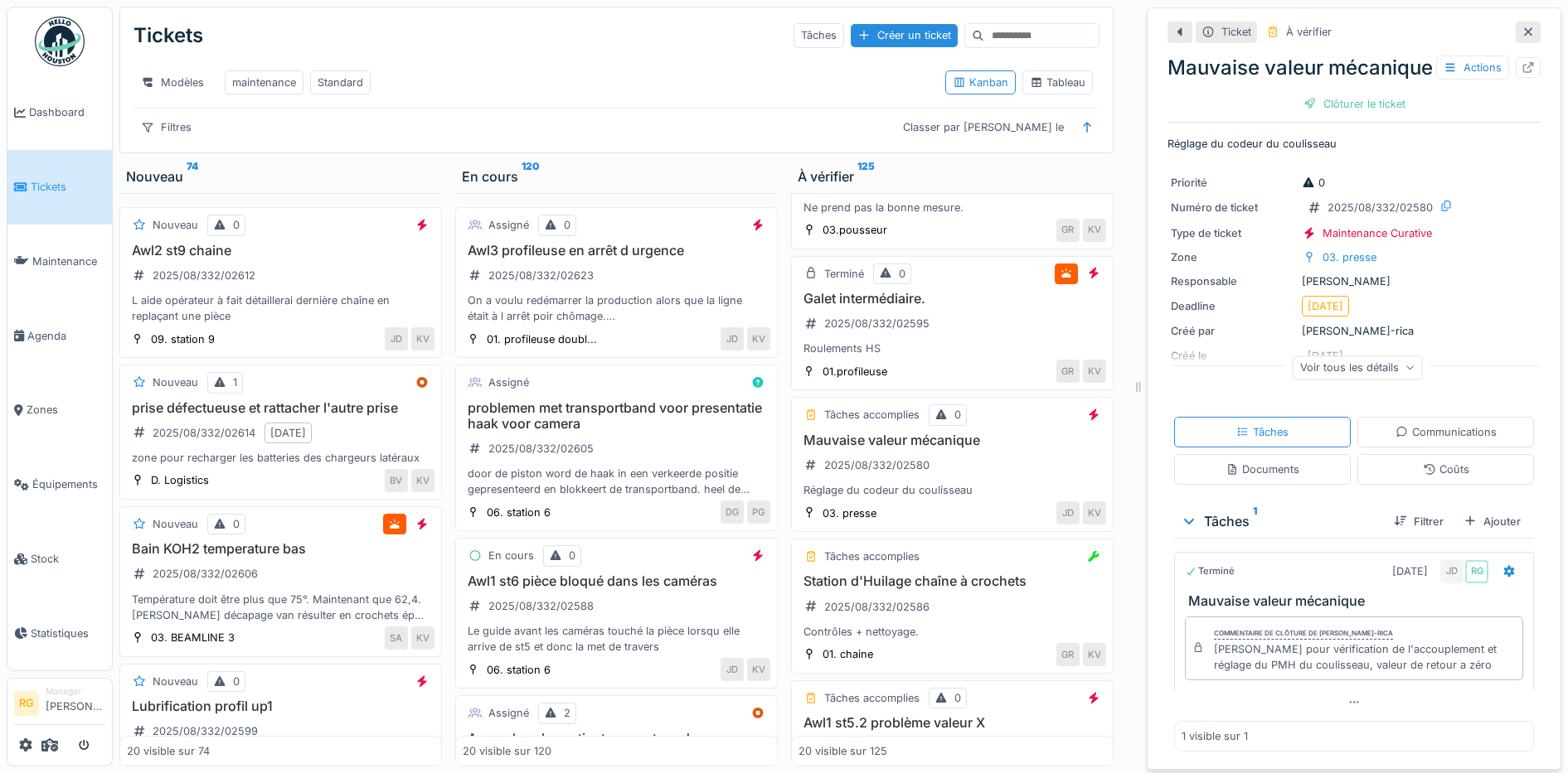
scroll to position [28, 0]
click at [1330, 114] on div "Clôturer le ticket" at bounding box center [1354, 104] width 115 height 22
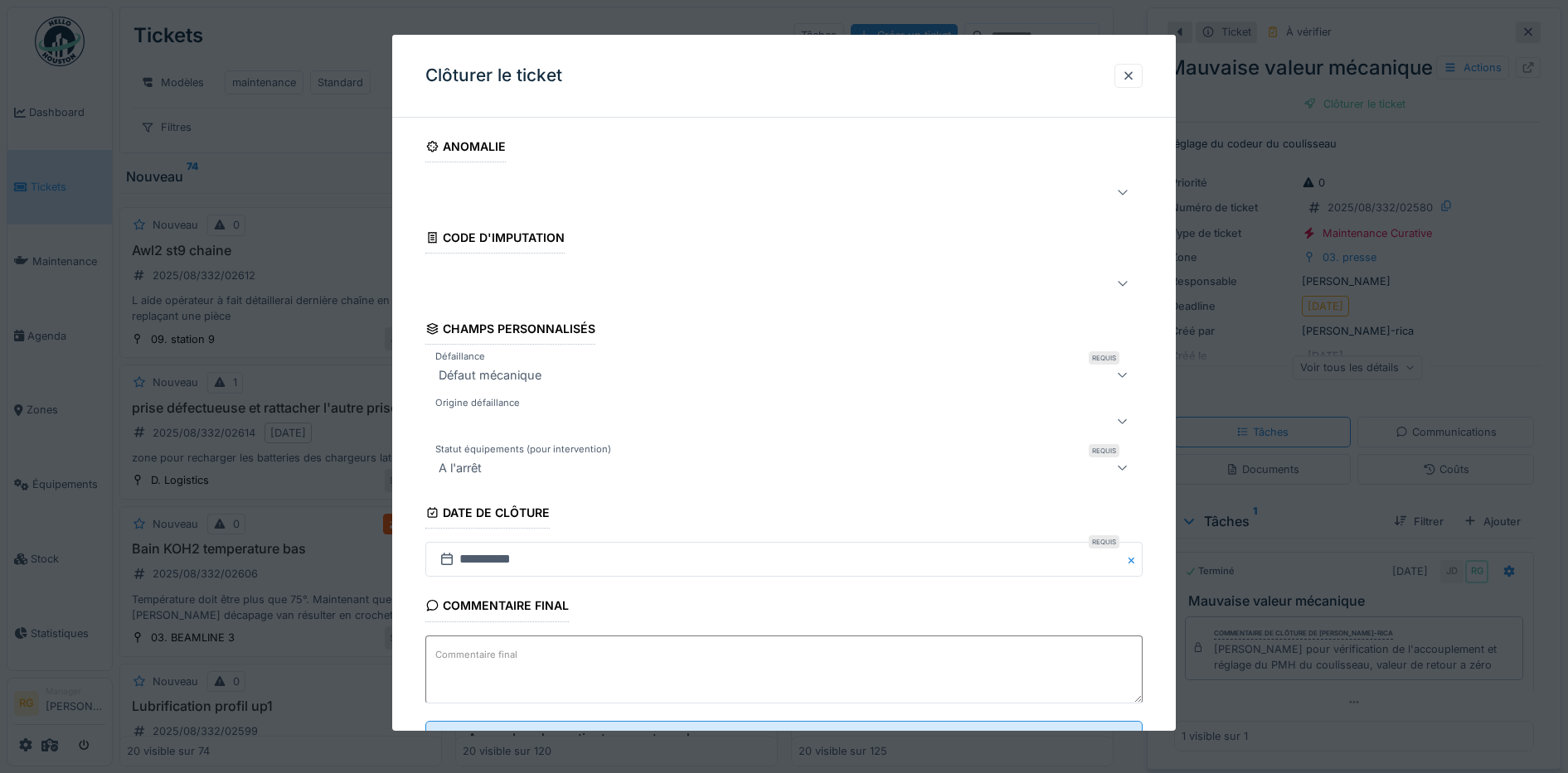
click at [542, 647] on textarea "Commentaire final" at bounding box center [784, 669] width 718 height 68
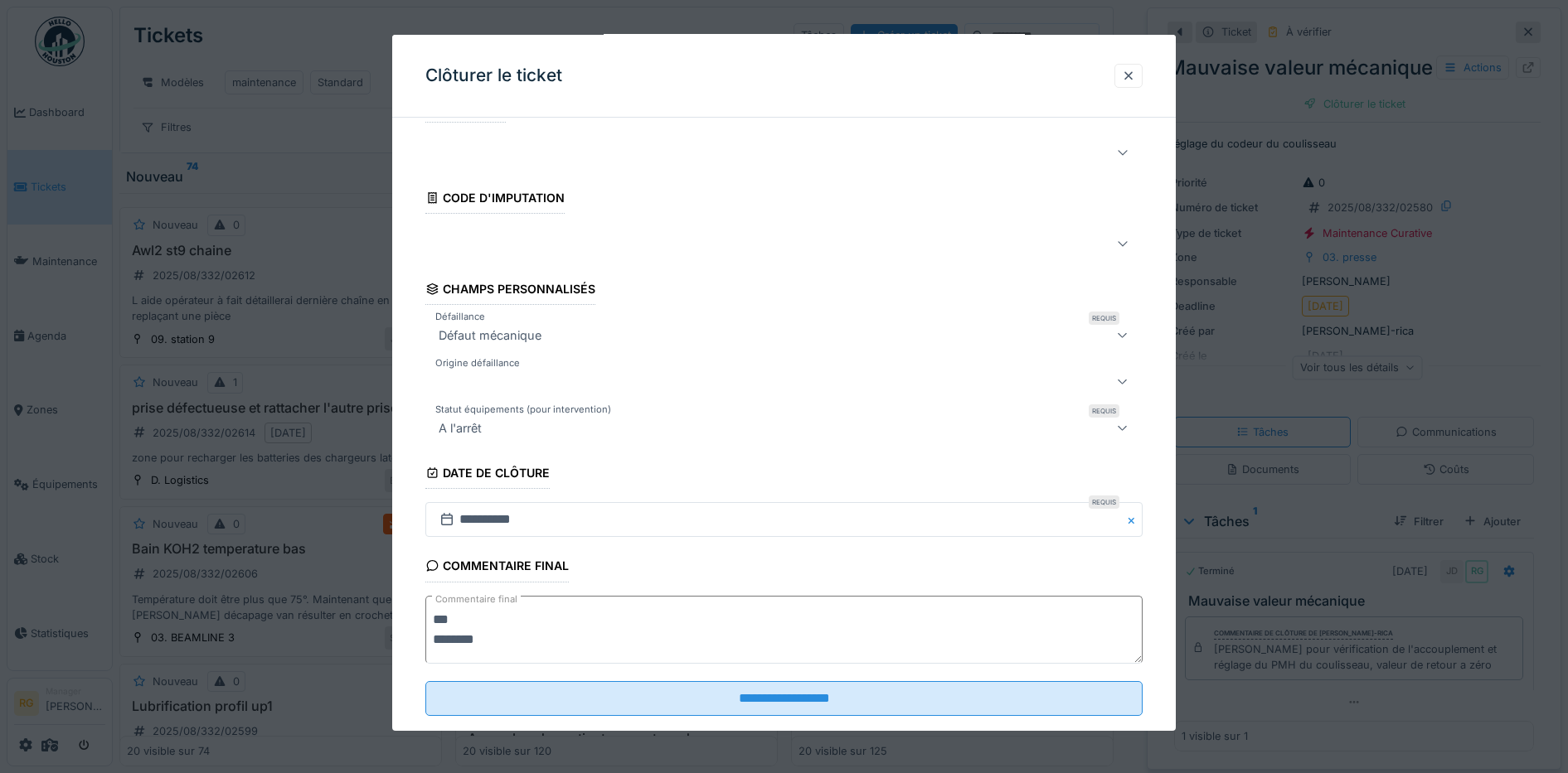
scroll to position [71, 0]
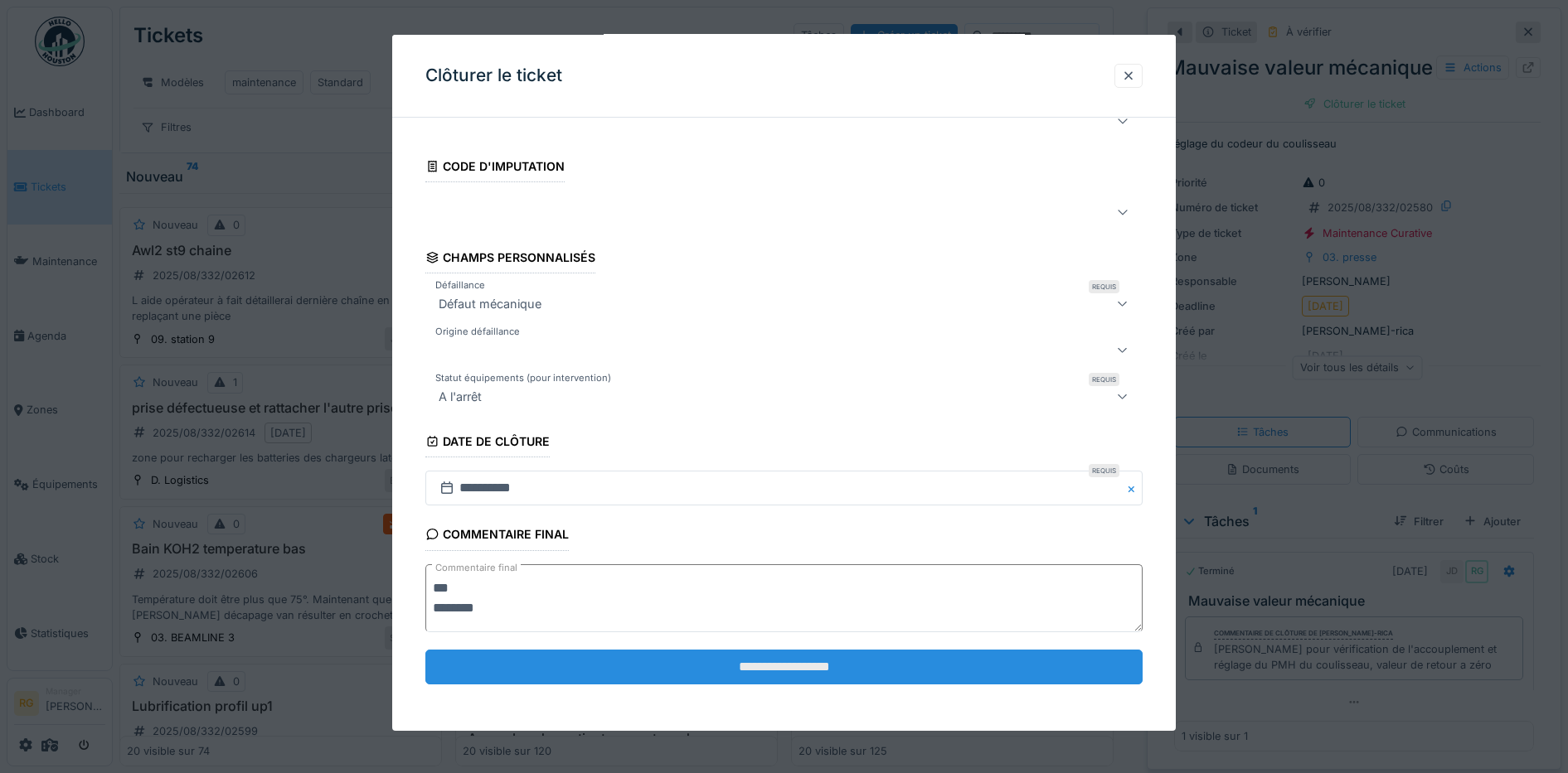
type textarea "*** ********"
click at [716, 661] on input "**********" at bounding box center [784, 667] width 718 height 35
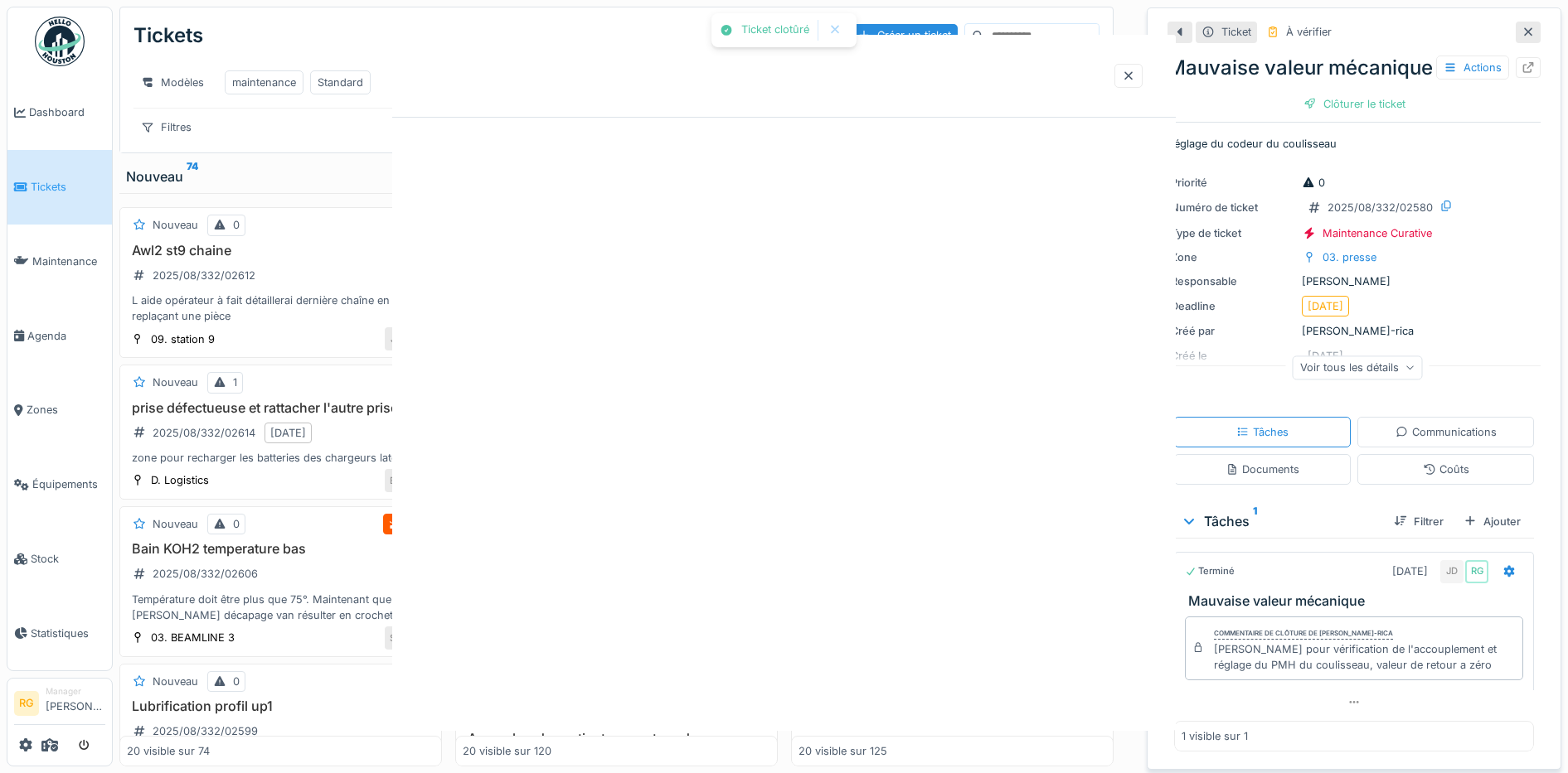
scroll to position [0, 0]
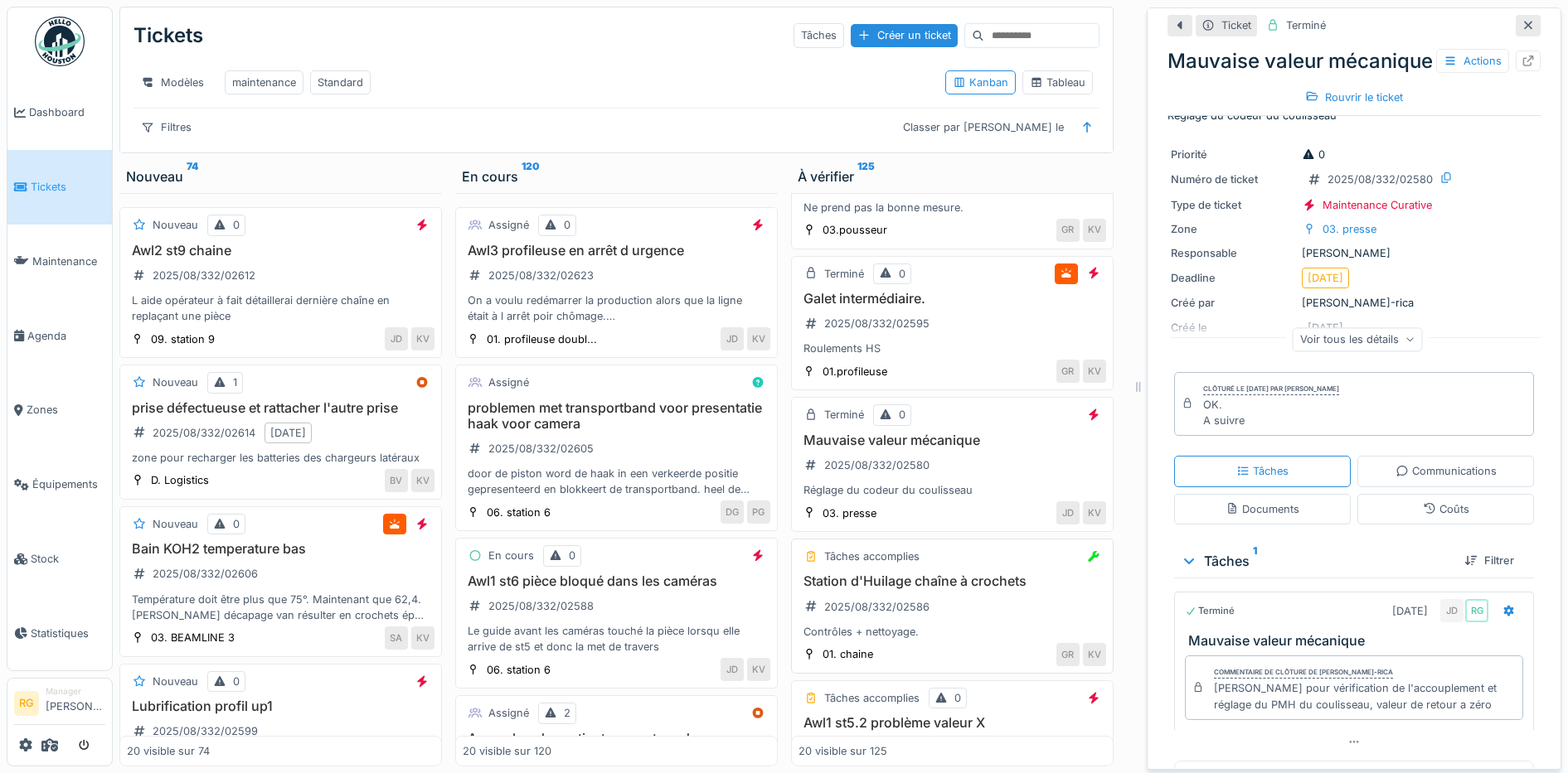
click at [955, 608] on div "Station d'Huilage chaîne à crochets 2025/08/332/02586 Contrôles + nettoyage." at bounding box center [952, 606] width 308 height 66
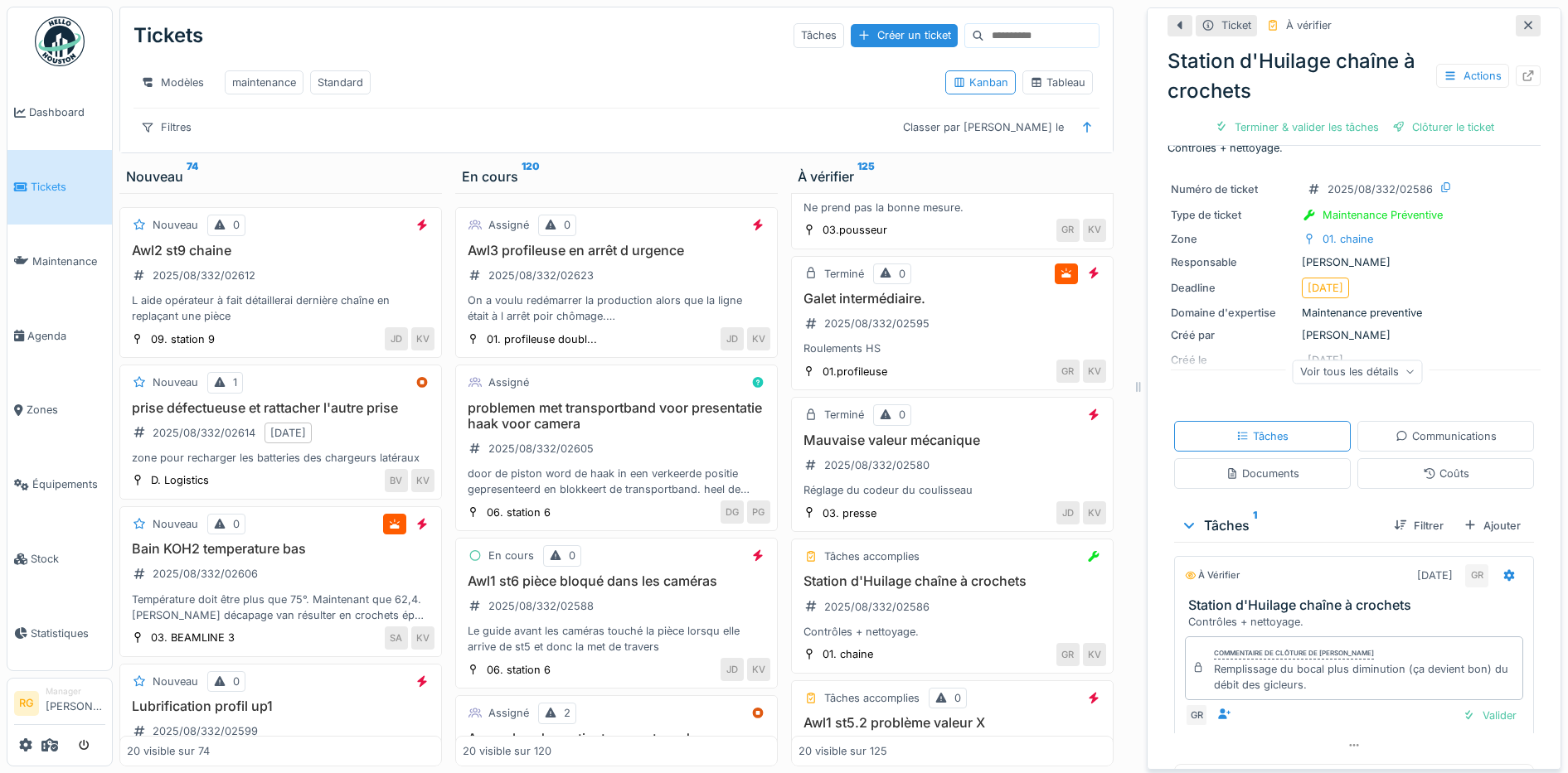
scroll to position [68, 0]
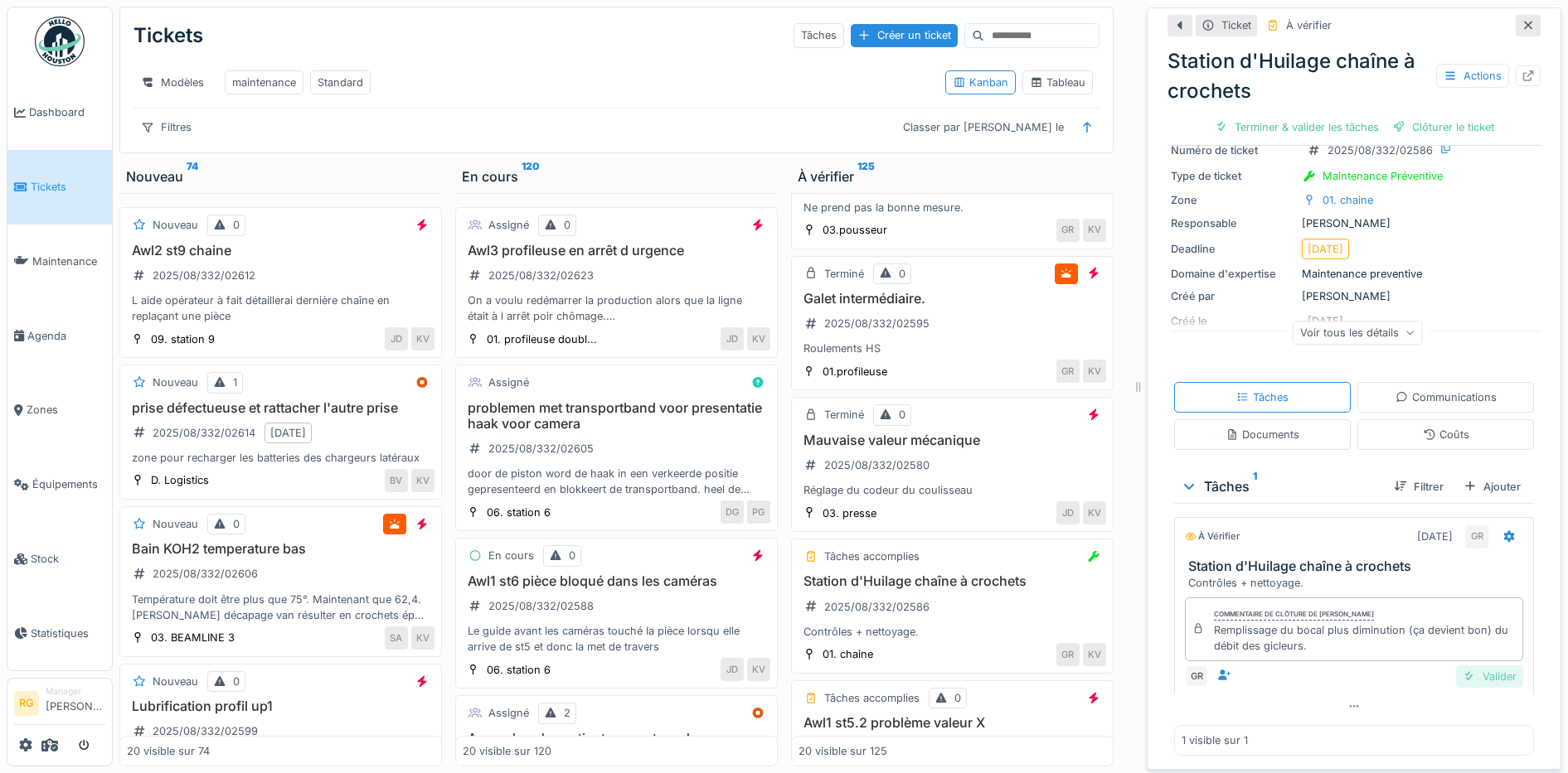
click at [1469, 666] on div "Valider" at bounding box center [1489, 677] width 67 height 22
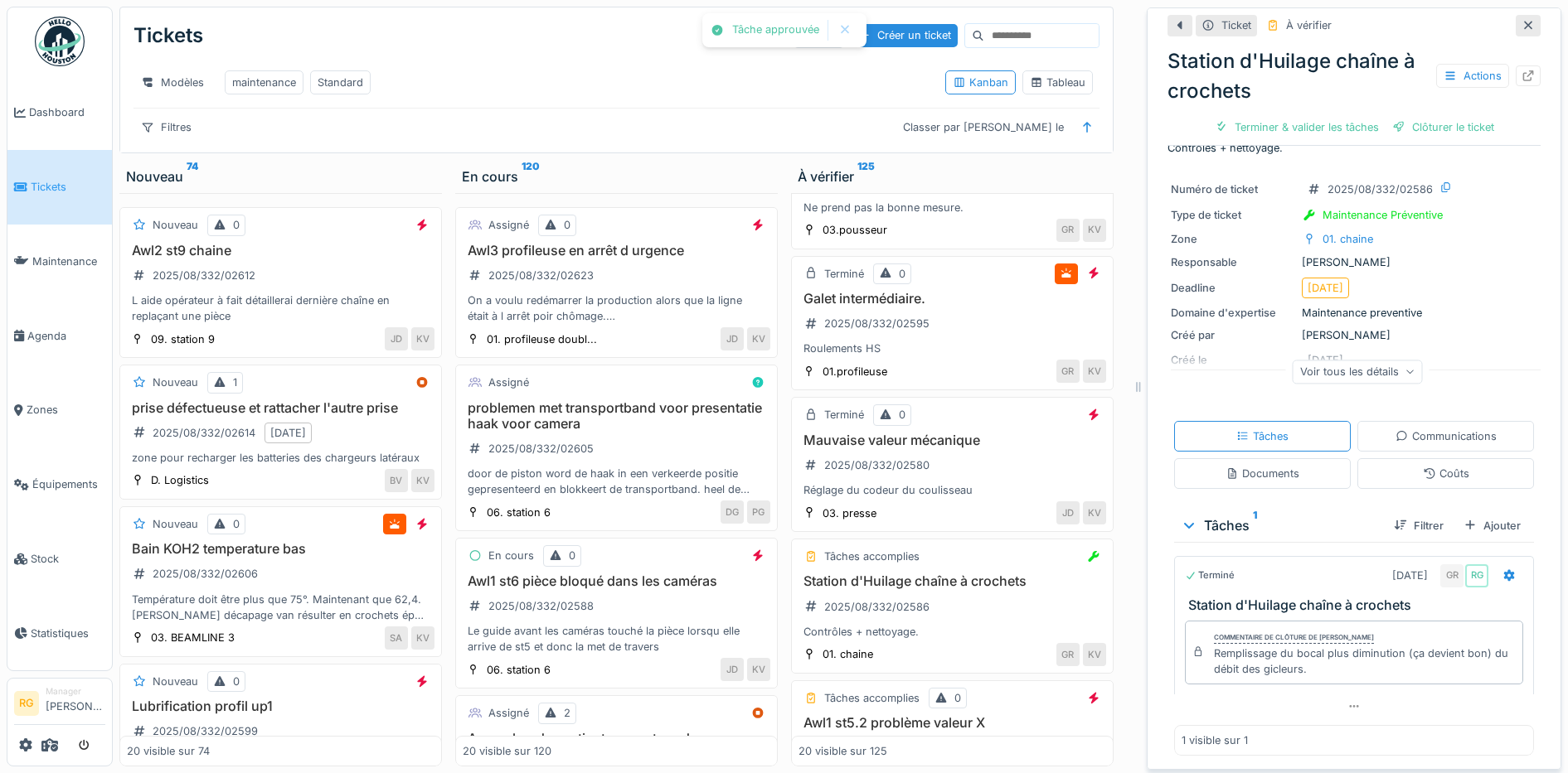
scroll to position [28, 0]
click at [1423, 466] on div "Coûts" at bounding box center [1445, 474] width 47 height 16
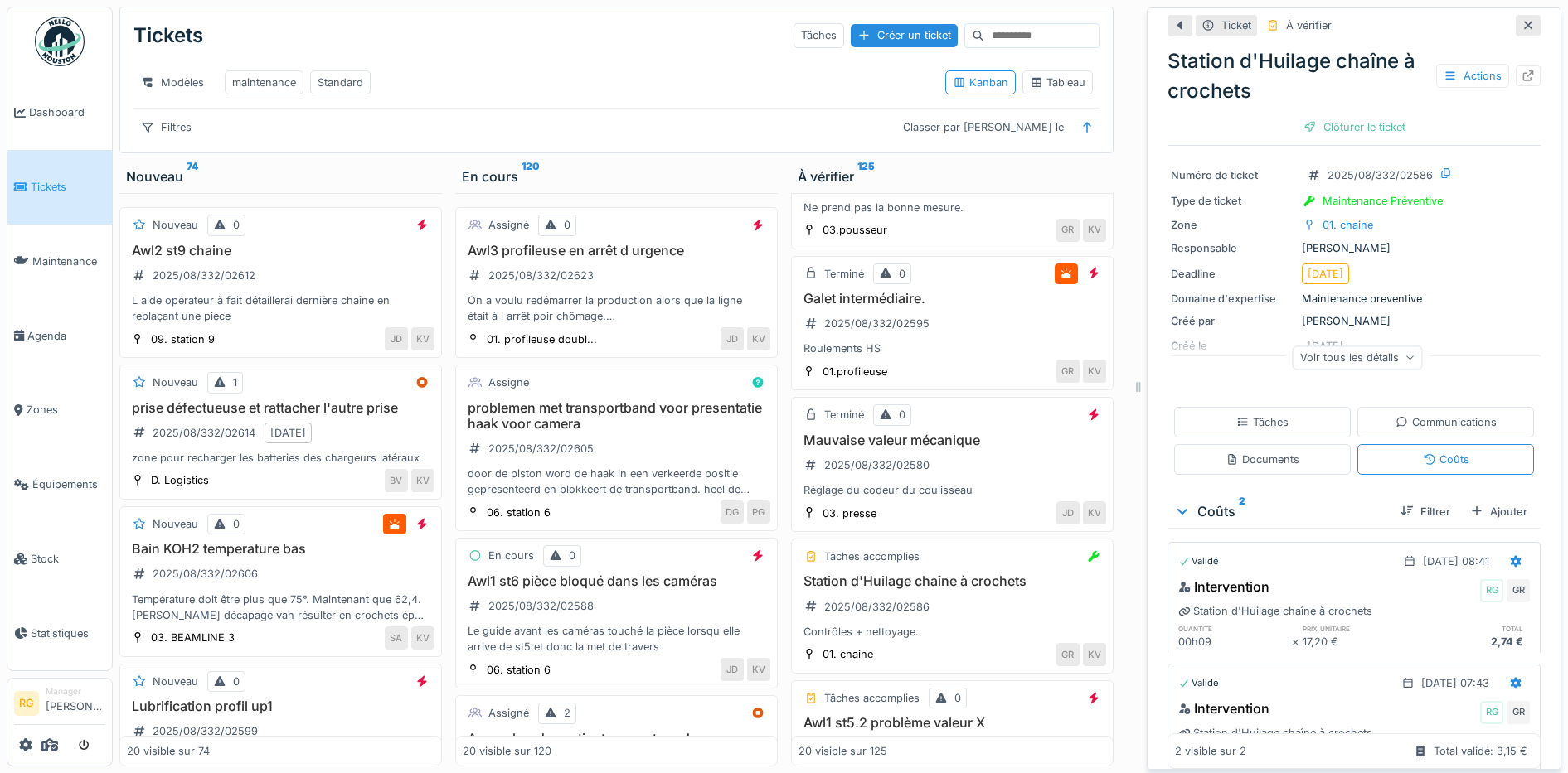
scroll to position [0, 0]
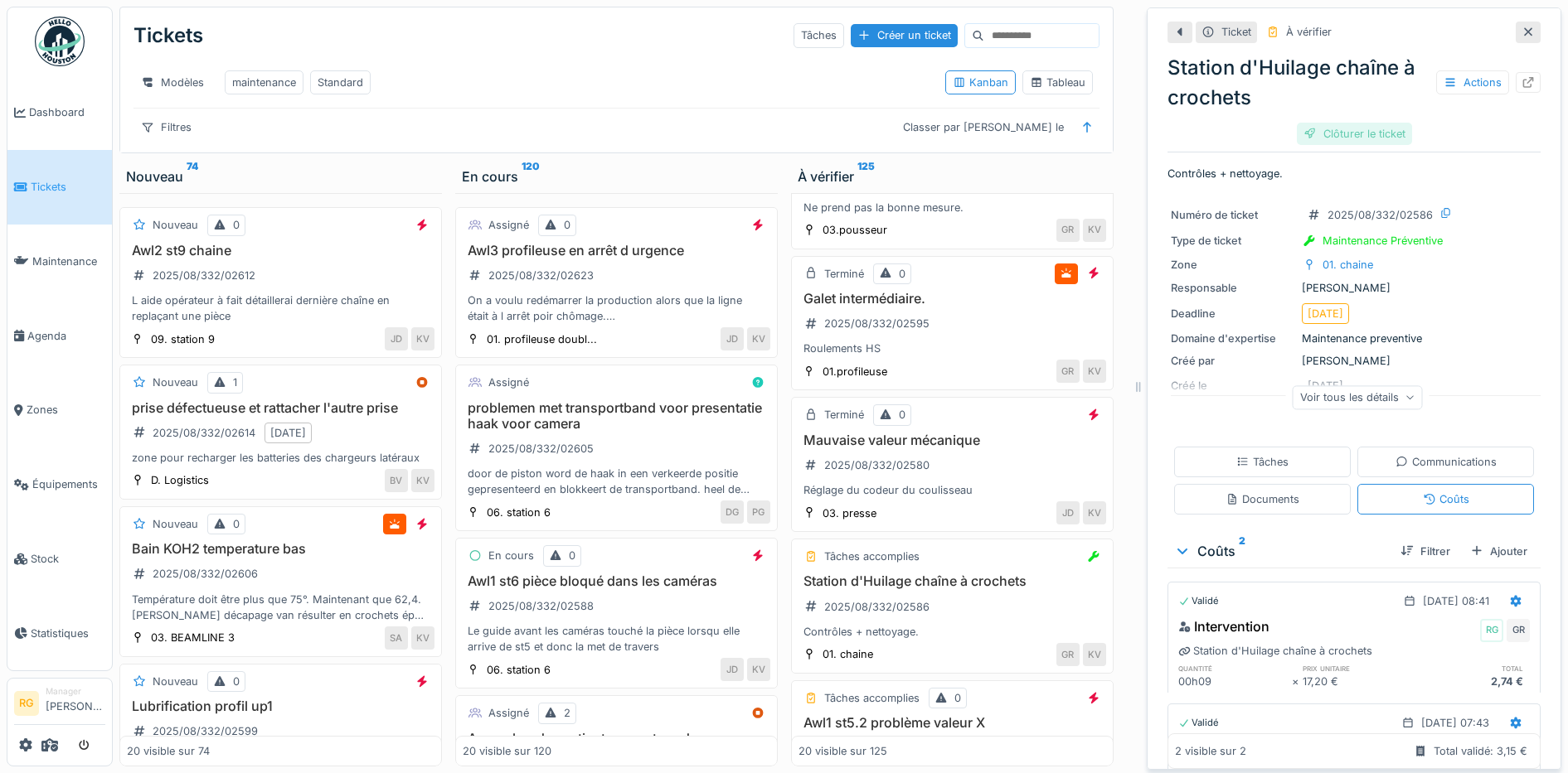
click at [1333, 122] on div "Clôturer le ticket" at bounding box center [1354, 134] width 115 height 22
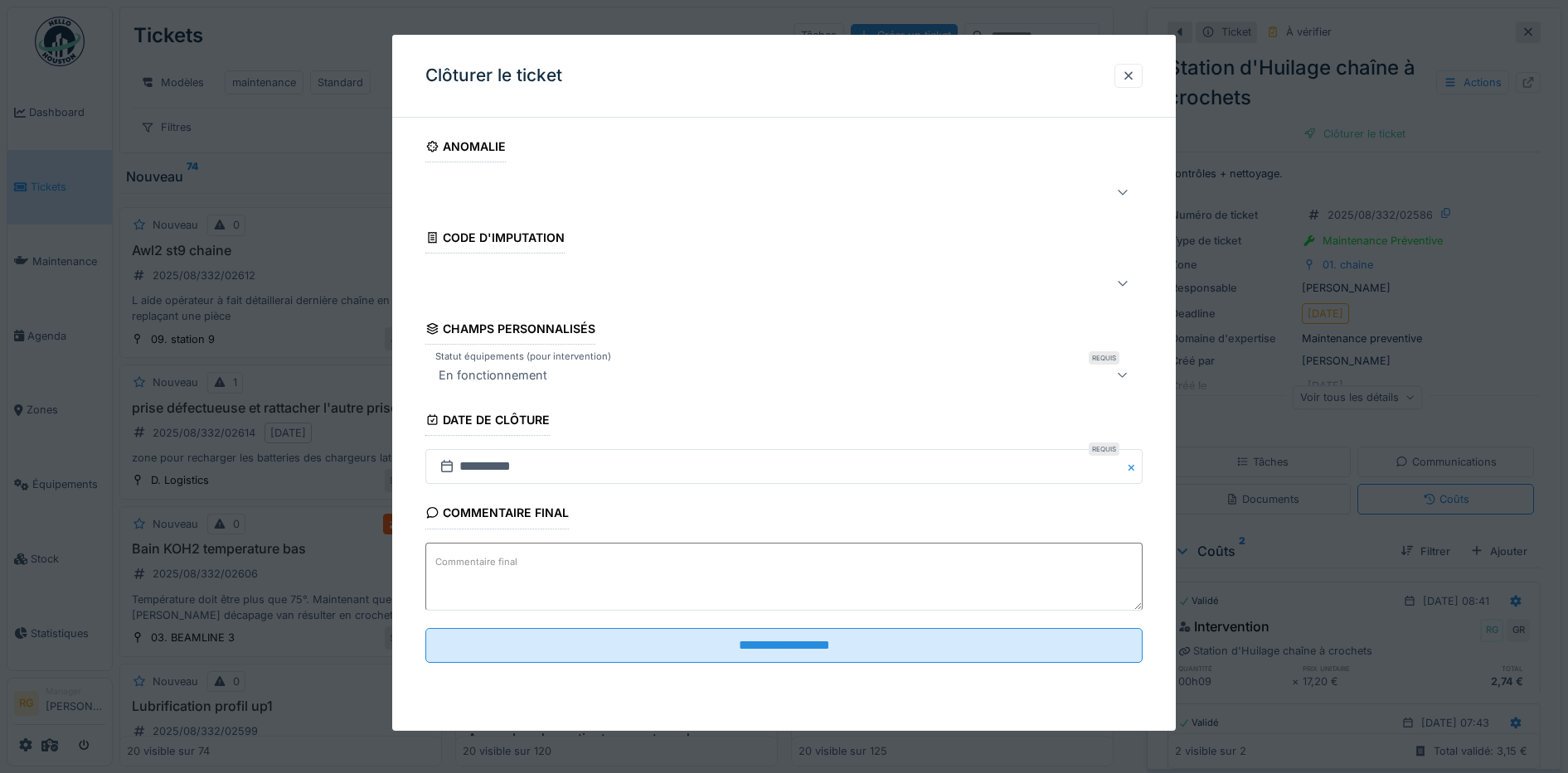
click at [570, 563] on textarea "Commentaire final" at bounding box center [784, 577] width 718 height 68
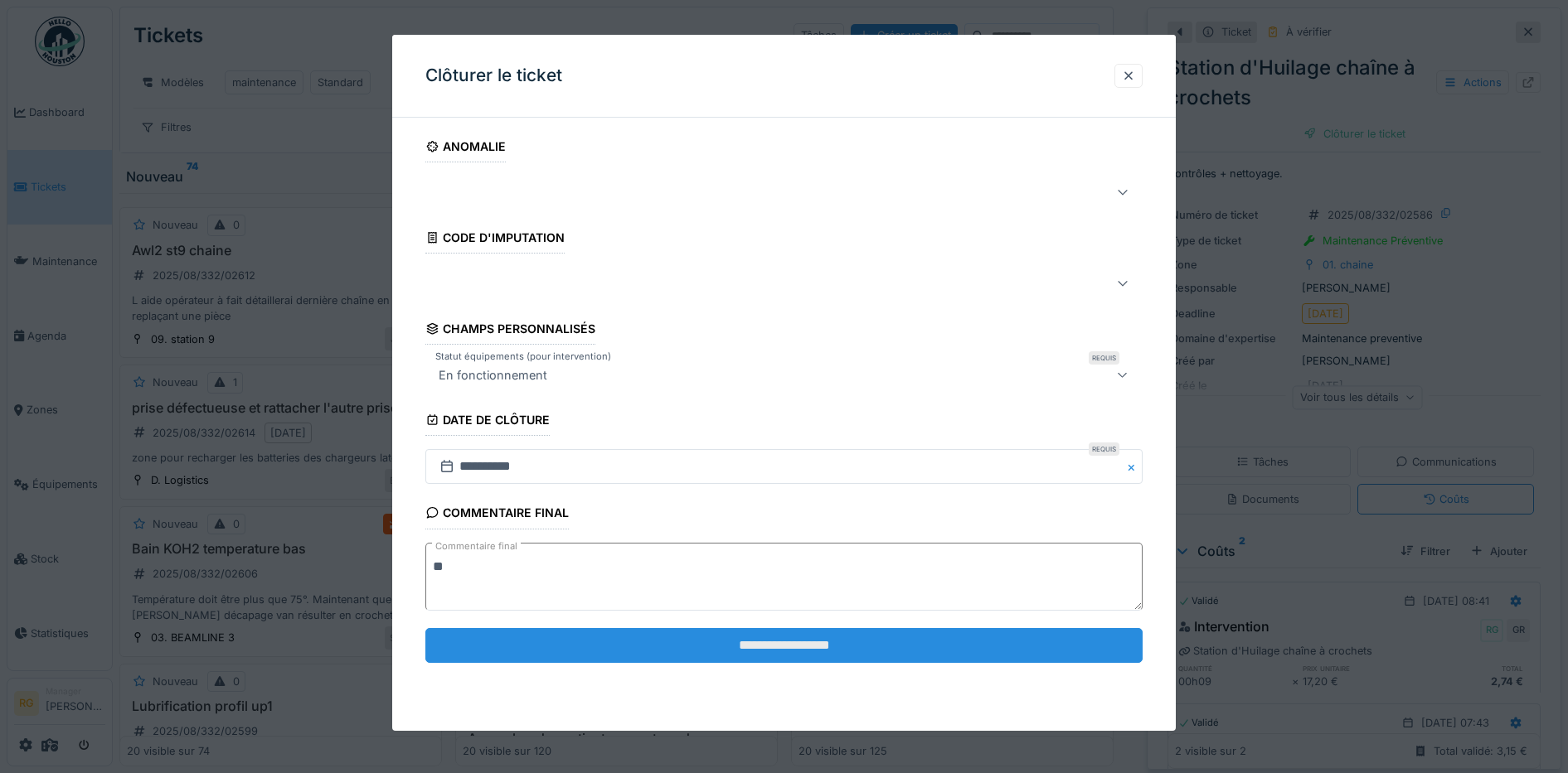
type textarea "**"
click at [730, 647] on input "**********" at bounding box center [784, 645] width 718 height 35
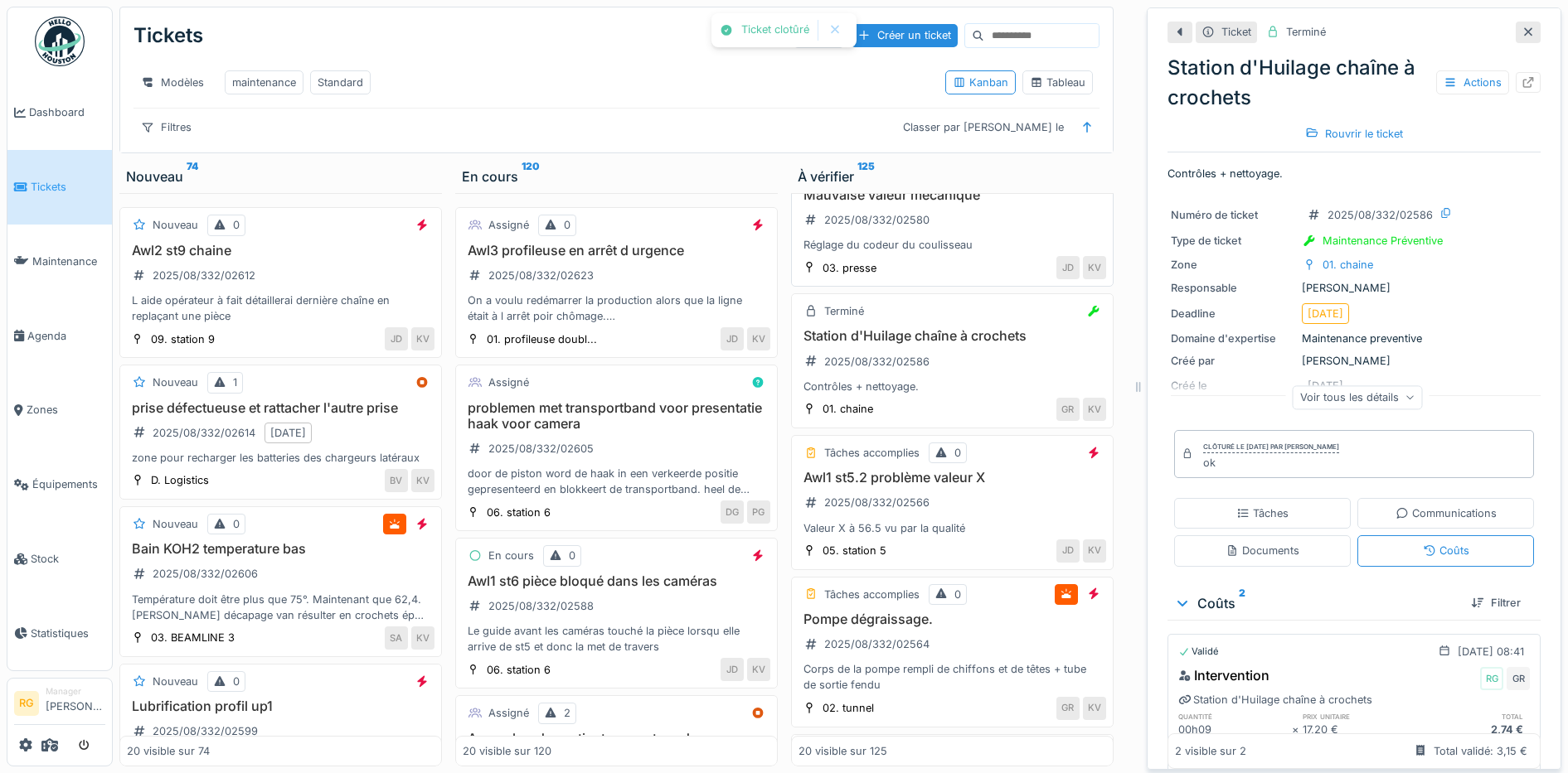
scroll to position [2072, 0]
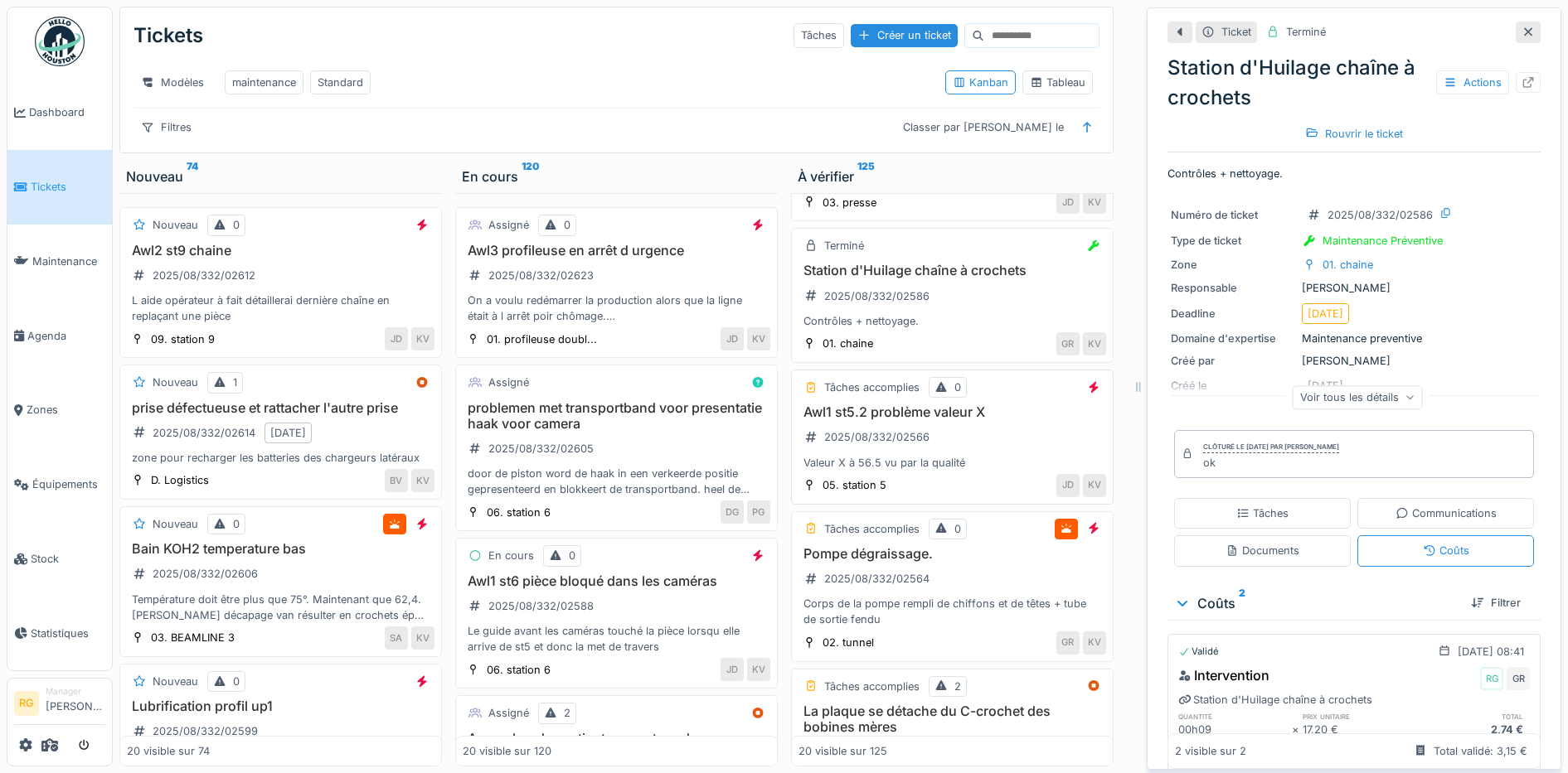
click at [998, 447] on div "Awl1 st5.2 problème valeur X 2025/08/332/02566 Valeur X à 56.5 vu par la qualité" at bounding box center [952, 438] width 308 height 66
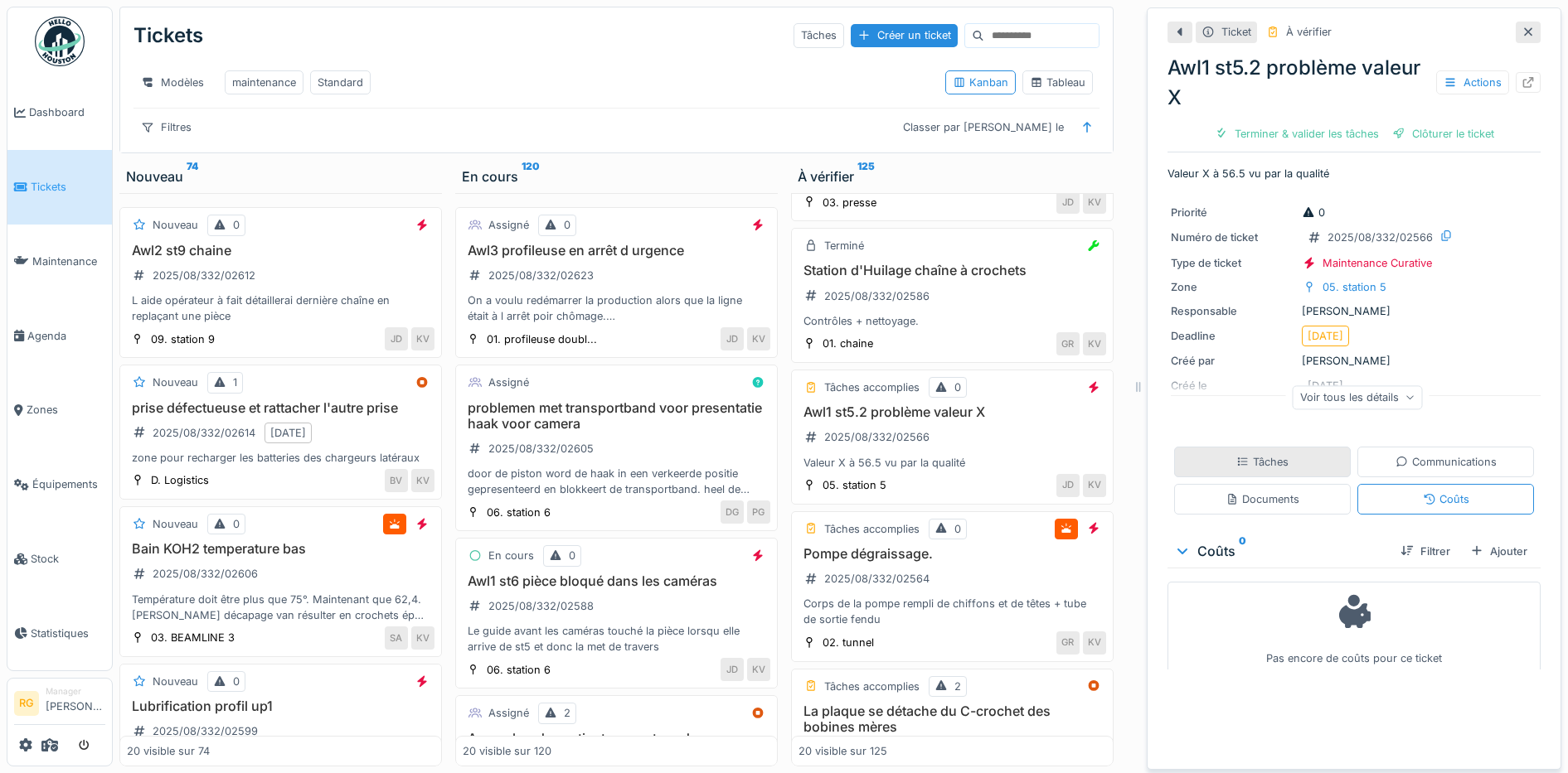
click at [1211, 458] on div "Tâches" at bounding box center [1263, 462] width 177 height 31
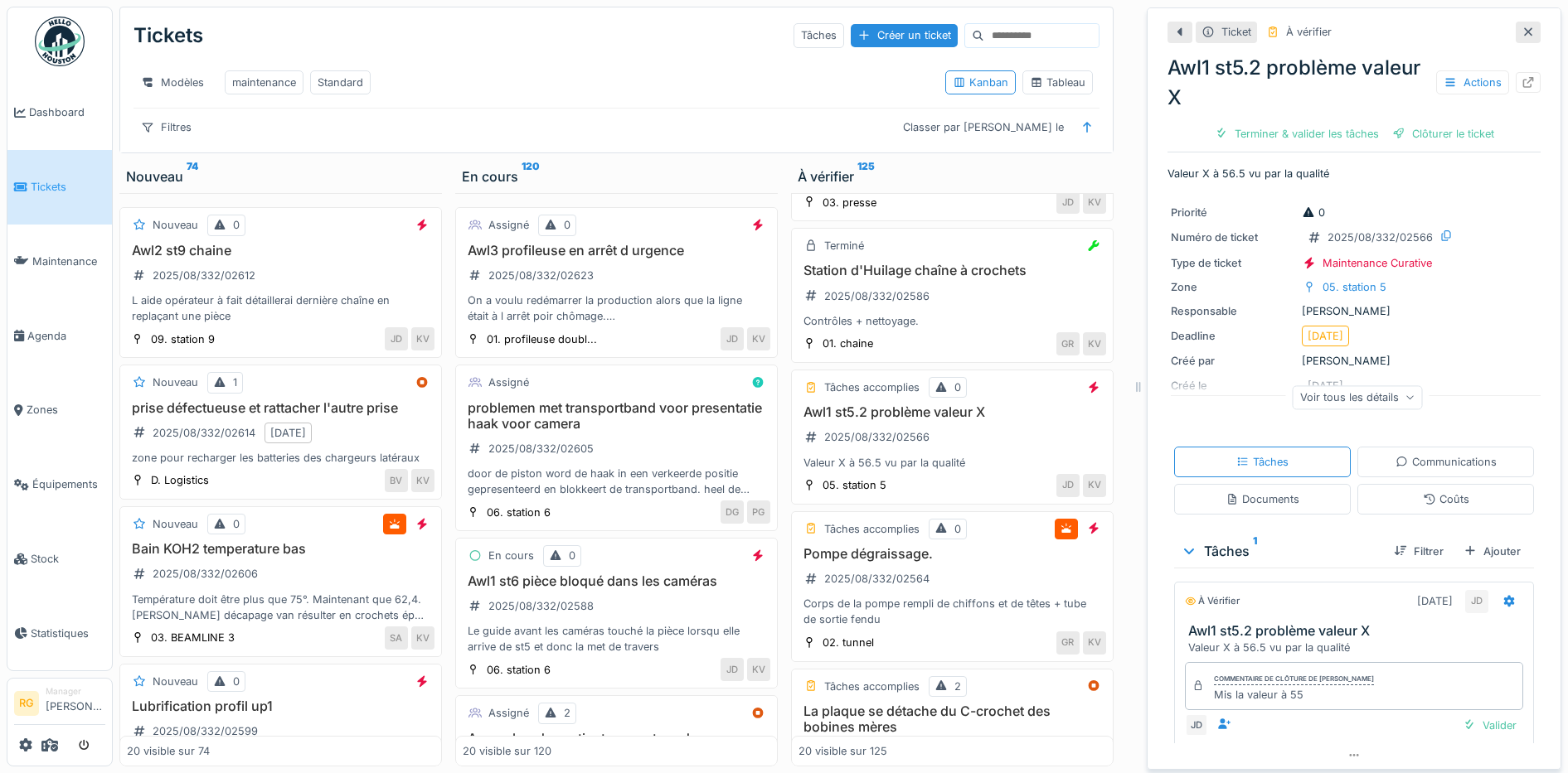
scroll to position [51, 0]
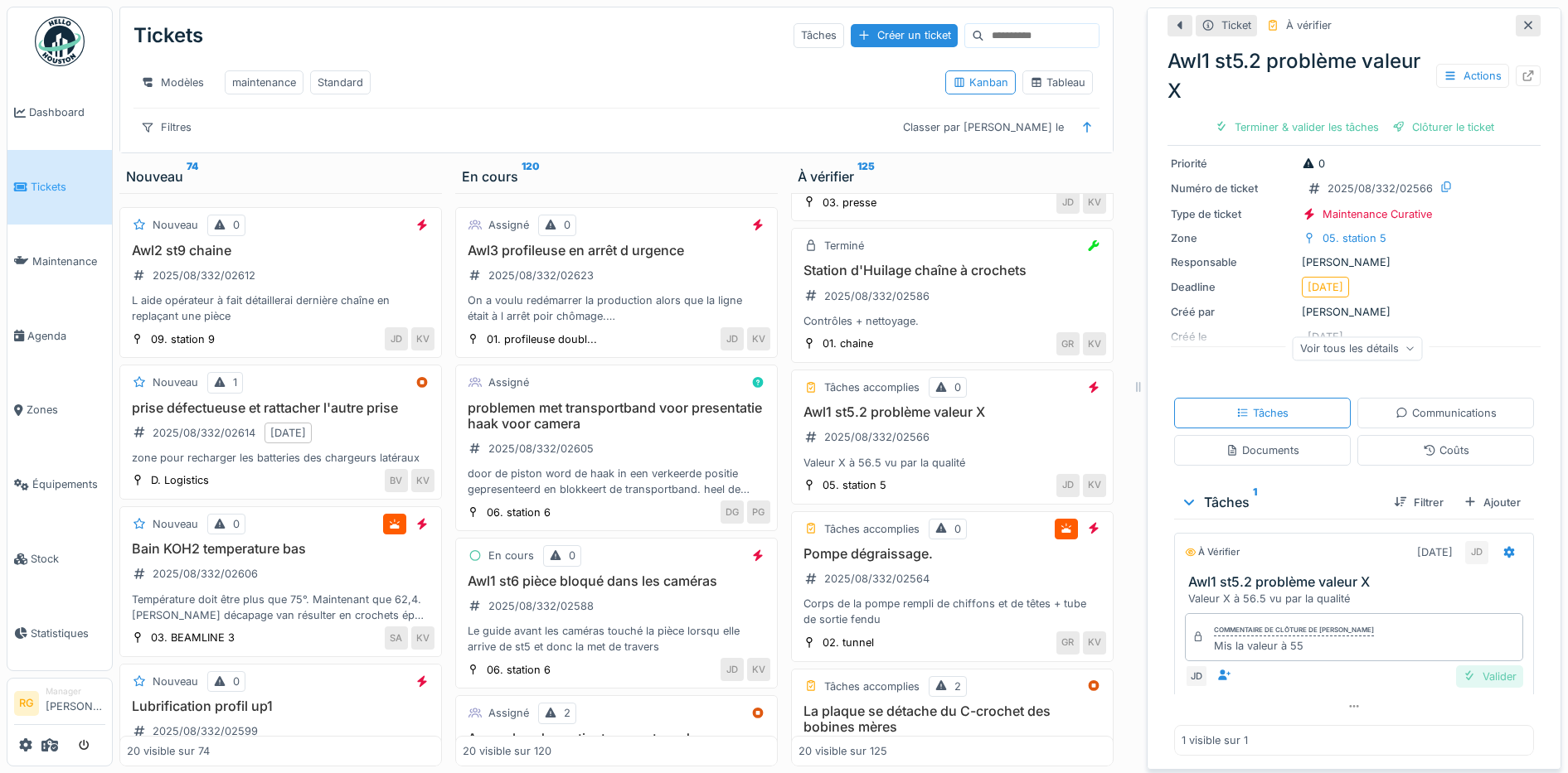
click at [1464, 666] on div "Valider" at bounding box center [1489, 677] width 67 height 22
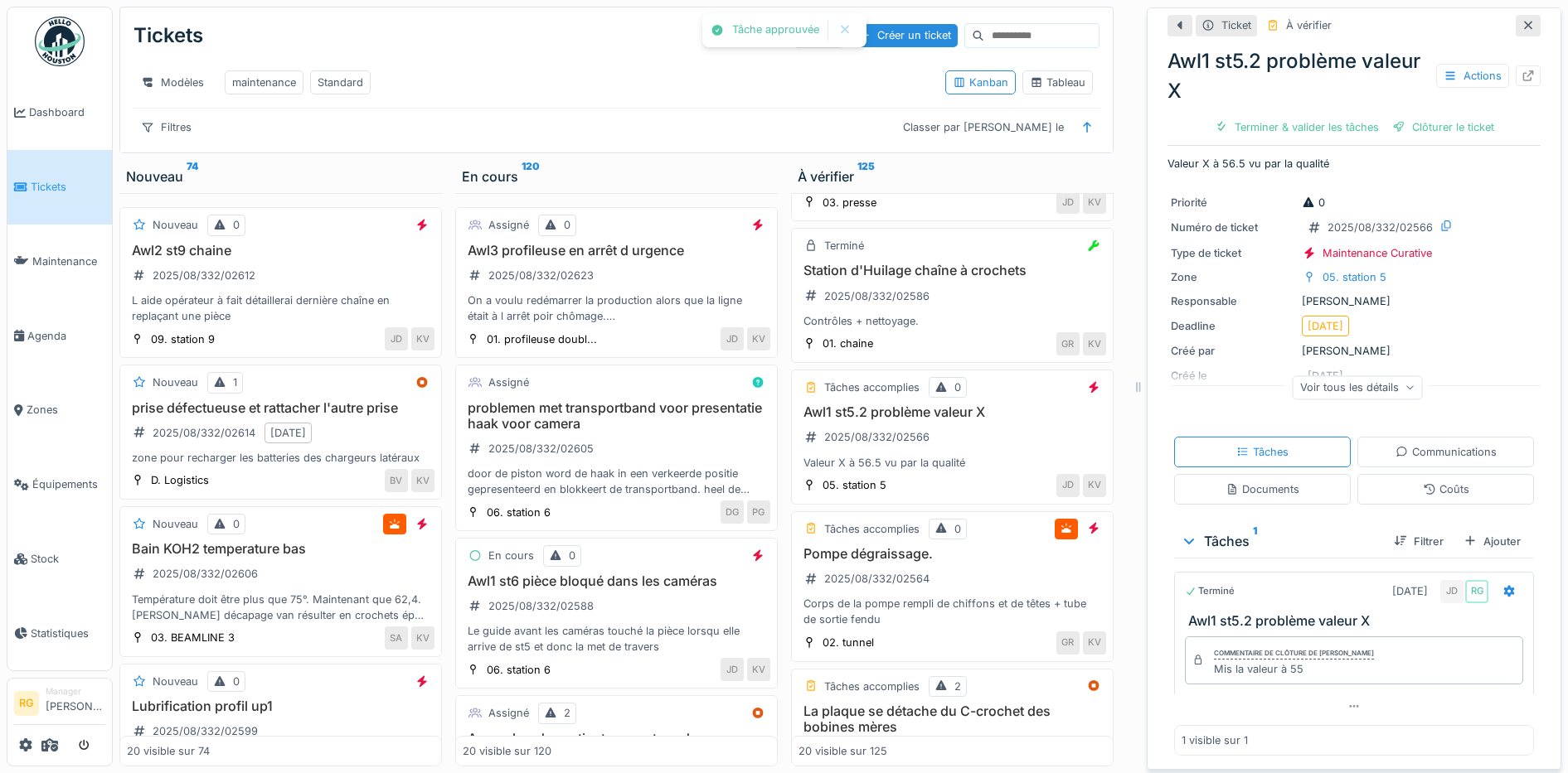
scroll to position [13, 0]
click at [1430, 481] on div "Coûts" at bounding box center [1445, 489] width 47 height 16
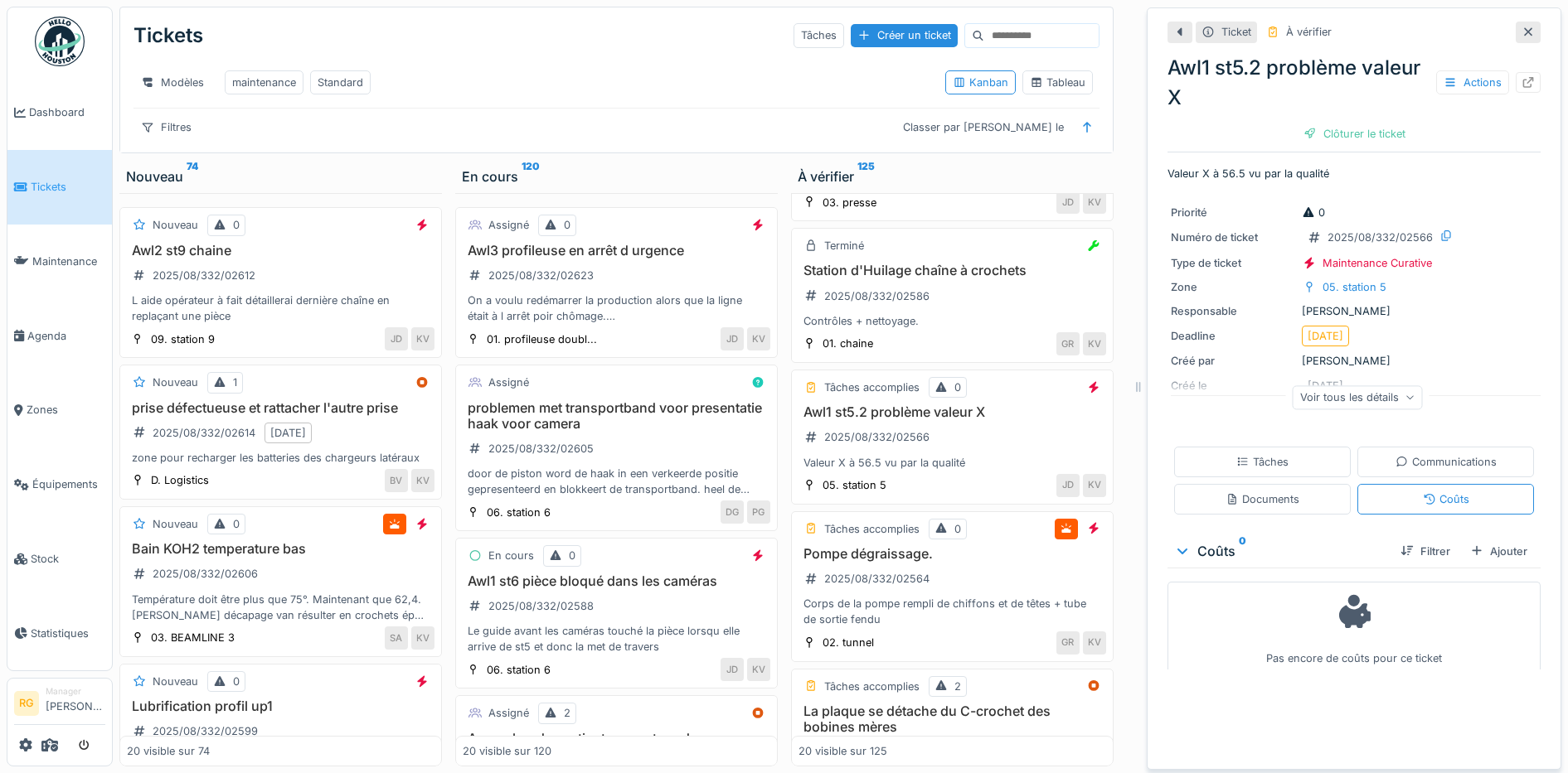
click at [1252, 454] on div "Tâches" at bounding box center [1262, 462] width 52 height 16
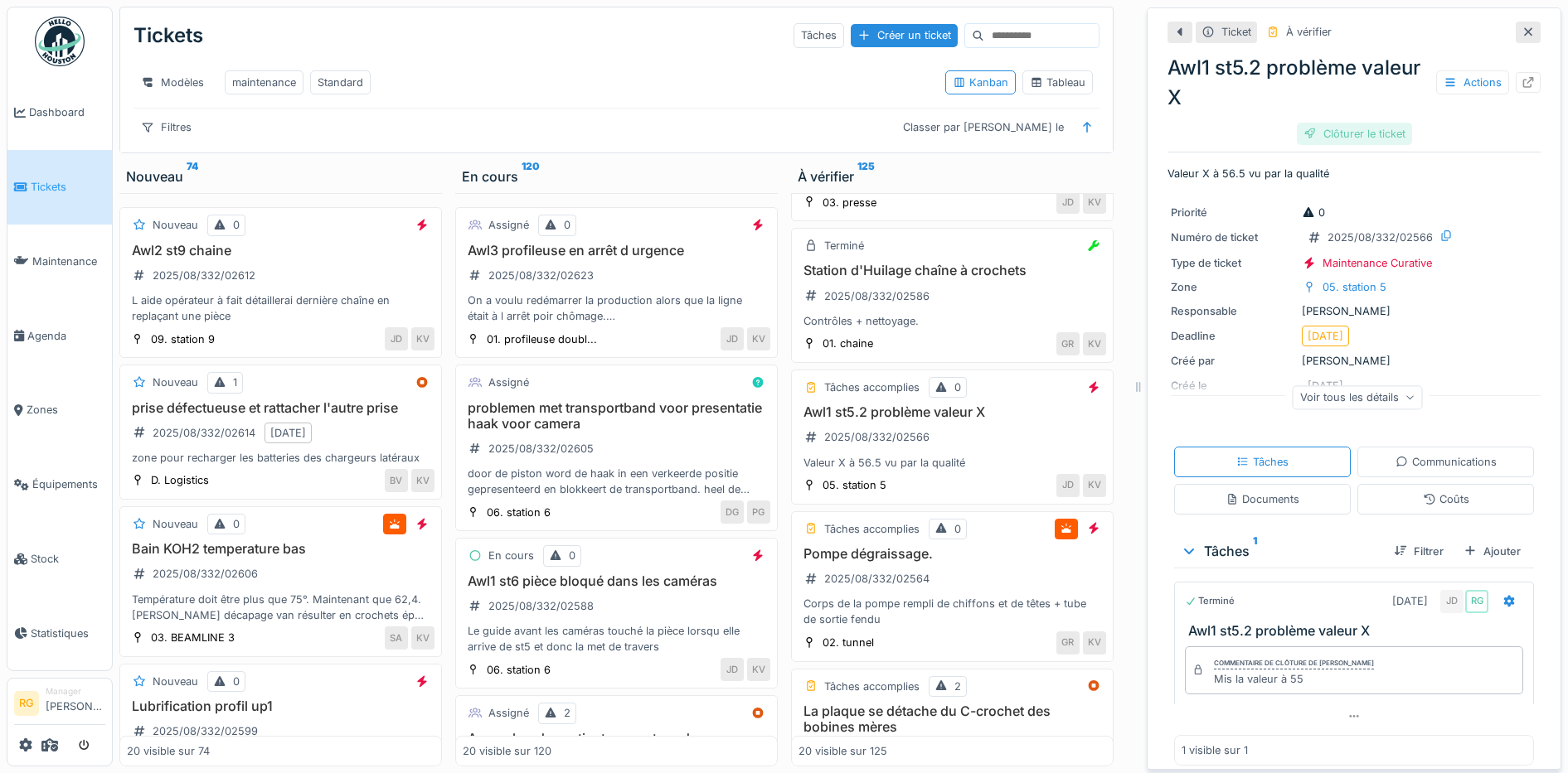
click at [1321, 122] on div "Clôturer le ticket" at bounding box center [1354, 134] width 115 height 22
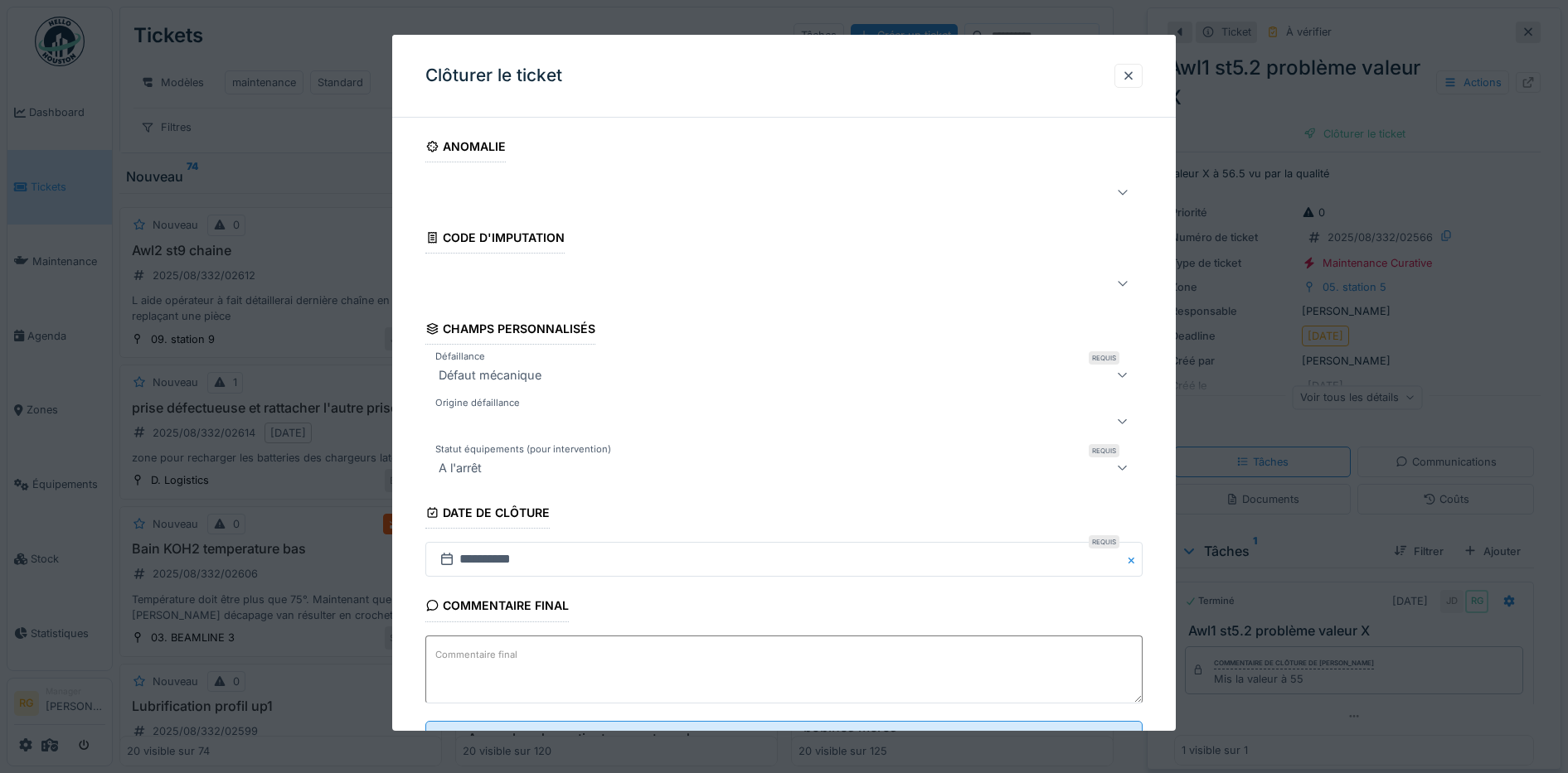
click at [531, 659] on textarea "Commentaire final" at bounding box center [784, 669] width 718 height 68
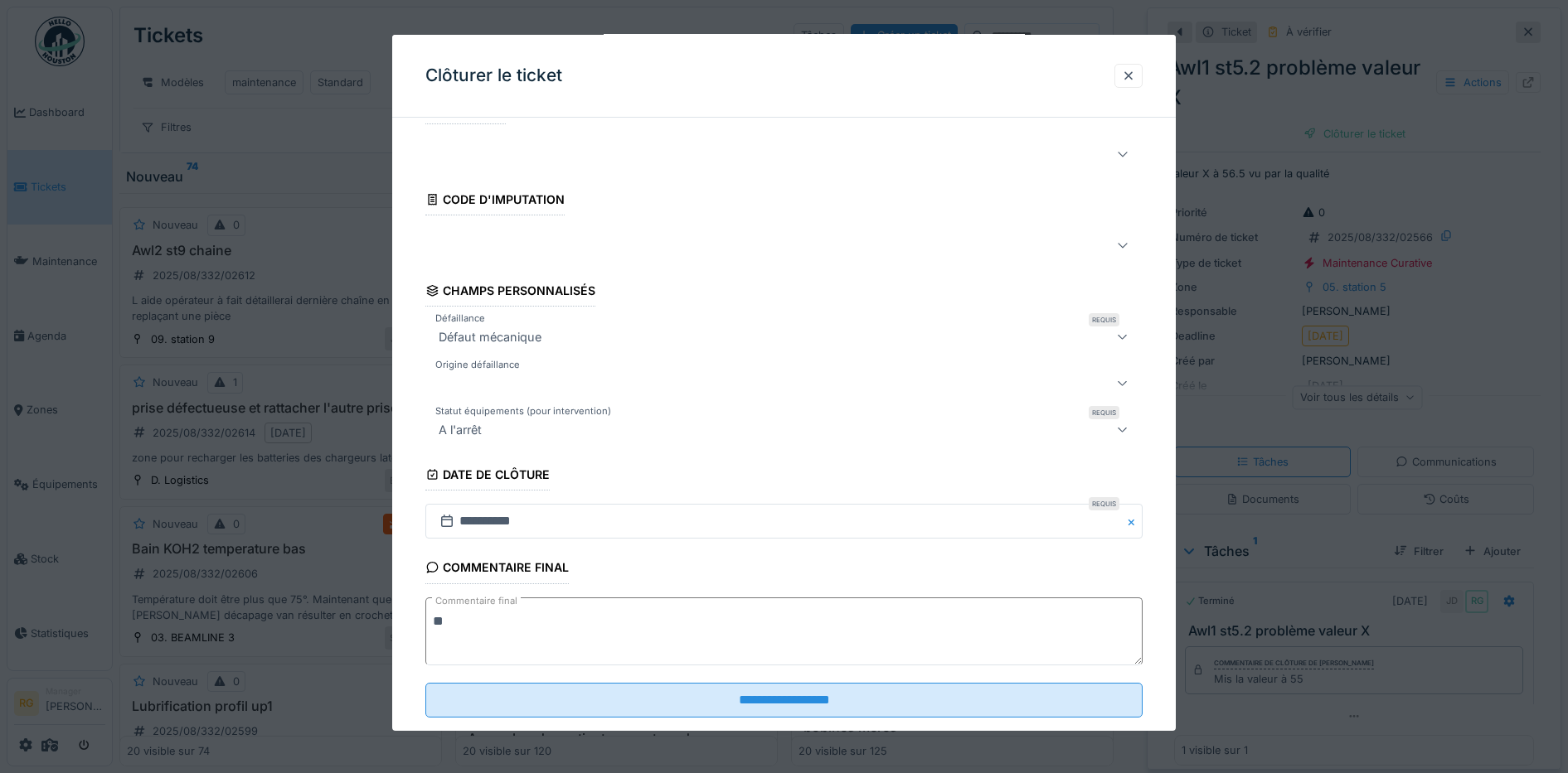
scroll to position [71, 0]
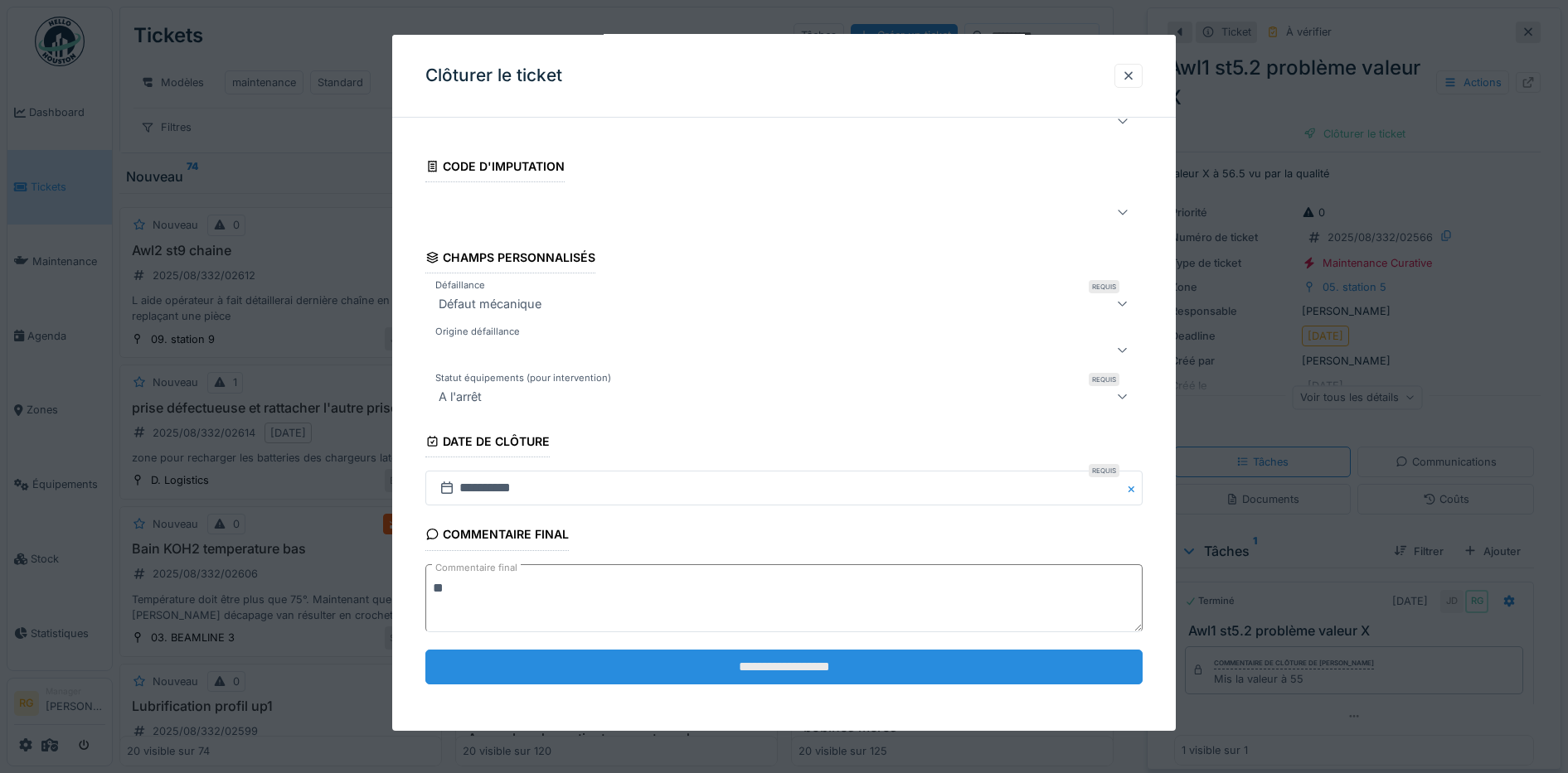
type textarea "**"
click at [726, 667] on input "**********" at bounding box center [784, 667] width 718 height 35
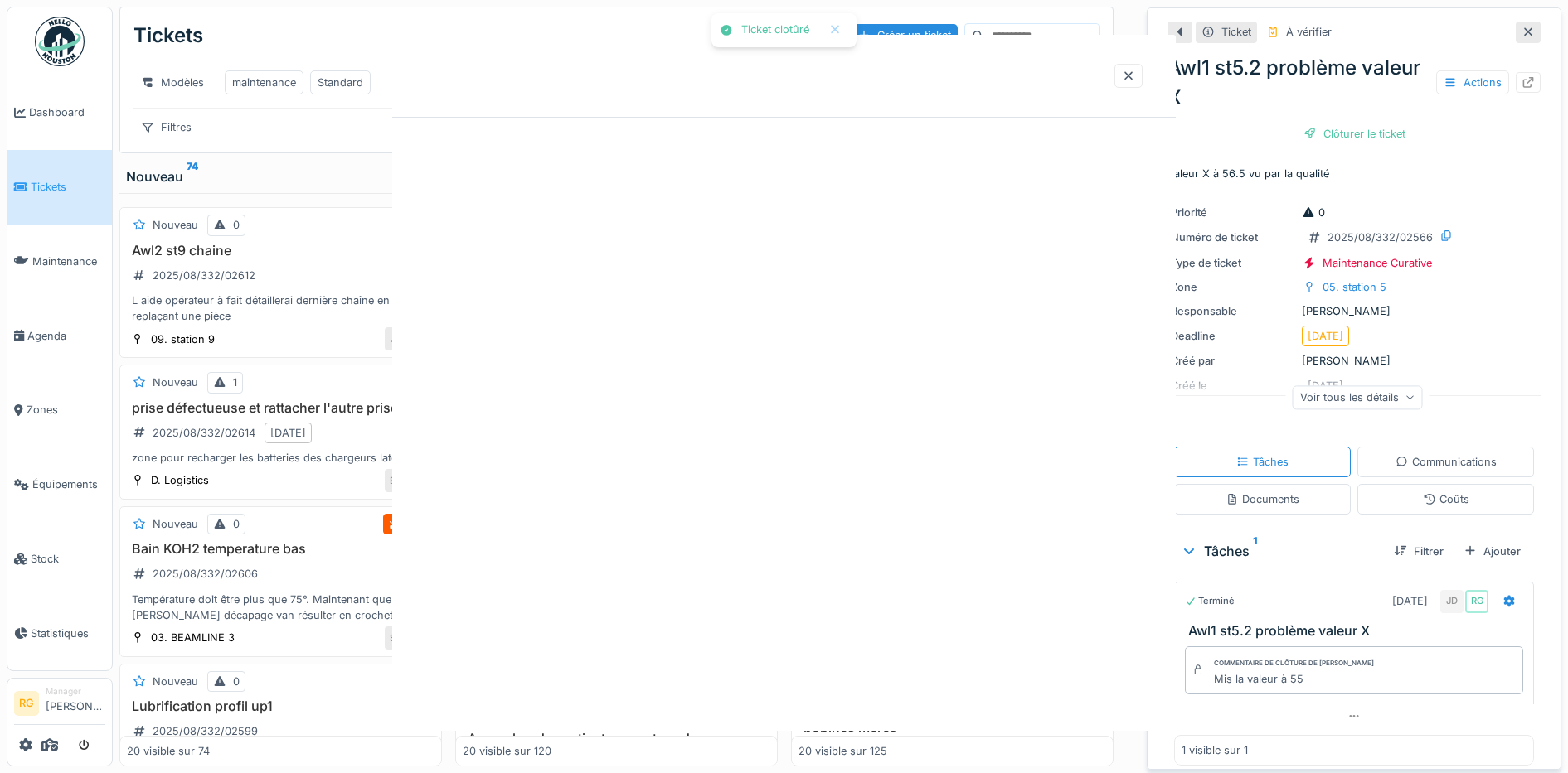
scroll to position [0, 0]
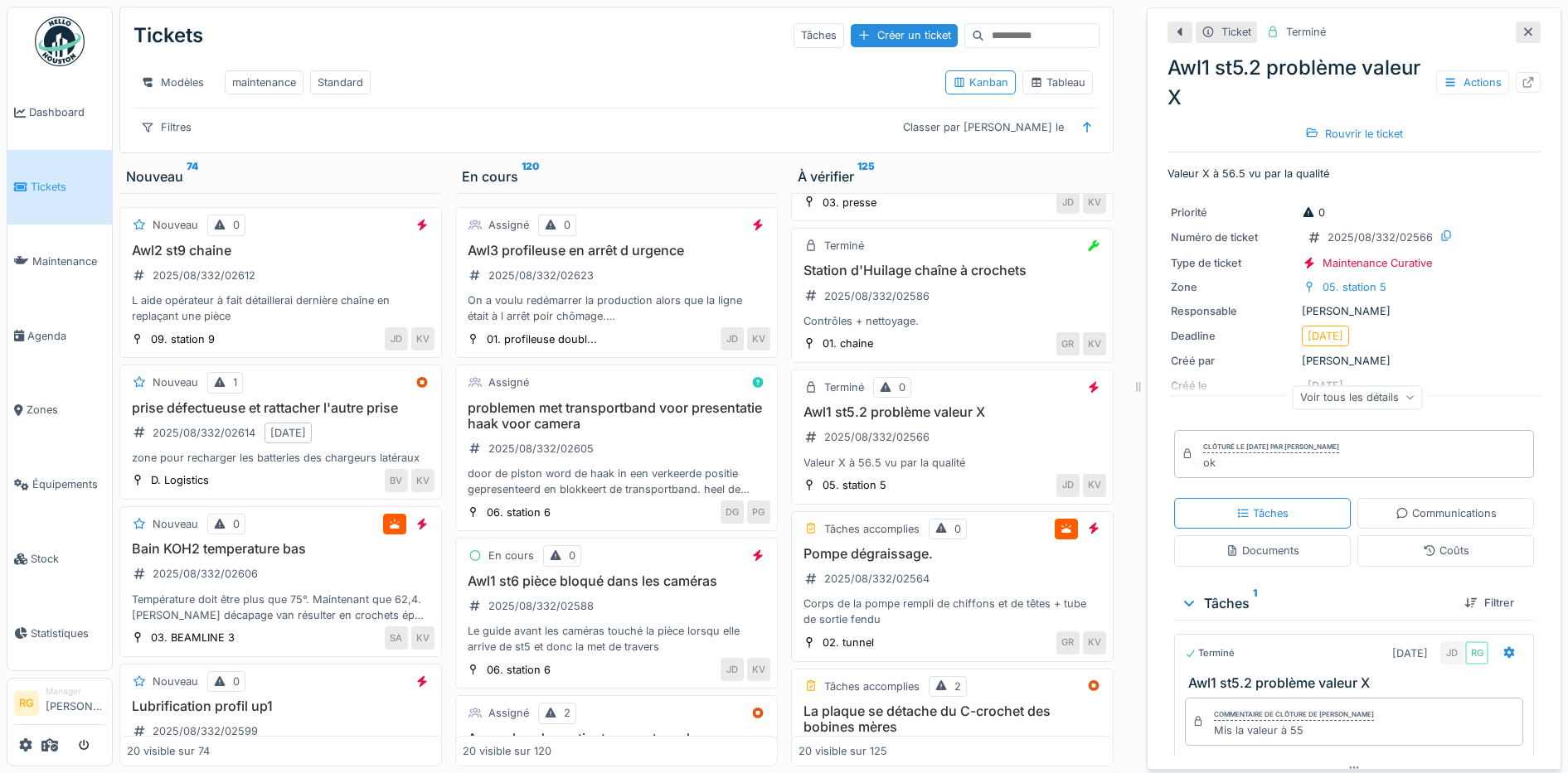
click at [976, 574] on div "Pompe dégraissage. 2025/08/332/02564 Corps de la pompe rempli de chiffons et de…" at bounding box center [952, 587] width 308 height 82
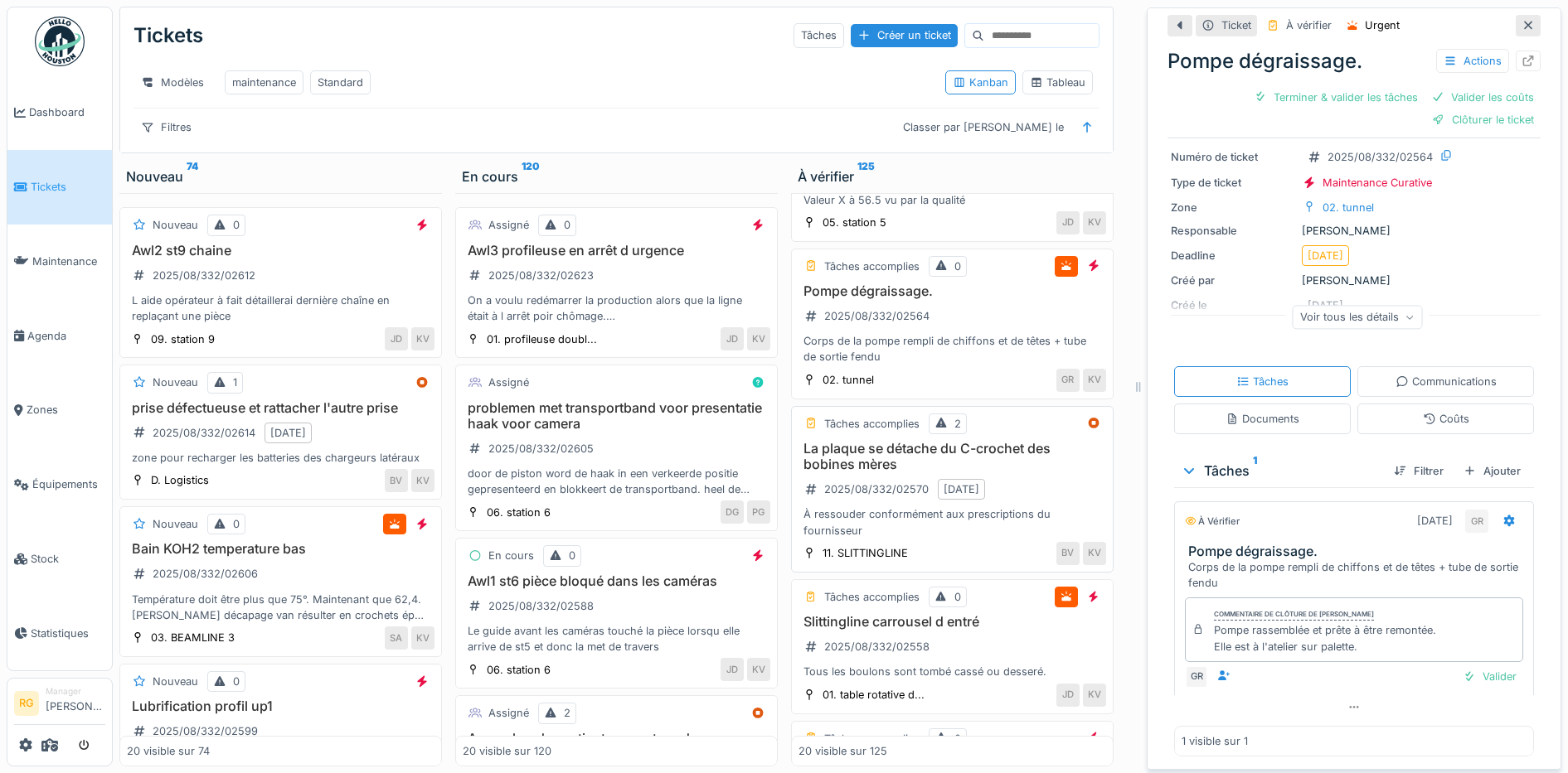
scroll to position [2383, 0]
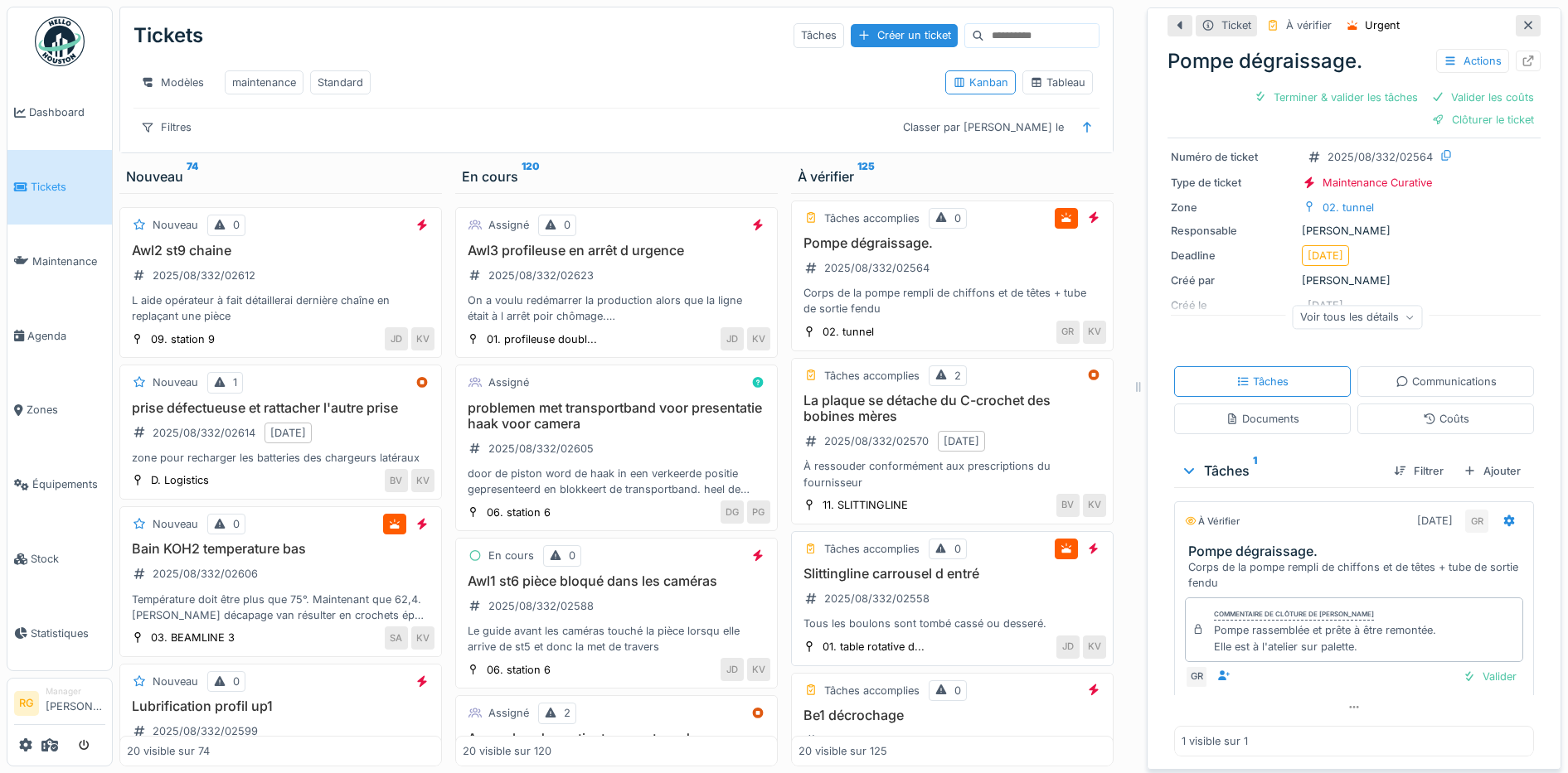
click at [974, 600] on div "Slittingline carrousel d entré 2025/08/332/02558 Tous les boulons sont tombé ca…" at bounding box center [952, 600] width 308 height 66
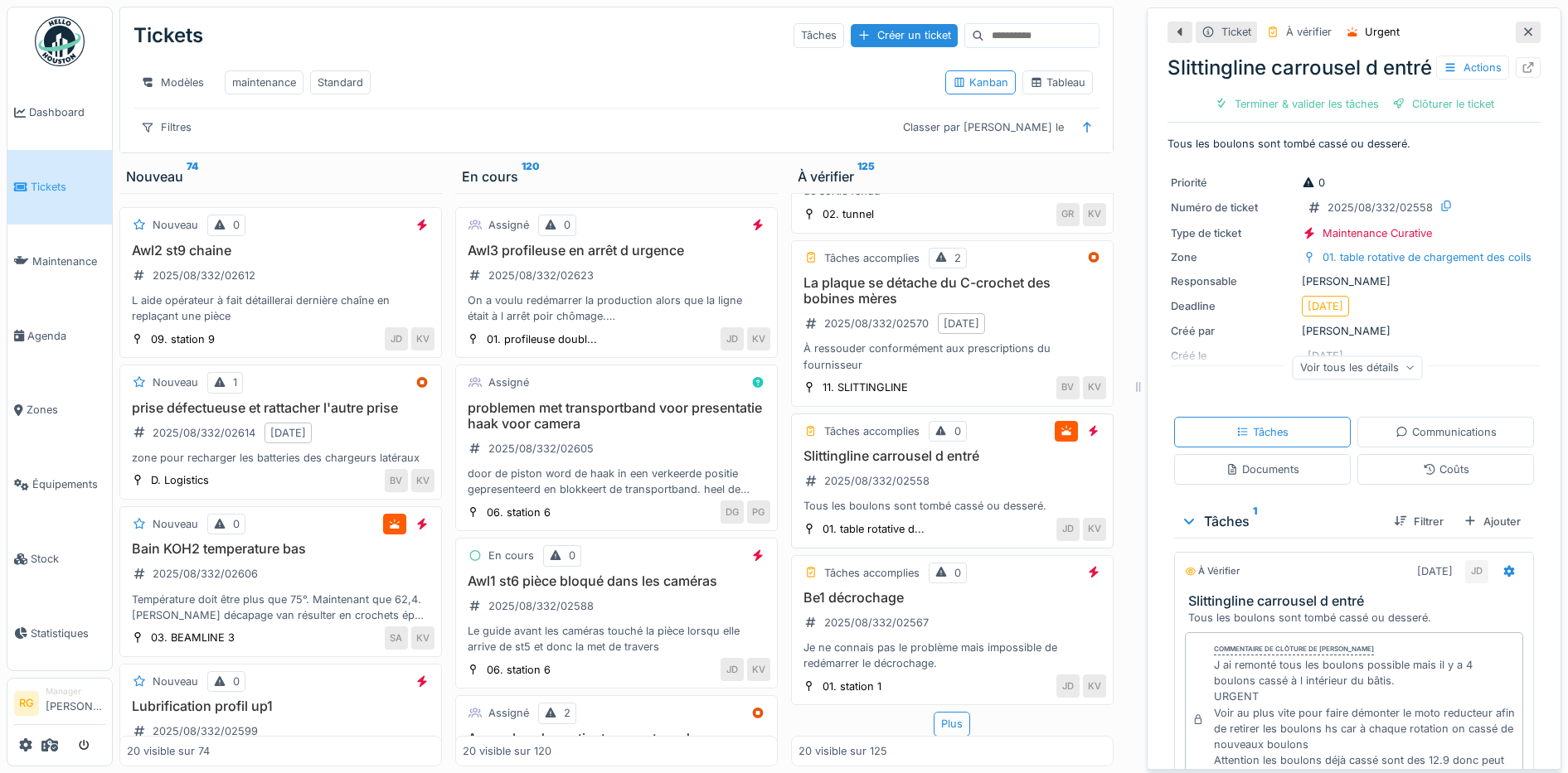
scroll to position [2516, 0]
click at [974, 600] on div "Be1 décrochage 2025/08/332/02567 Je ne connais pas le problème mais impossible …" at bounding box center [952, 631] width 308 height 82
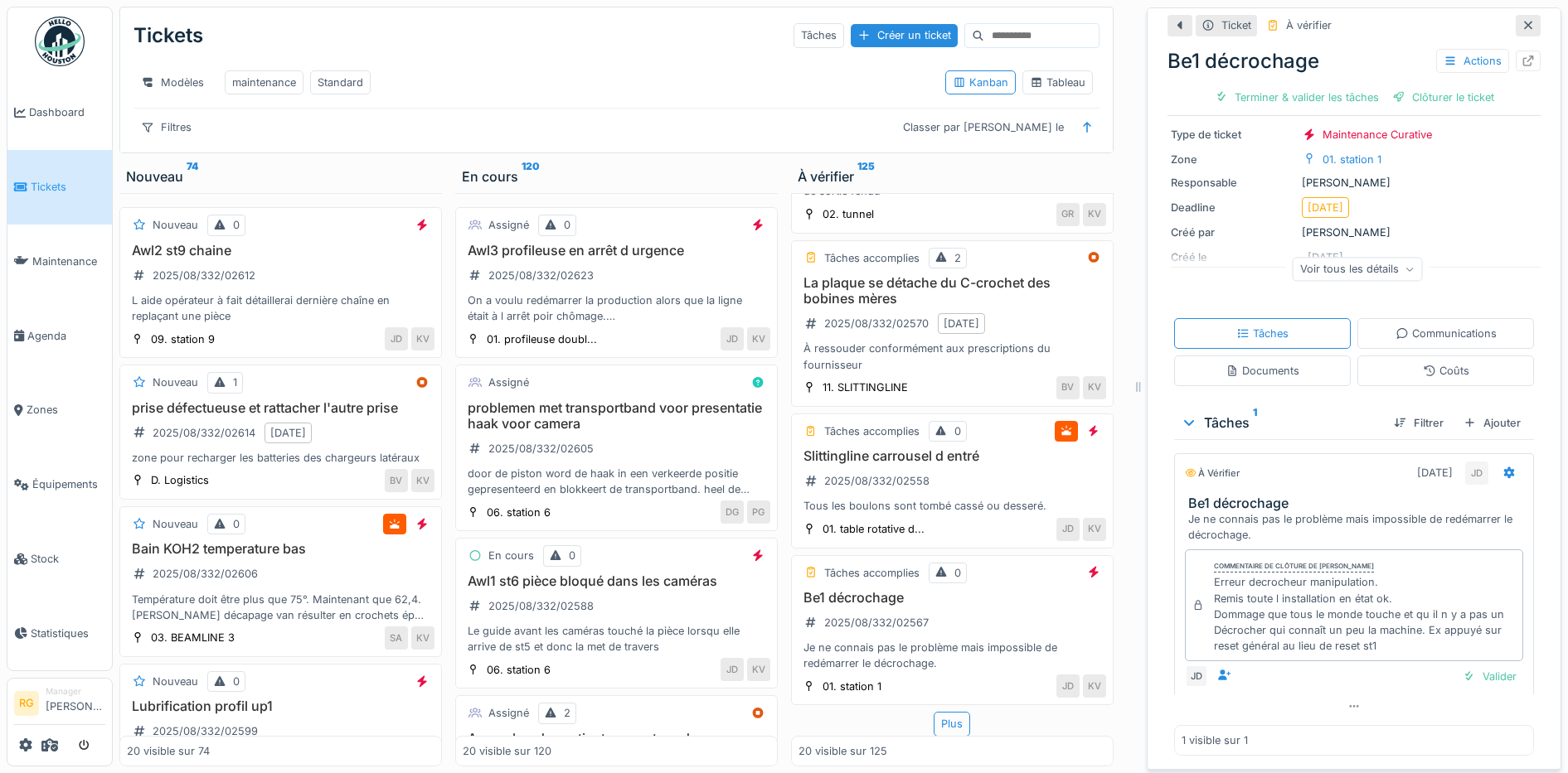
scroll to position [117, 0]
click at [1463, 666] on div "Valider" at bounding box center [1489, 677] width 67 height 22
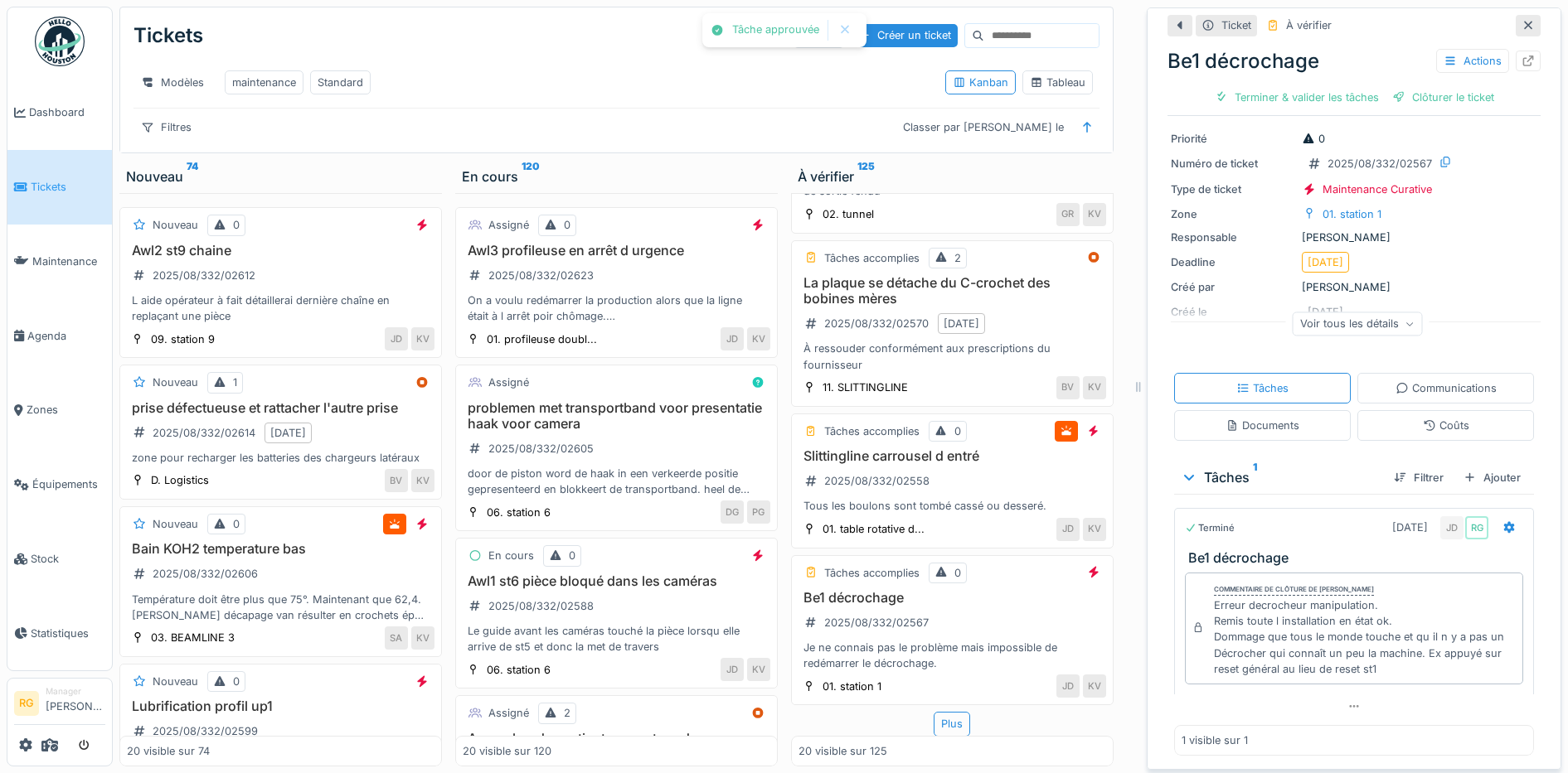
scroll to position [62, 0]
click at [1475, 467] on div "Ajouter" at bounding box center [1491, 478] width 71 height 22
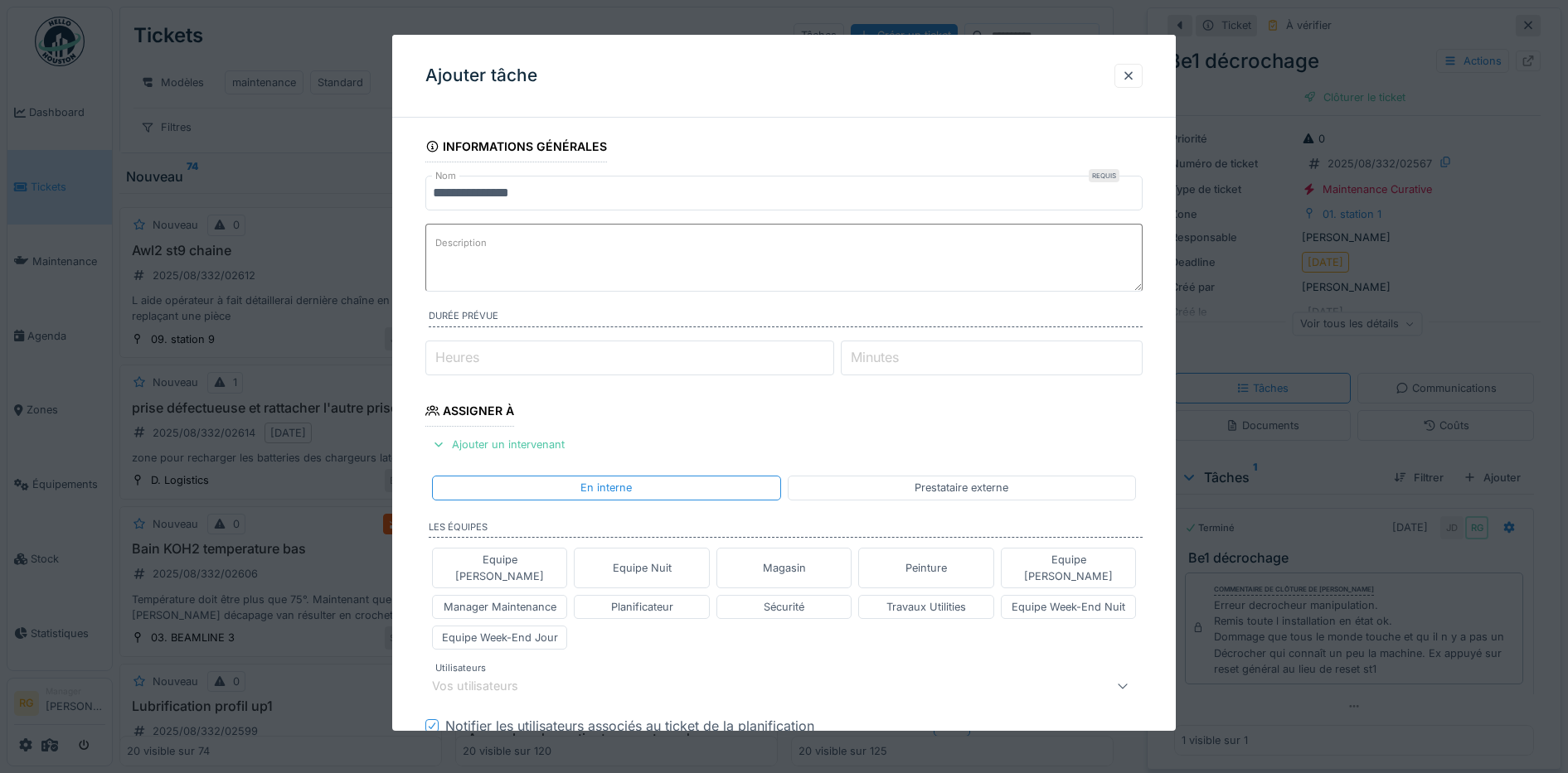
click at [477, 242] on label "Description" at bounding box center [461, 243] width 58 height 20
click at [477, 242] on textarea "Description" at bounding box center [784, 258] width 718 height 68
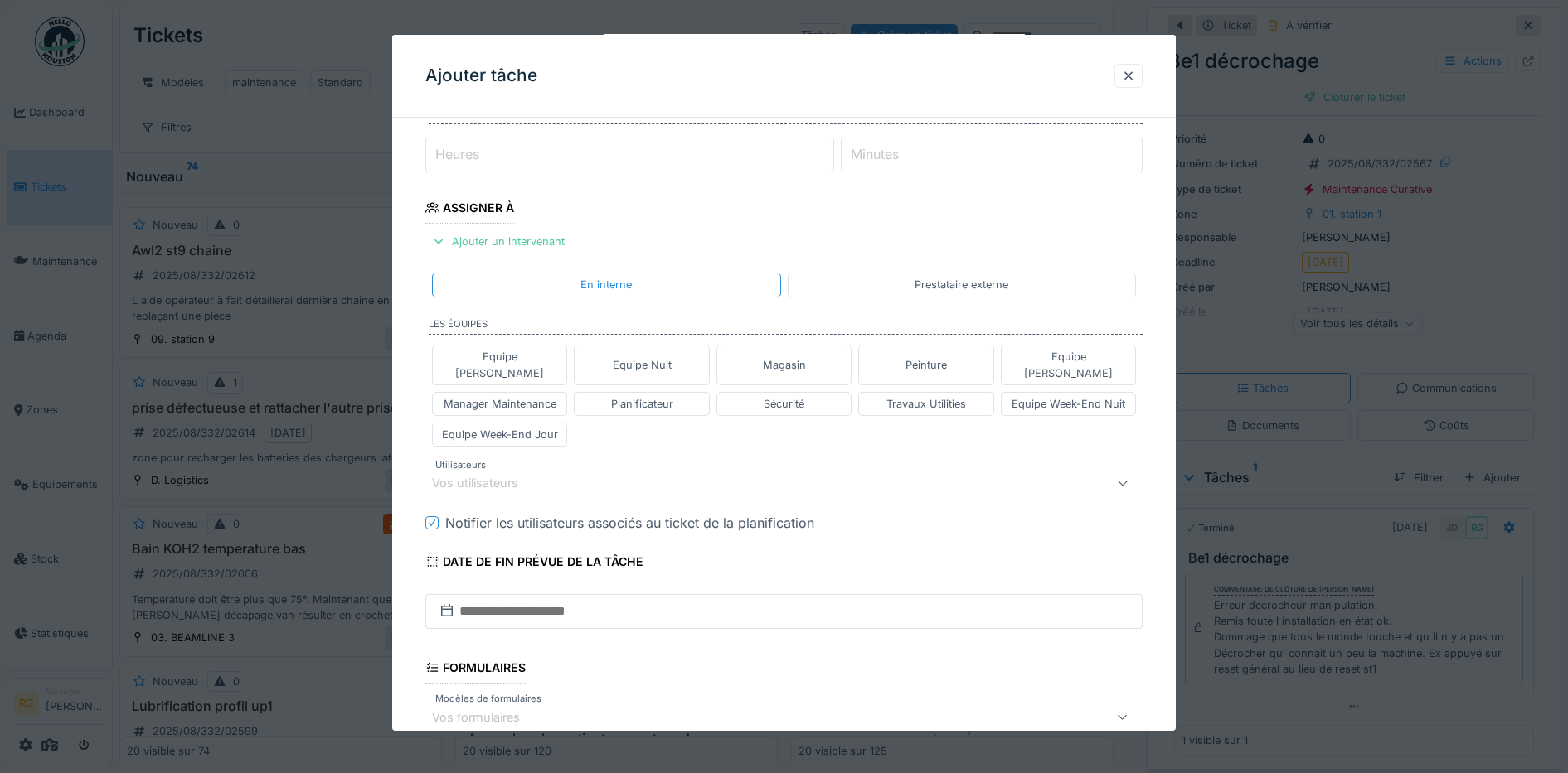
scroll to position [207, 0]
type textarea "**********"
click at [505, 470] on div "Vos utilisateurs" at bounding box center [487, 479] width 110 height 18
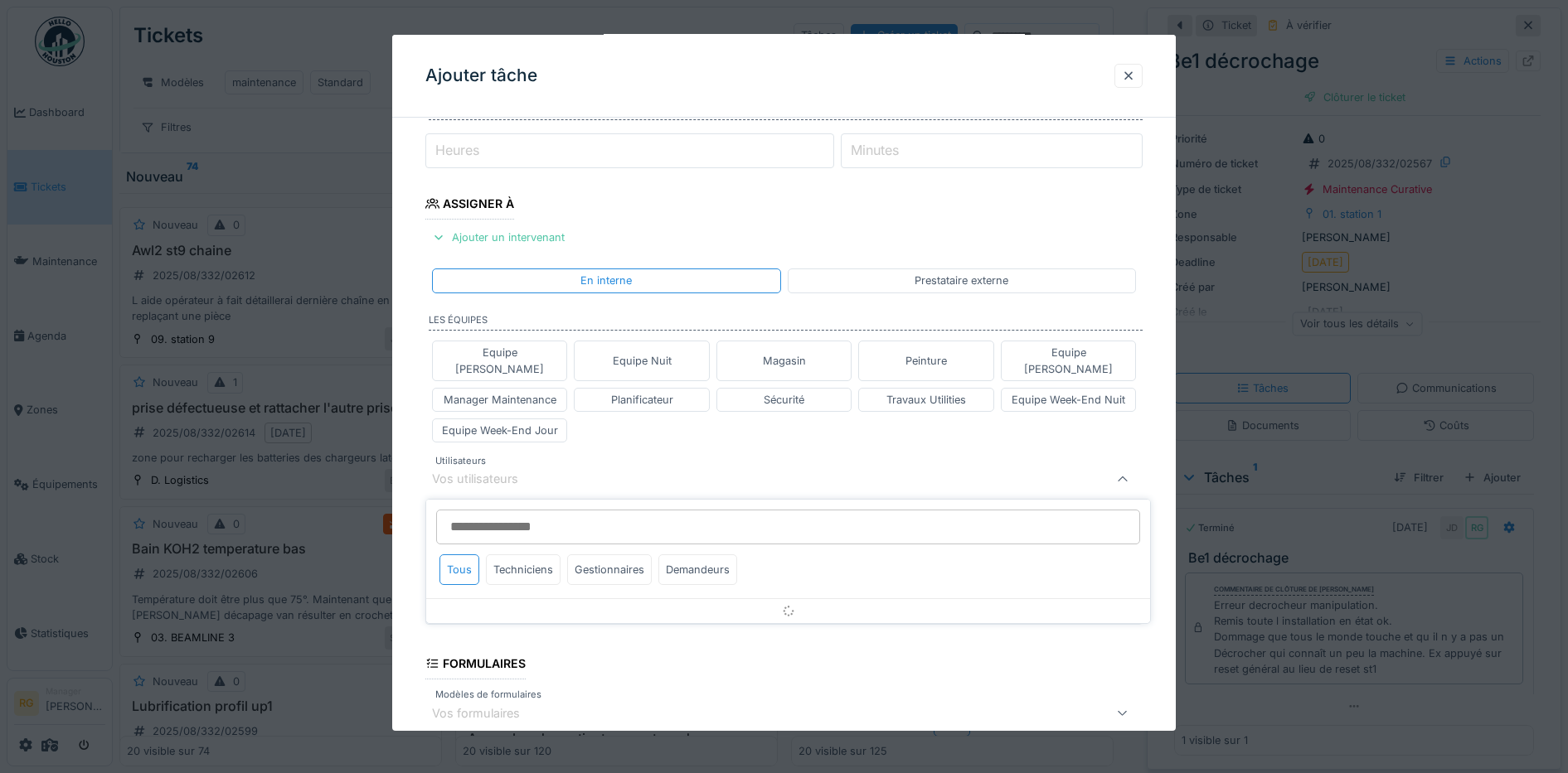
scroll to position [287, 0]
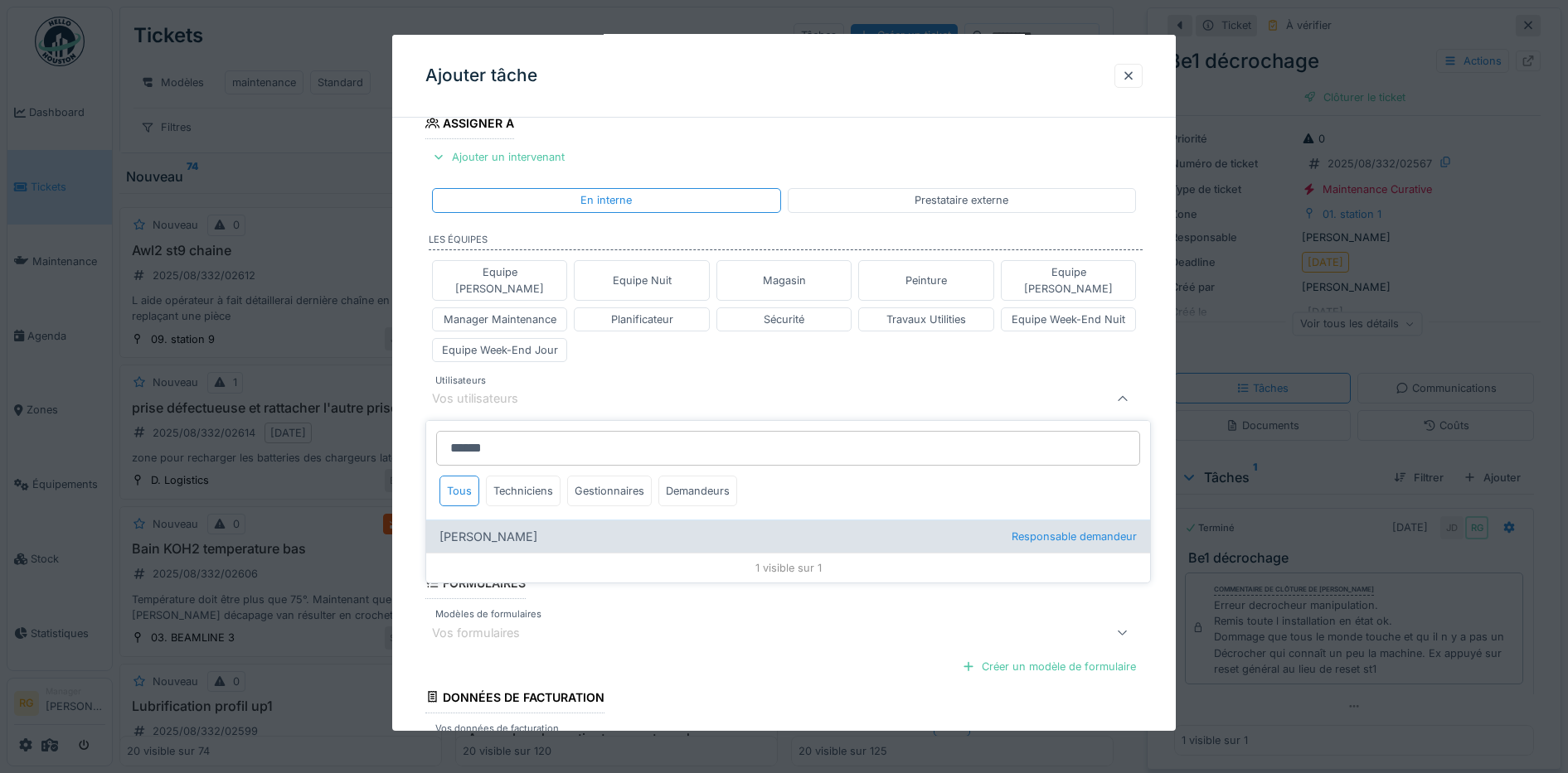
type input "******"
click at [490, 520] on div "[PERSON_NAME] Responsable demandeur" at bounding box center [788, 536] width 724 height 33
type input "*****"
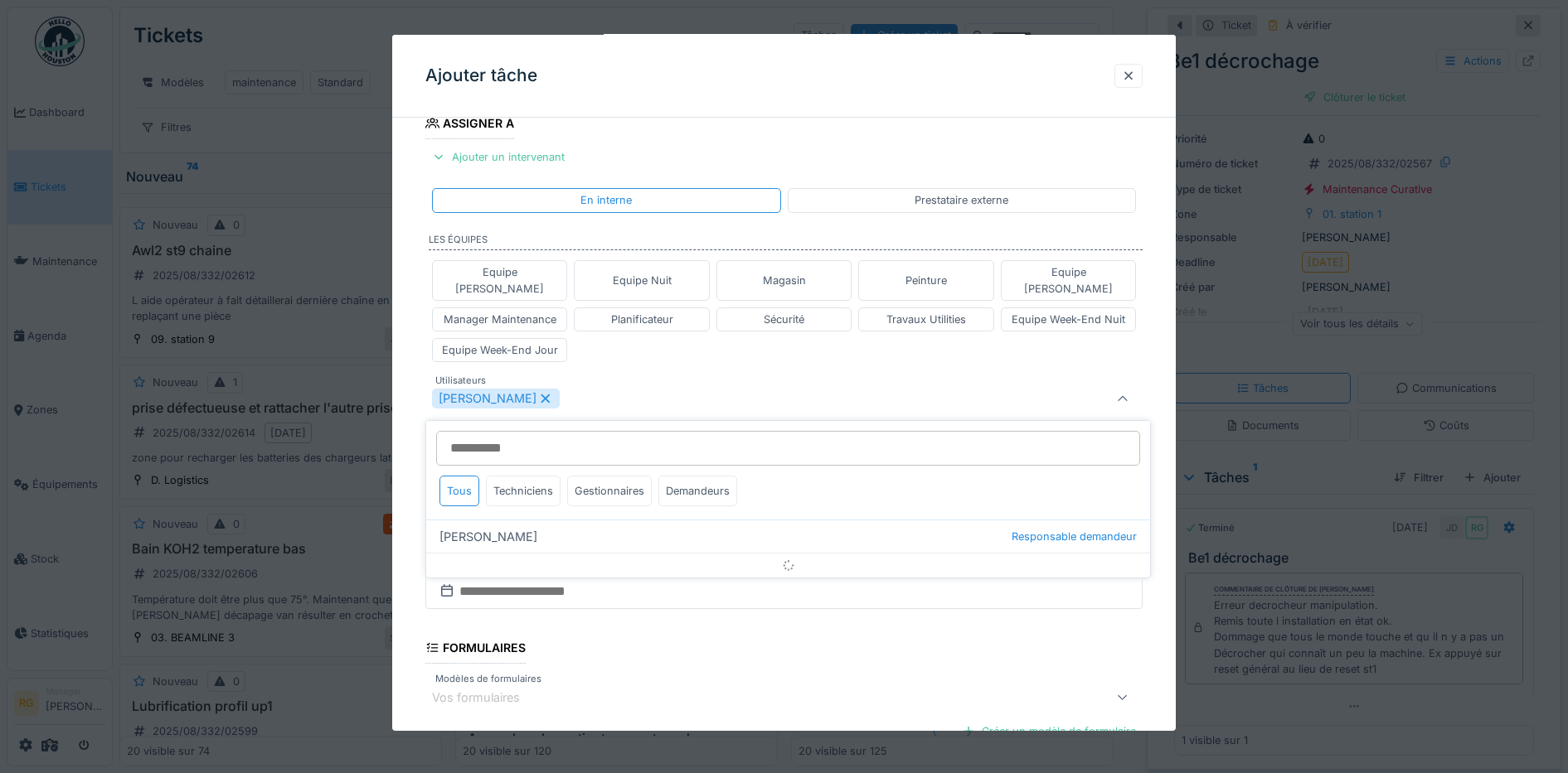
click at [622, 343] on div "Equipe [PERSON_NAME] Equipe Nuit Magasin Peinture Equipe [PERSON_NAME] Manager …" at bounding box center [784, 310] width 718 height 115
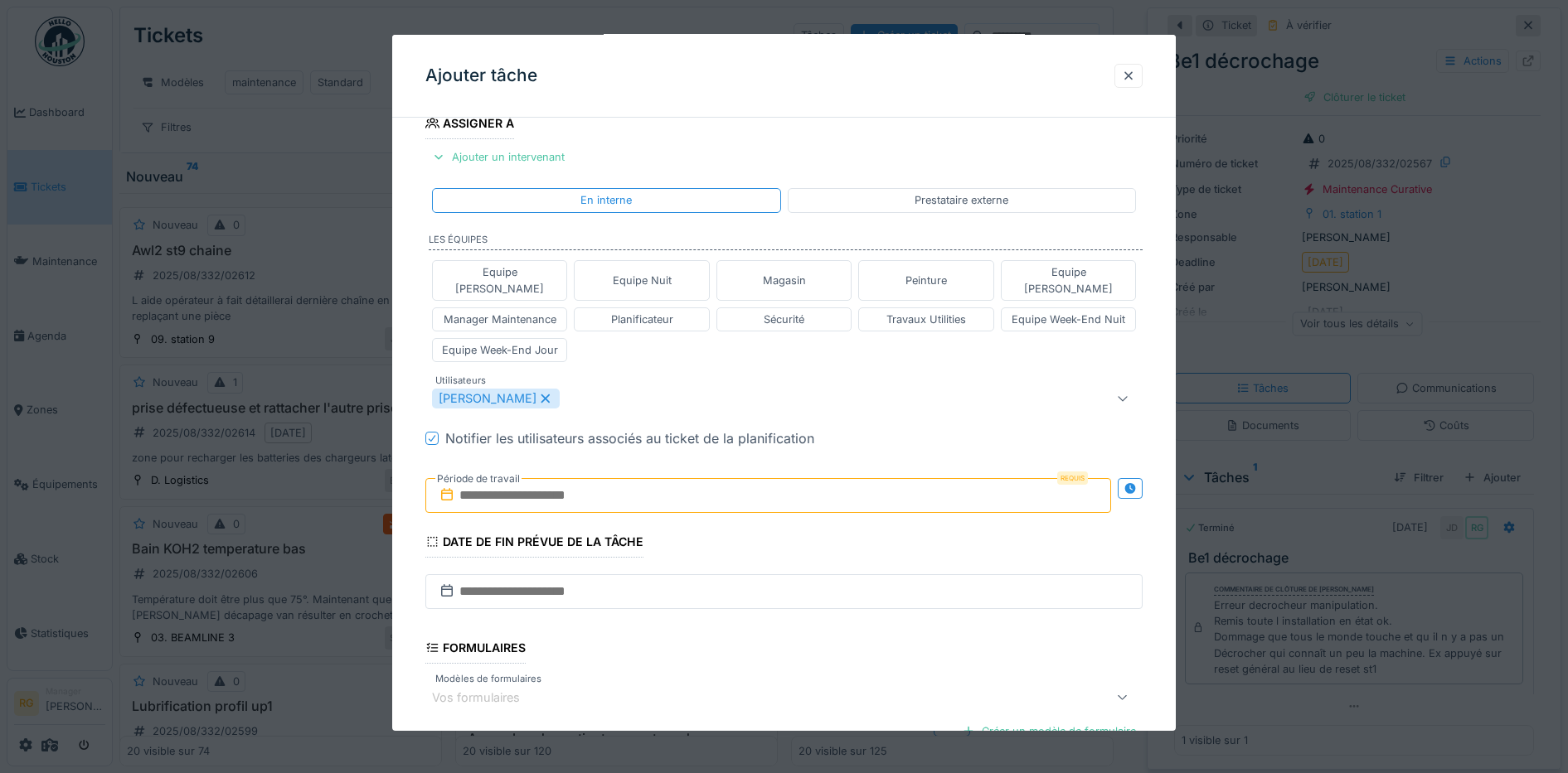
click at [602, 478] on input "text" at bounding box center [768, 495] width 687 height 35
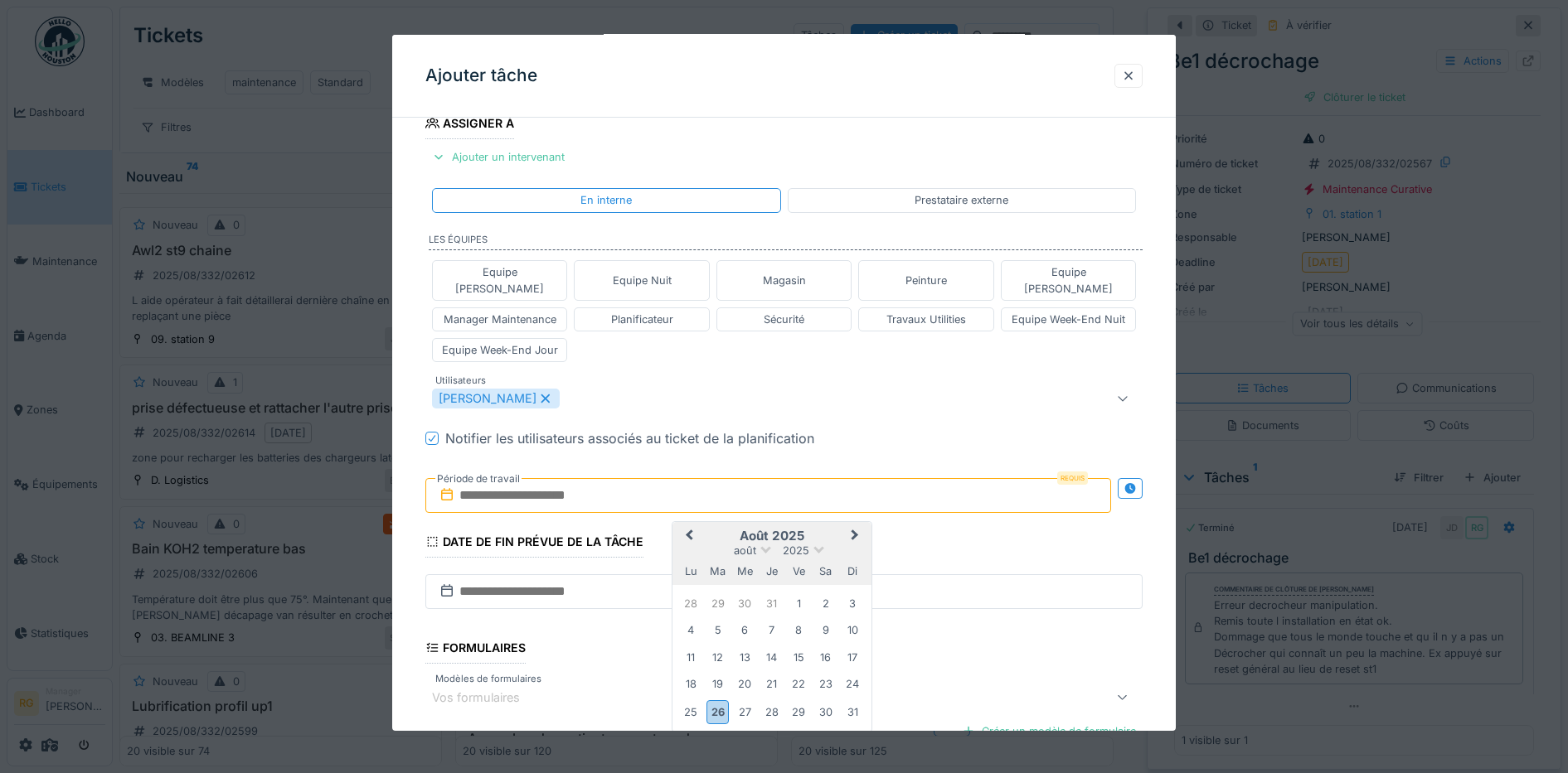
click at [915, 520] on fieldset "**********" at bounding box center [784, 367] width 718 height 1046
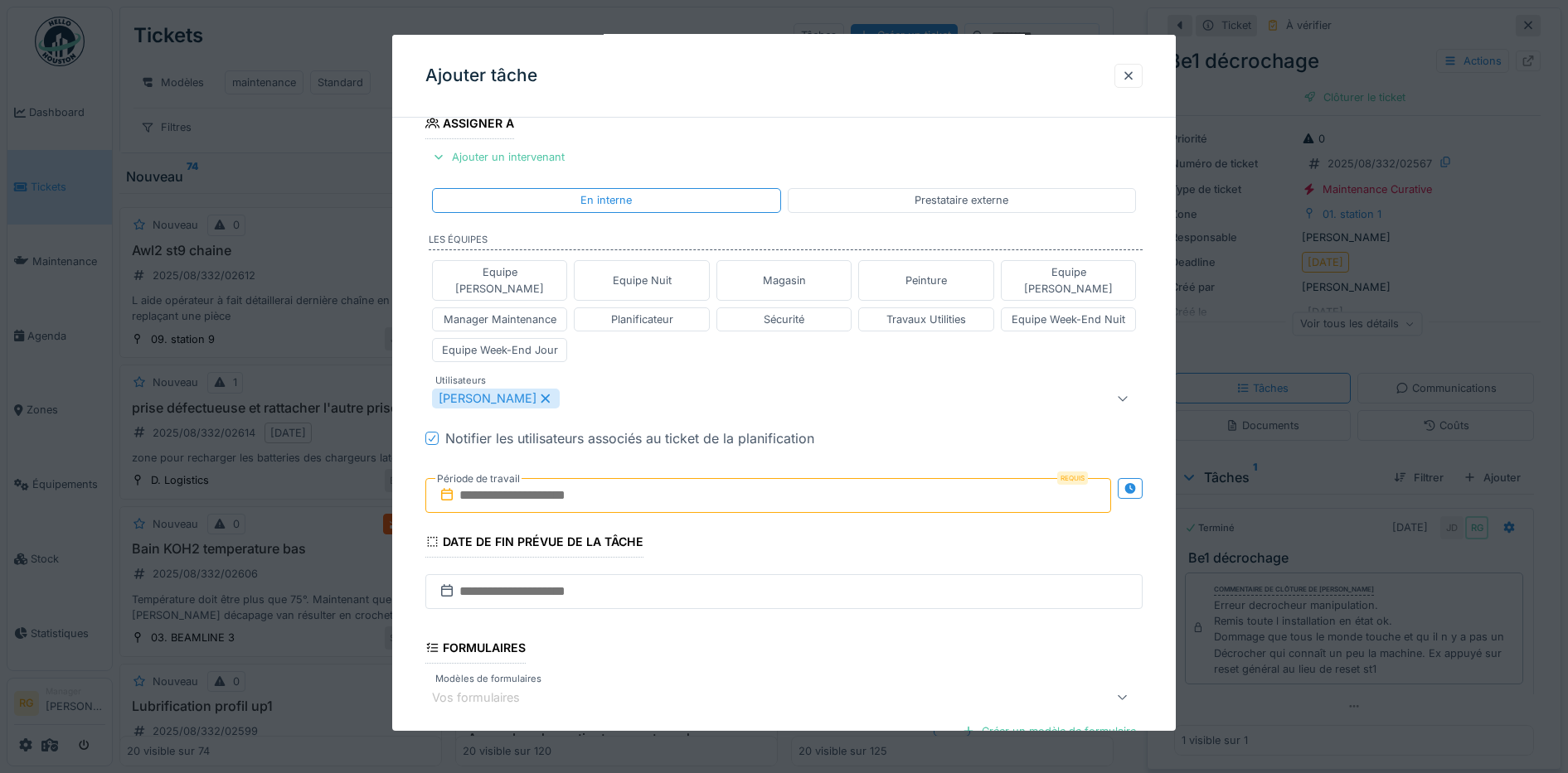
click at [617, 482] on input "text" at bounding box center [768, 495] width 687 height 35
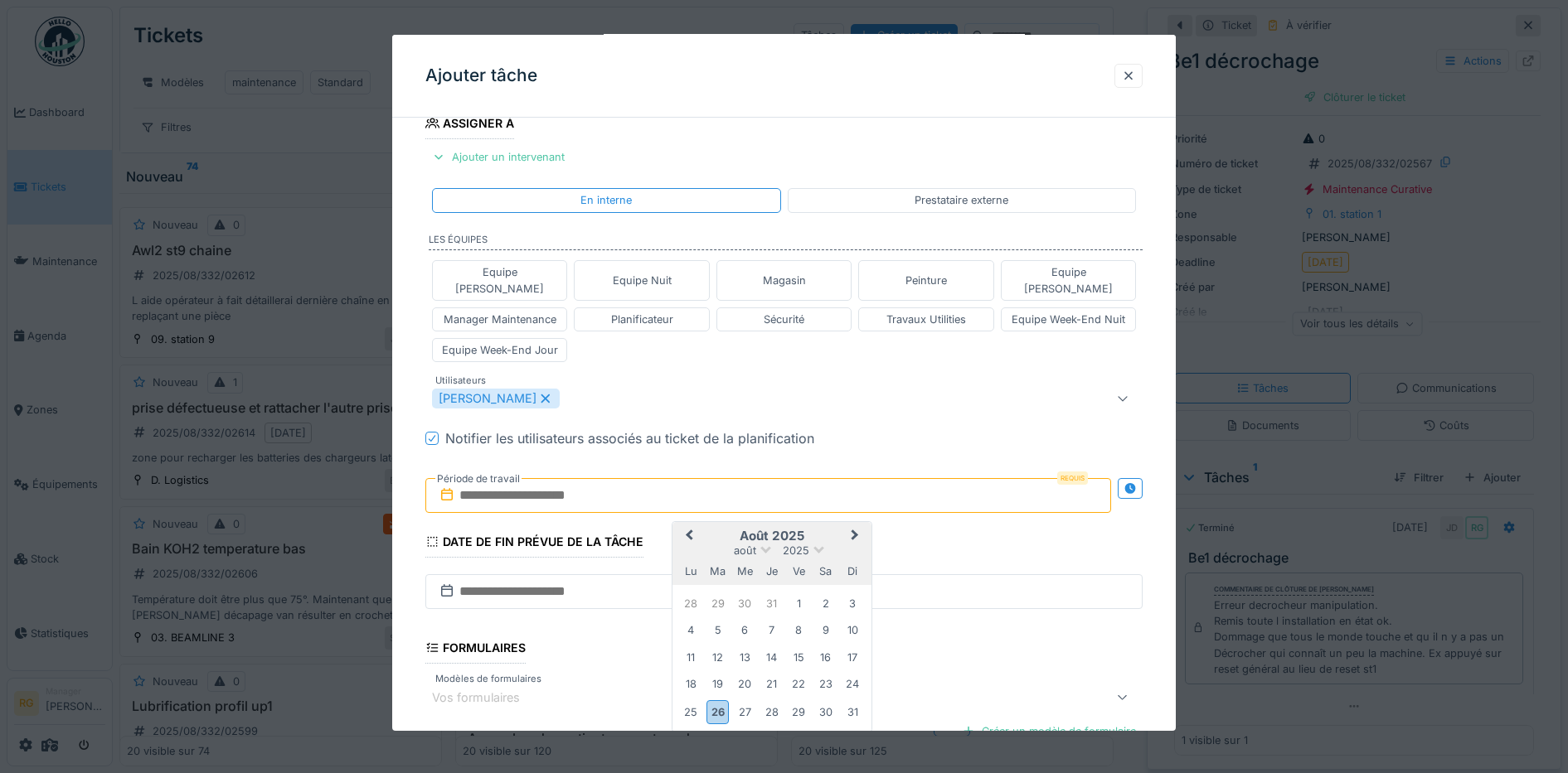
click at [825, 529] on h2 "août 2025" at bounding box center [772, 537] width 199 height 15
click at [717, 700] on div "26" at bounding box center [717, 712] width 22 height 24
click at [856, 524] on button "Next Month" at bounding box center [856, 537] width 26 height 26
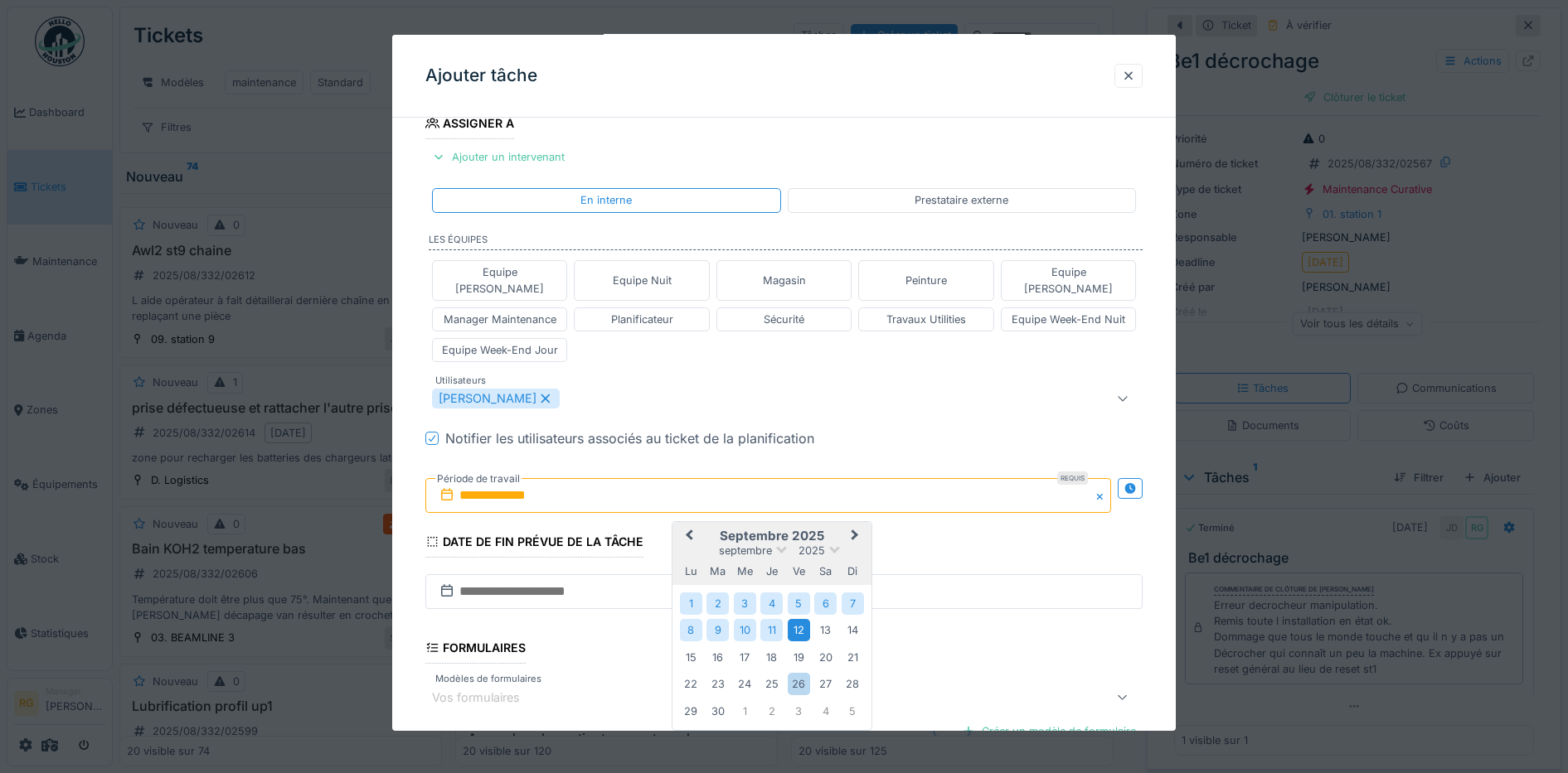
click at [797, 620] on div "12" at bounding box center [799, 630] width 22 height 22
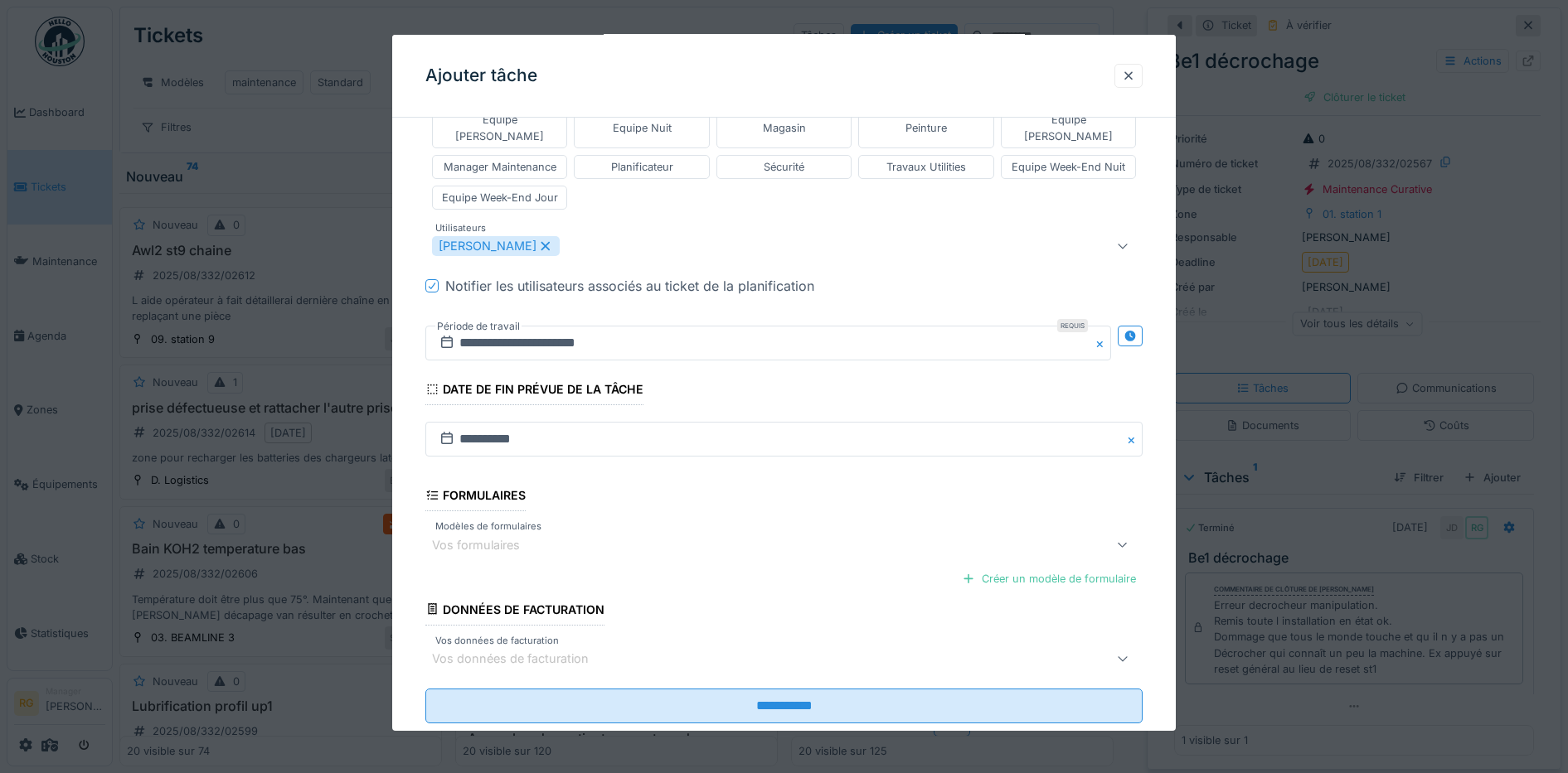
scroll to position [463, 0]
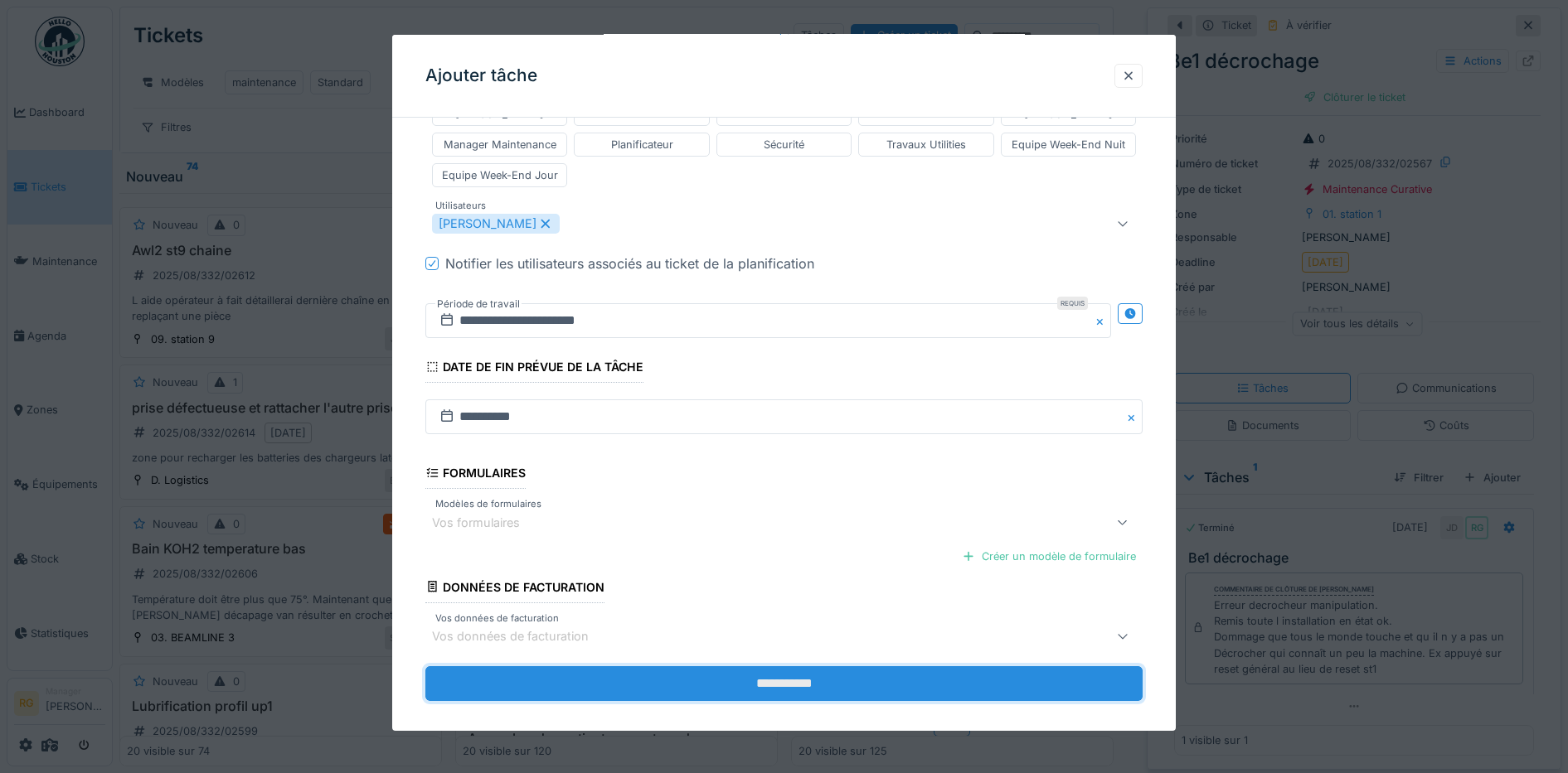
click at [761, 667] on input "**********" at bounding box center [784, 684] width 718 height 35
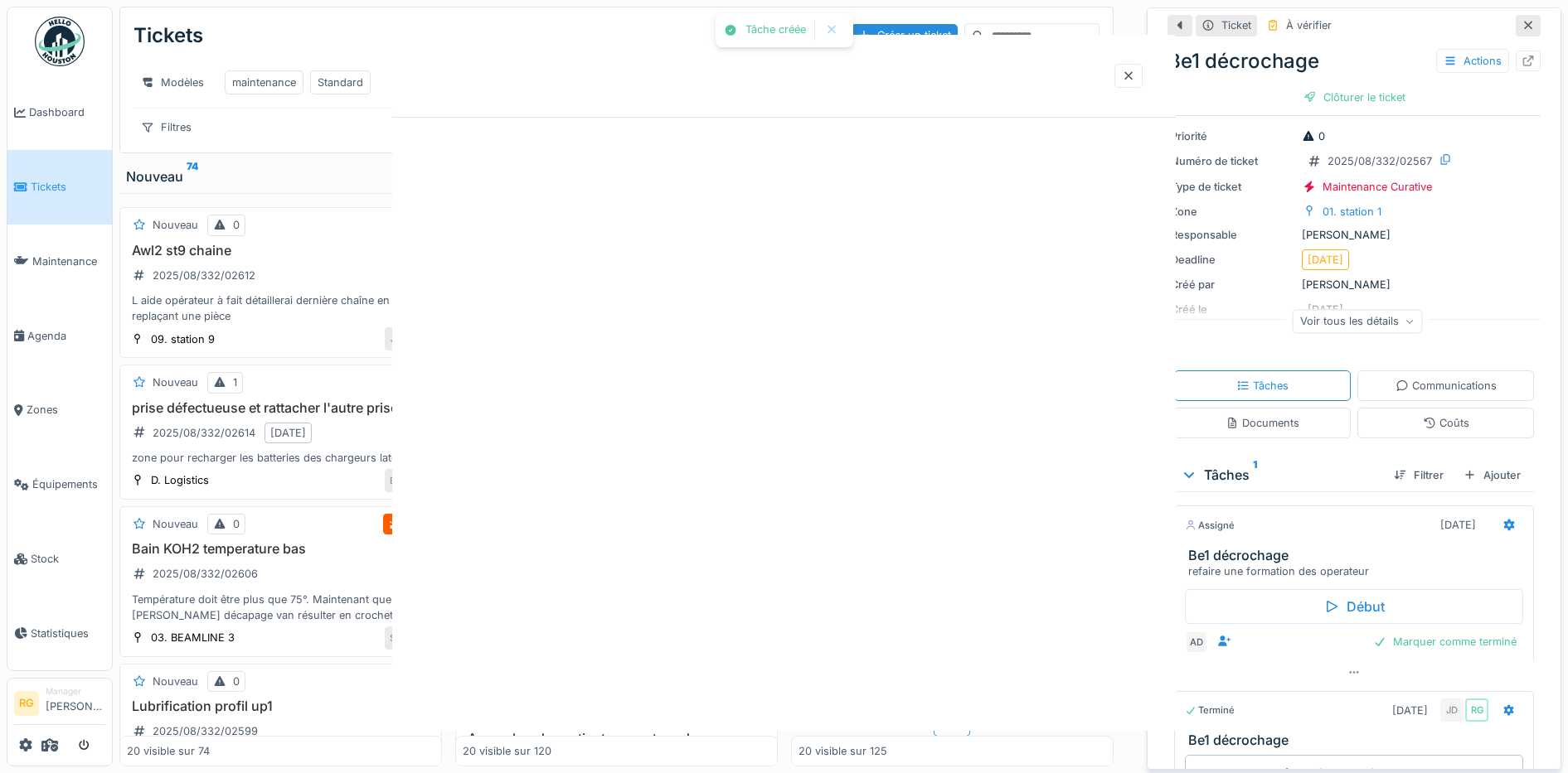
scroll to position [0, 0]
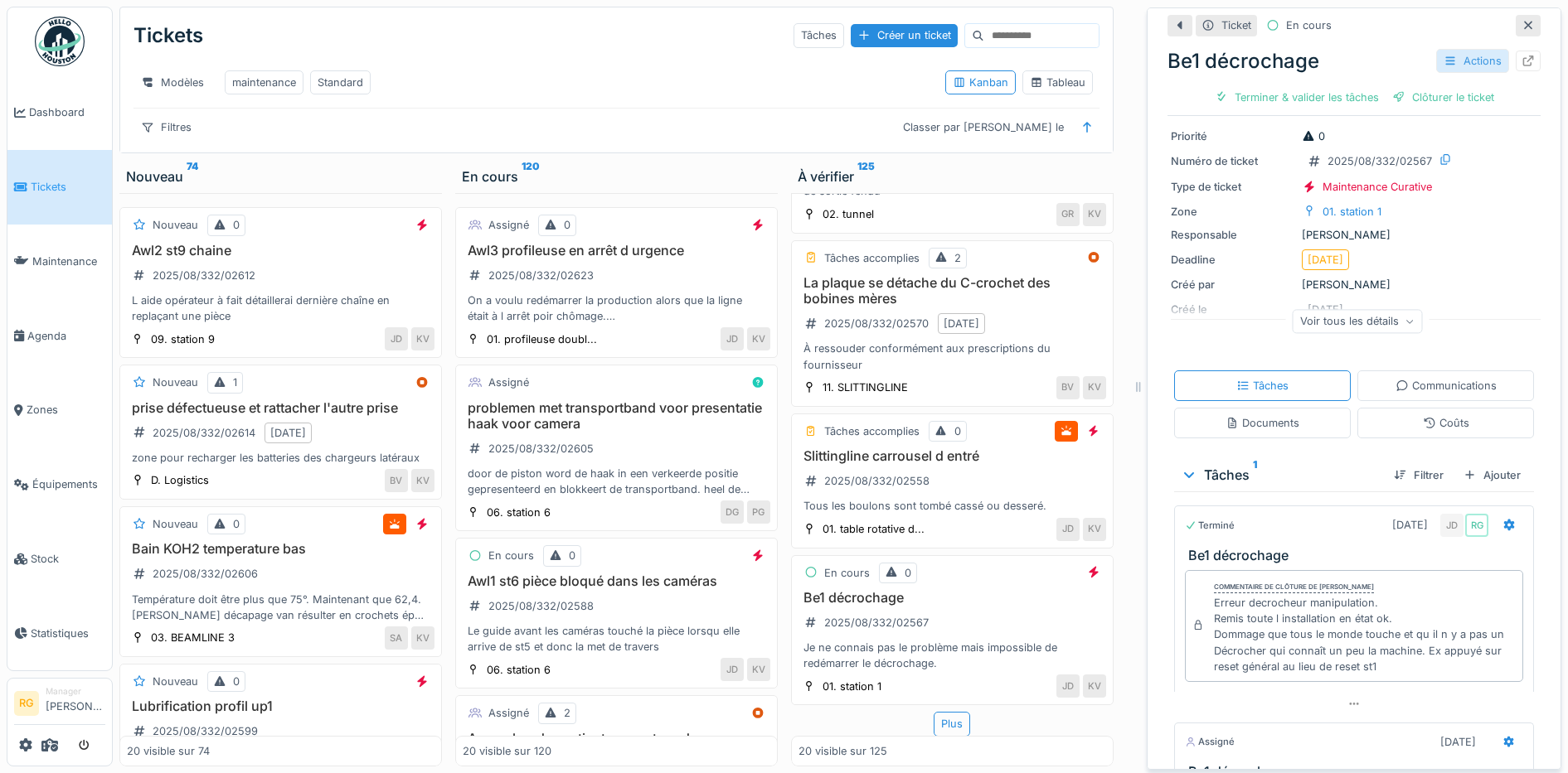
click at [1451, 48] on div "Actions" at bounding box center [1473, 60] width 73 height 24
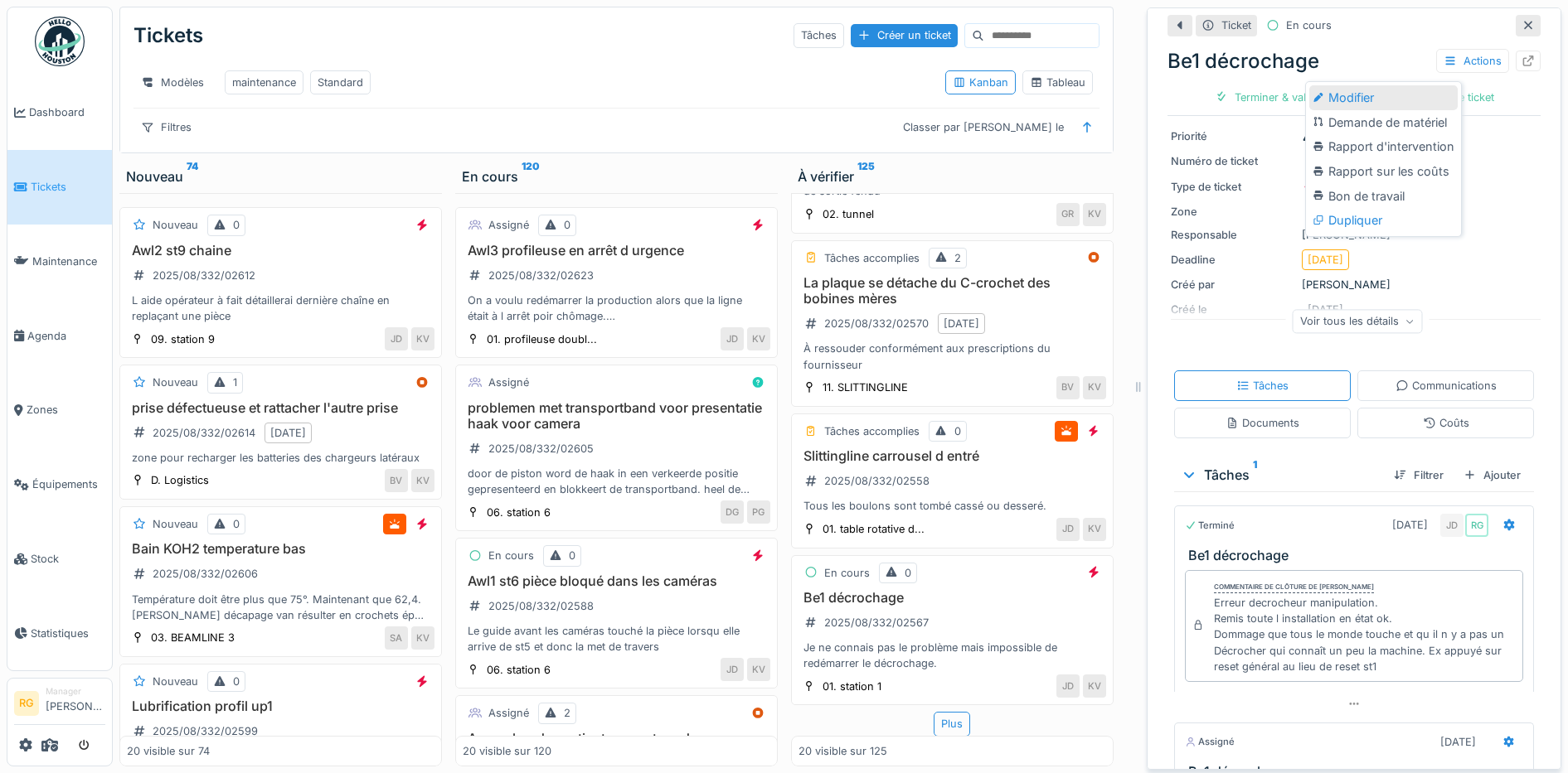
click at [1380, 86] on div "Modifier" at bounding box center [1383, 97] width 148 height 25
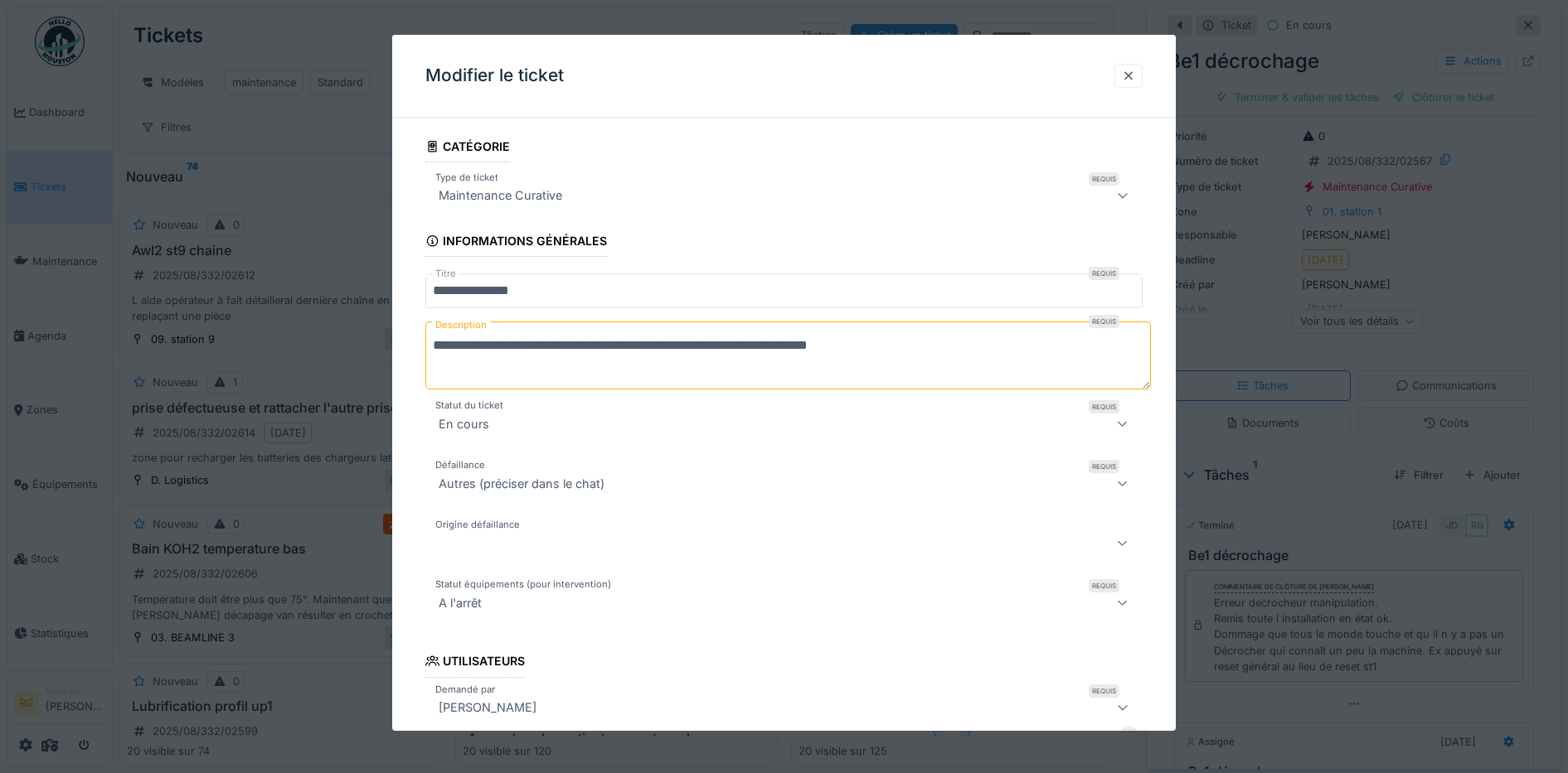
click at [1127, 198] on icon at bounding box center [1123, 195] width 14 height 11
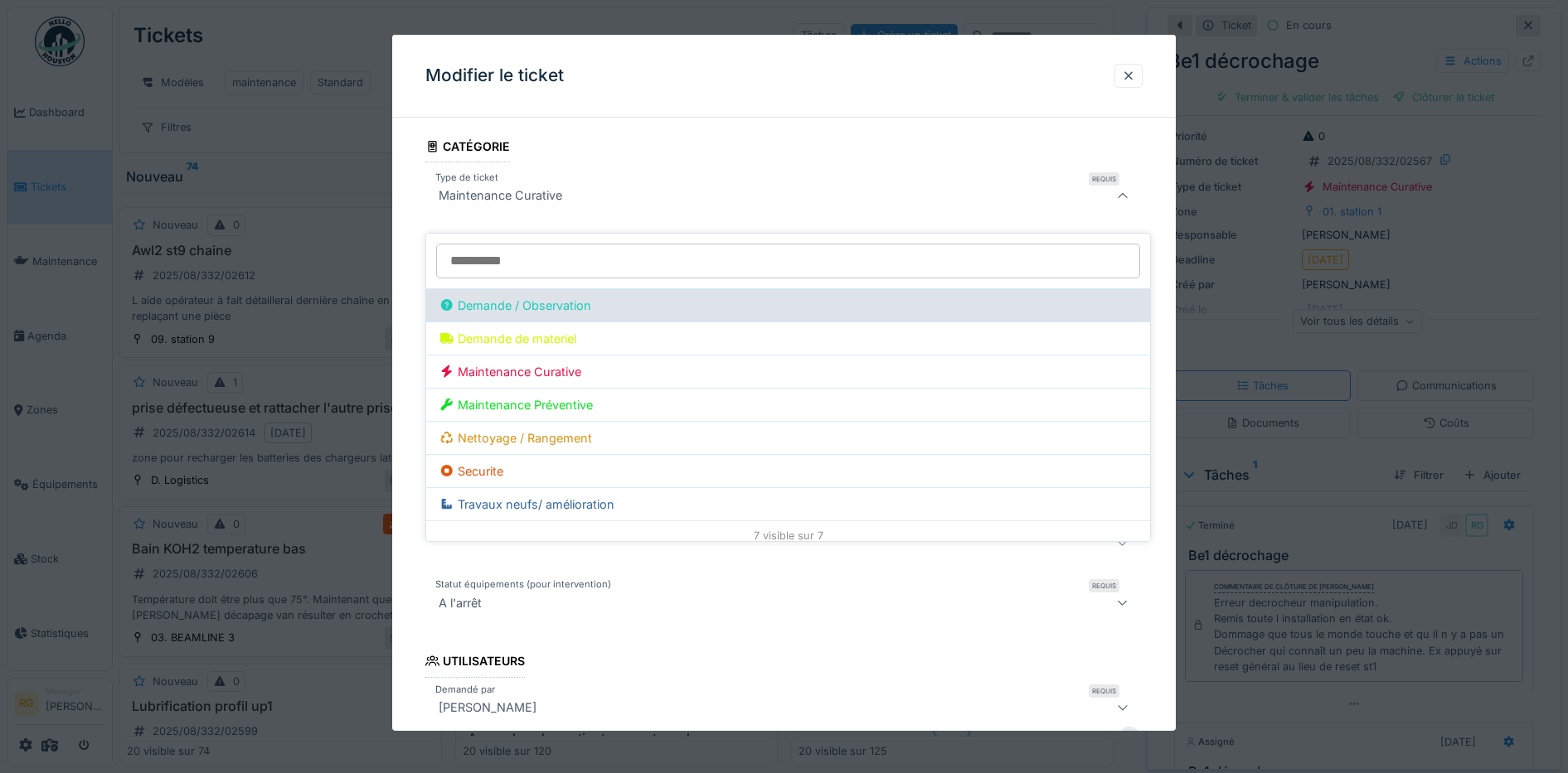
click at [501, 297] on div "Demande / Observation" at bounding box center [516, 305] width 151 height 18
type input "***"
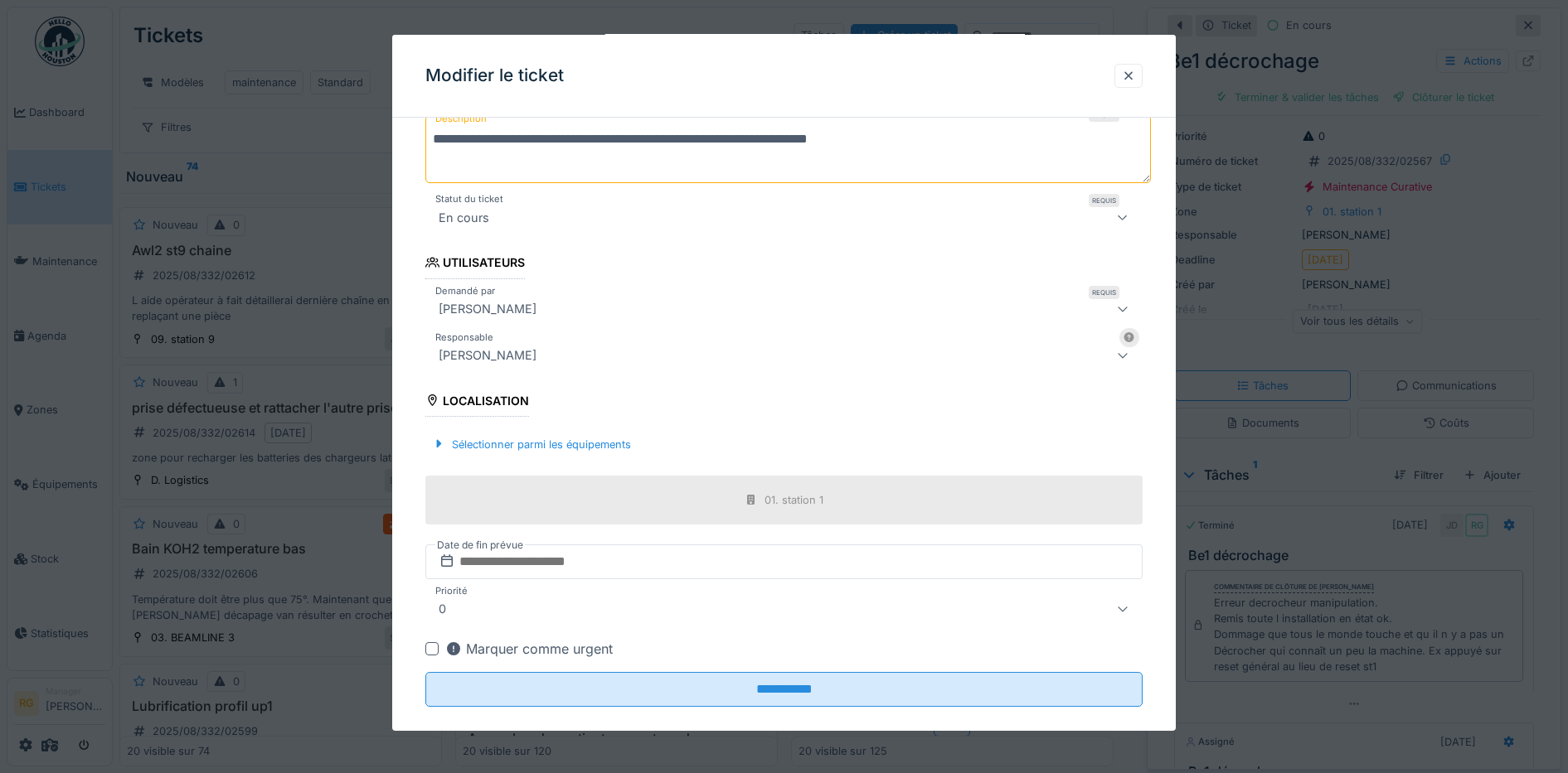
scroll to position [229, 0]
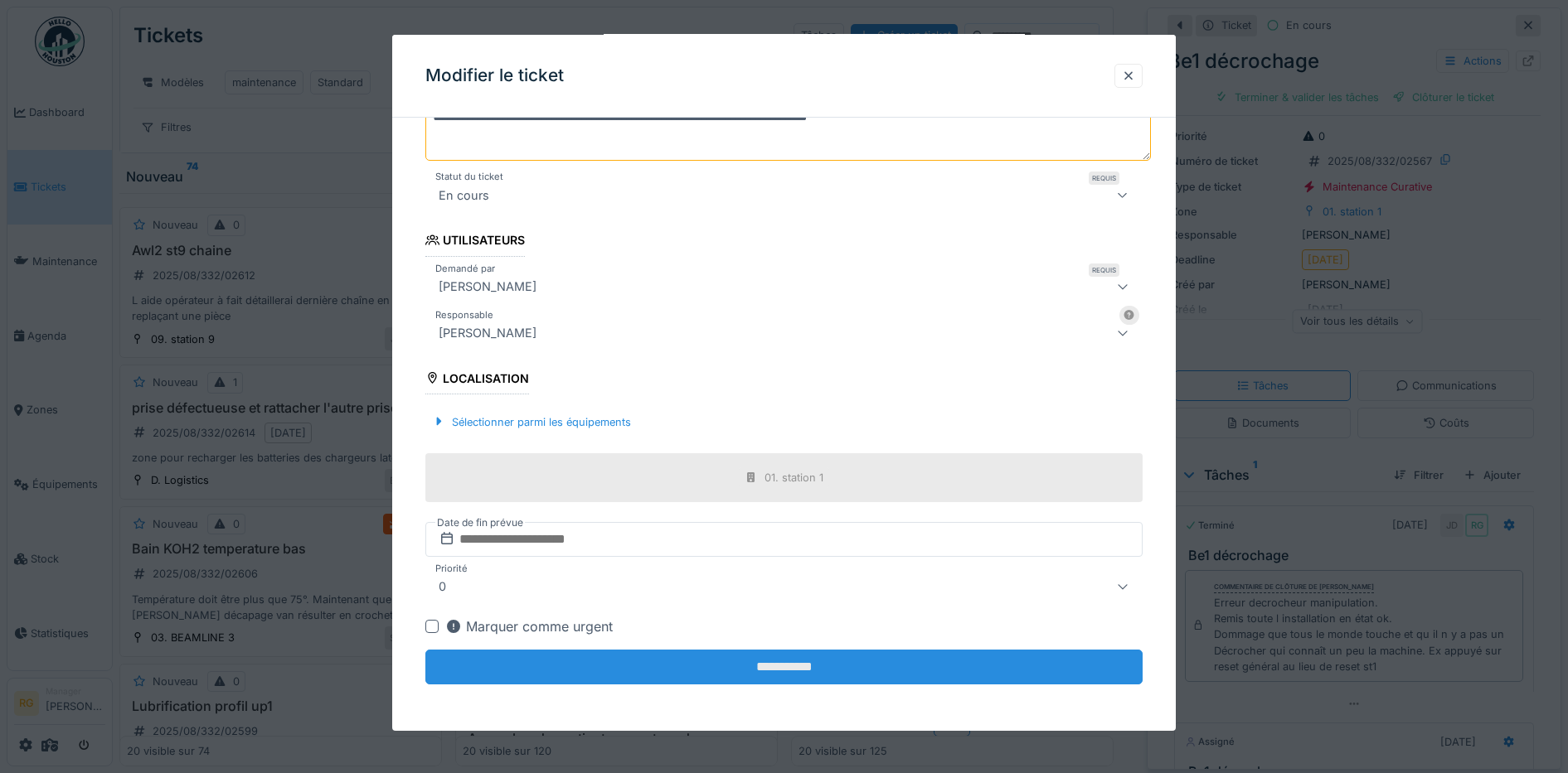
click at [828, 671] on input "**********" at bounding box center [784, 667] width 718 height 35
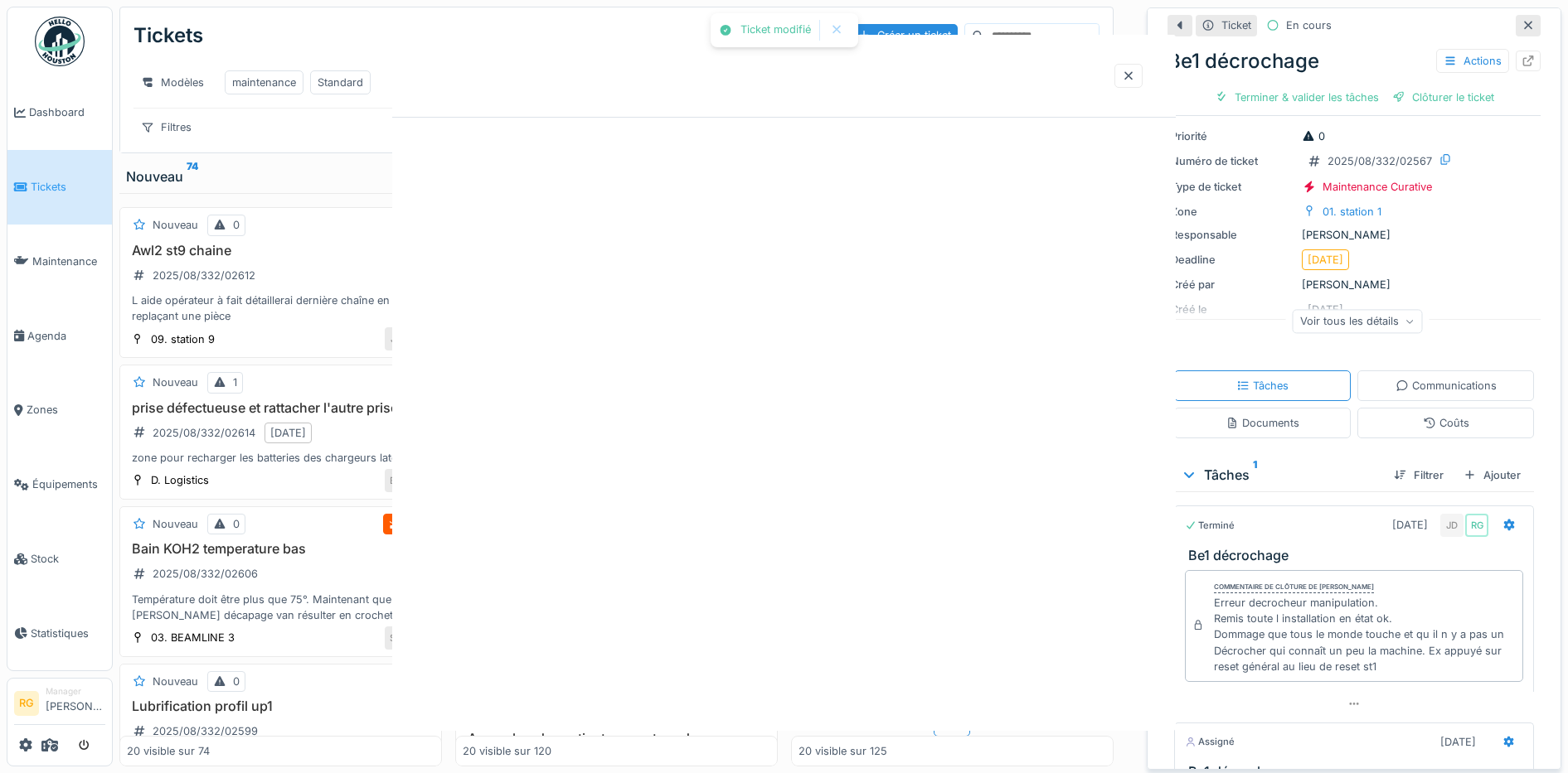
scroll to position [0, 0]
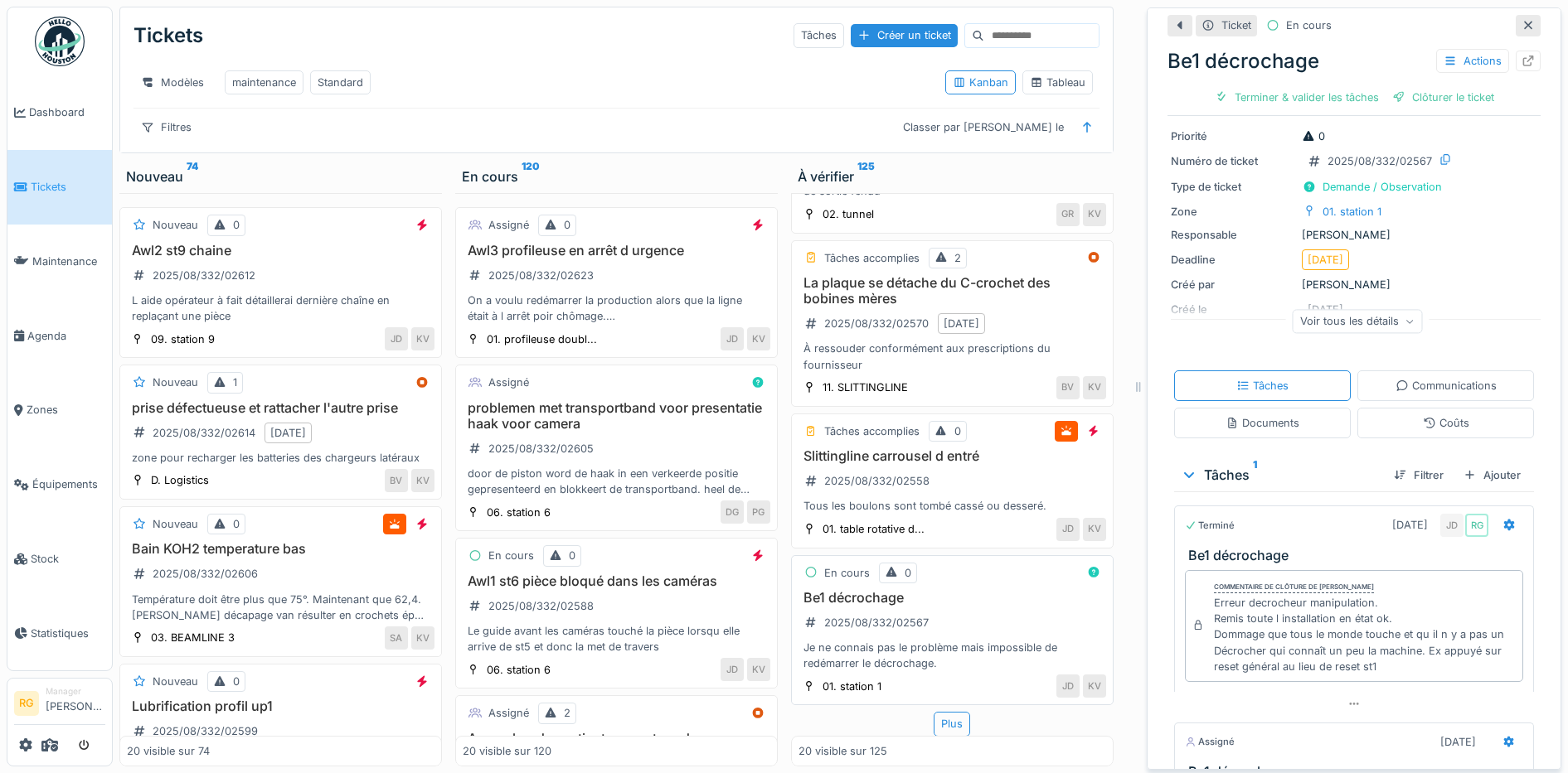
click at [961, 602] on div "Be1 décrochage 2025/08/332/02567 Je ne connais pas le problème mais impossible …" at bounding box center [952, 631] width 308 height 82
click at [934, 712] on div "Plus" at bounding box center [951, 724] width 37 height 24
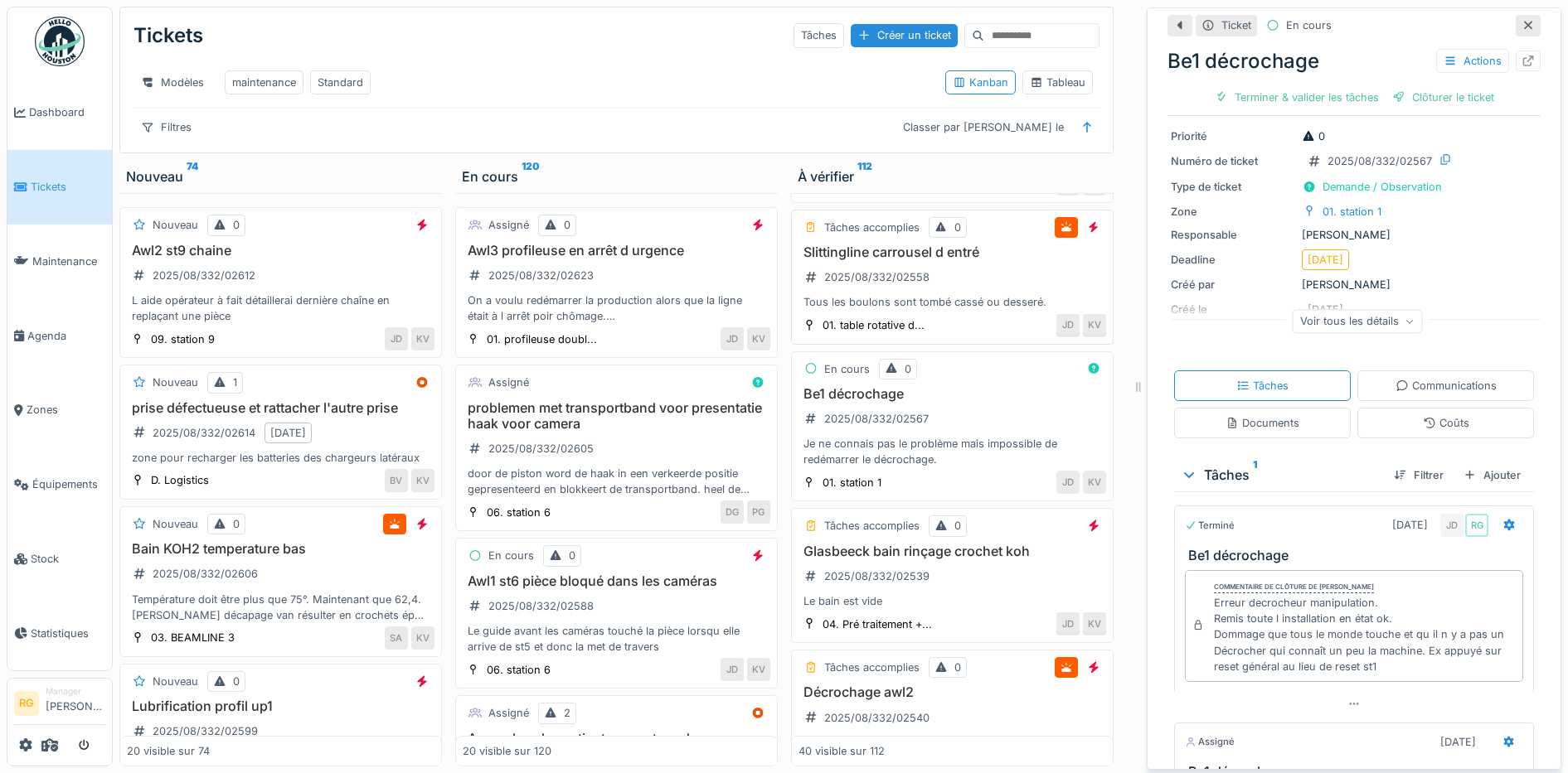
scroll to position [2723, 0]
